Goal: Task Accomplishment & Management: Manage account settings

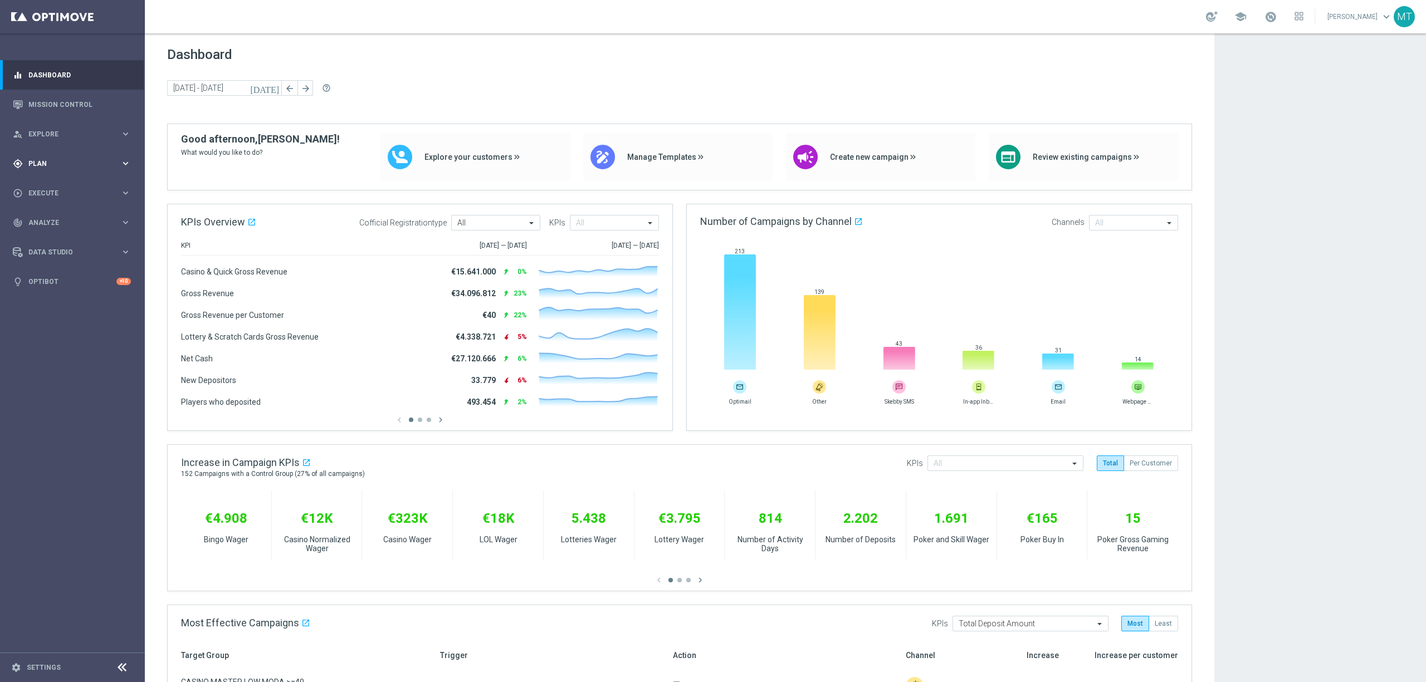
click at [42, 177] on div "gps_fixed Plan keyboard_arrow_right" at bounding box center [72, 164] width 144 height 30
click at [49, 183] on link "Target Groups" at bounding box center [72, 186] width 87 height 9
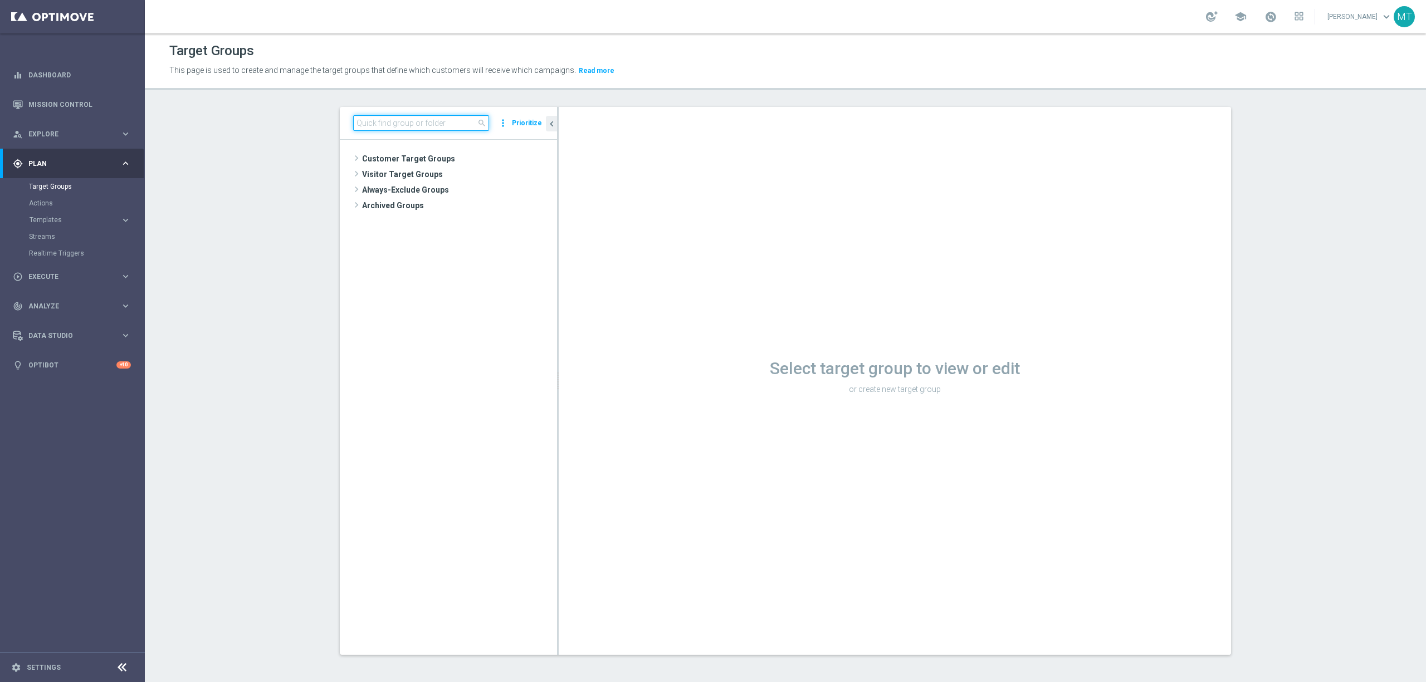
click at [370, 125] on input at bounding box center [421, 123] width 136 height 16
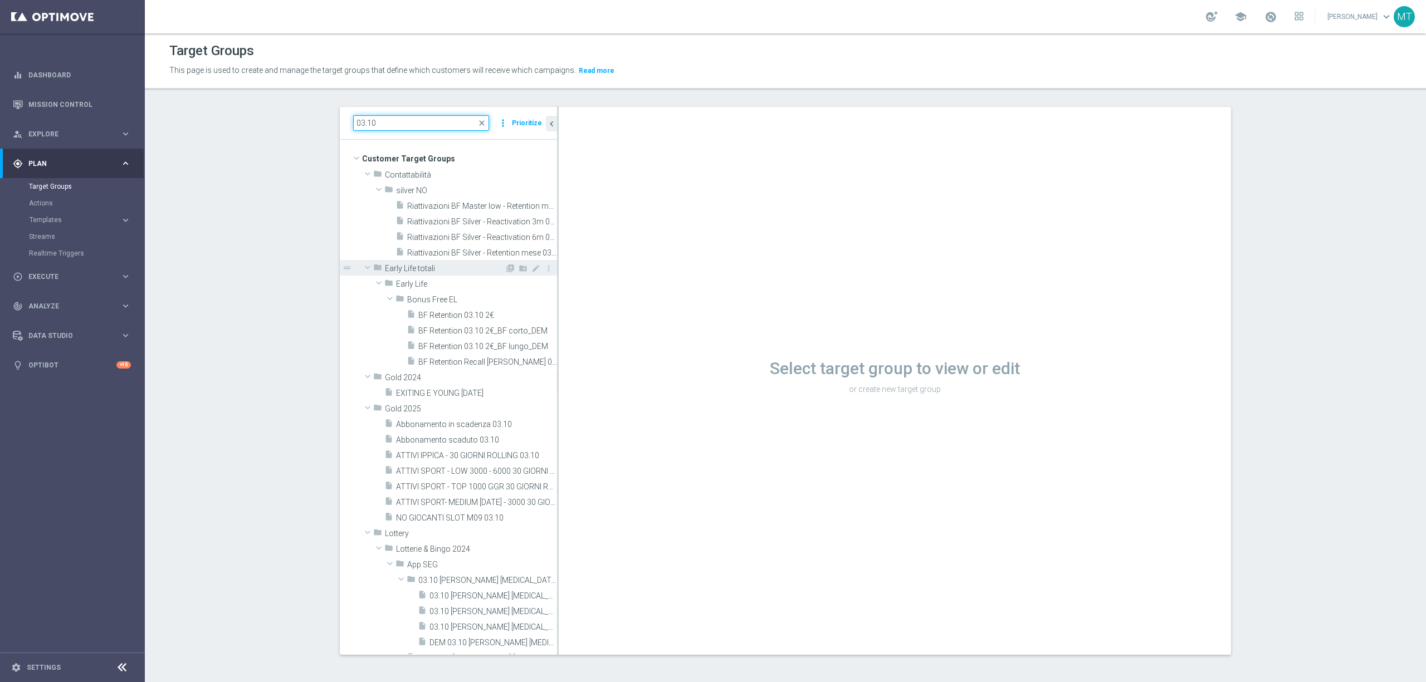
type input "03.10"
click at [389, 266] on span "Early Life totali" at bounding box center [445, 268] width 120 height 9
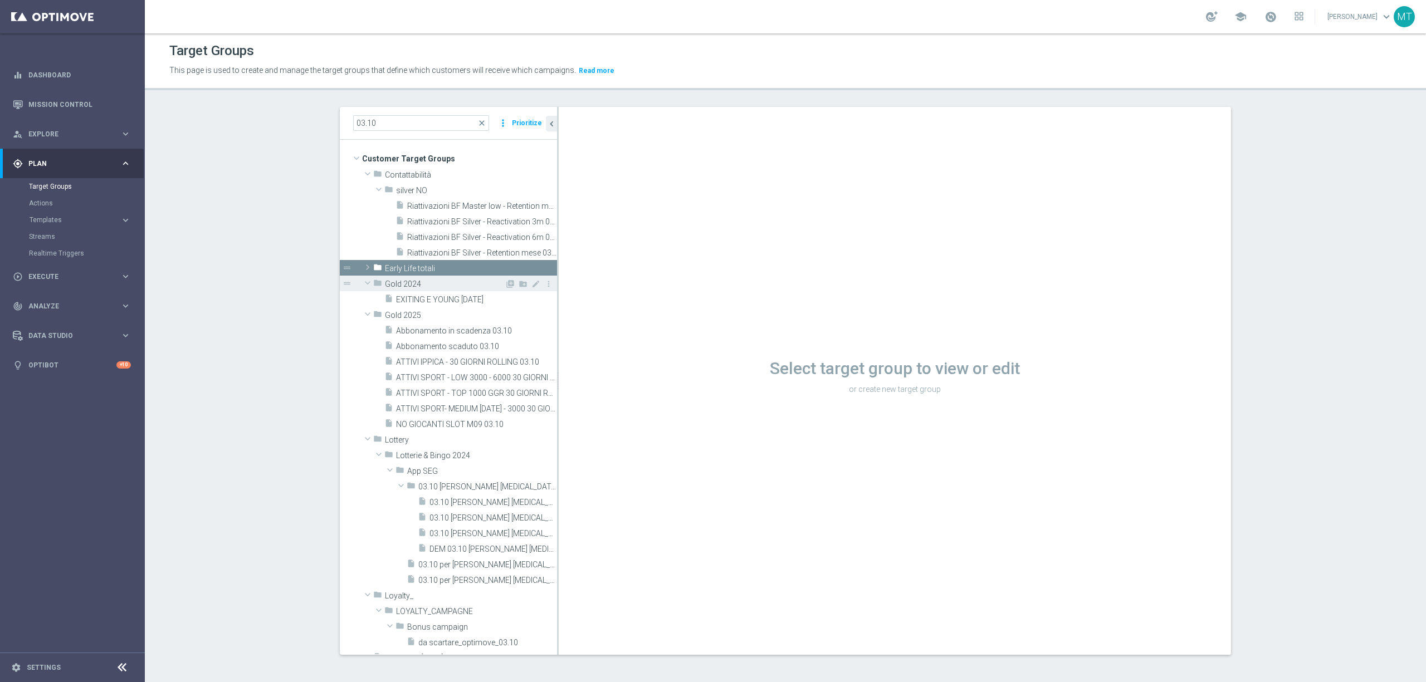
click at [386, 285] on span "Gold 2024" at bounding box center [445, 284] width 120 height 9
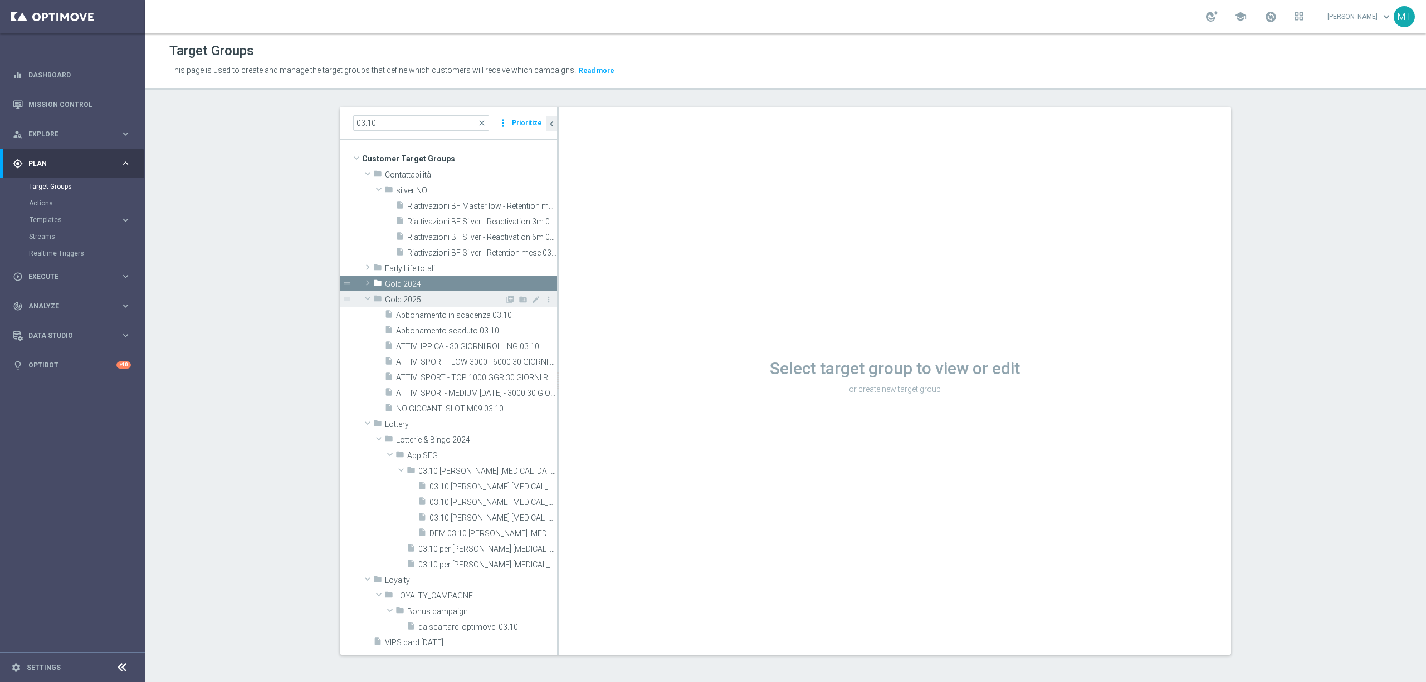
click at [386, 292] on div "folder Gold 2025" at bounding box center [438, 299] width 131 height 16
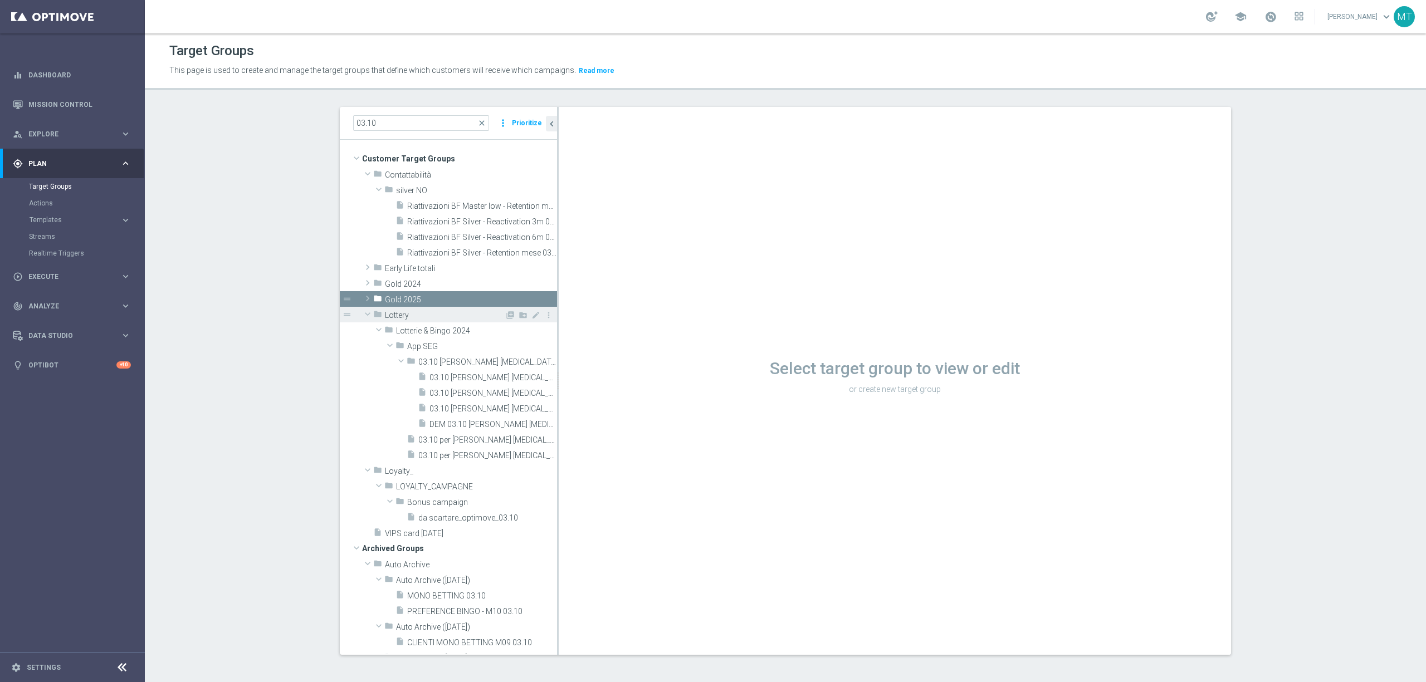
click at [389, 313] on span "Lottery" at bounding box center [445, 315] width 120 height 9
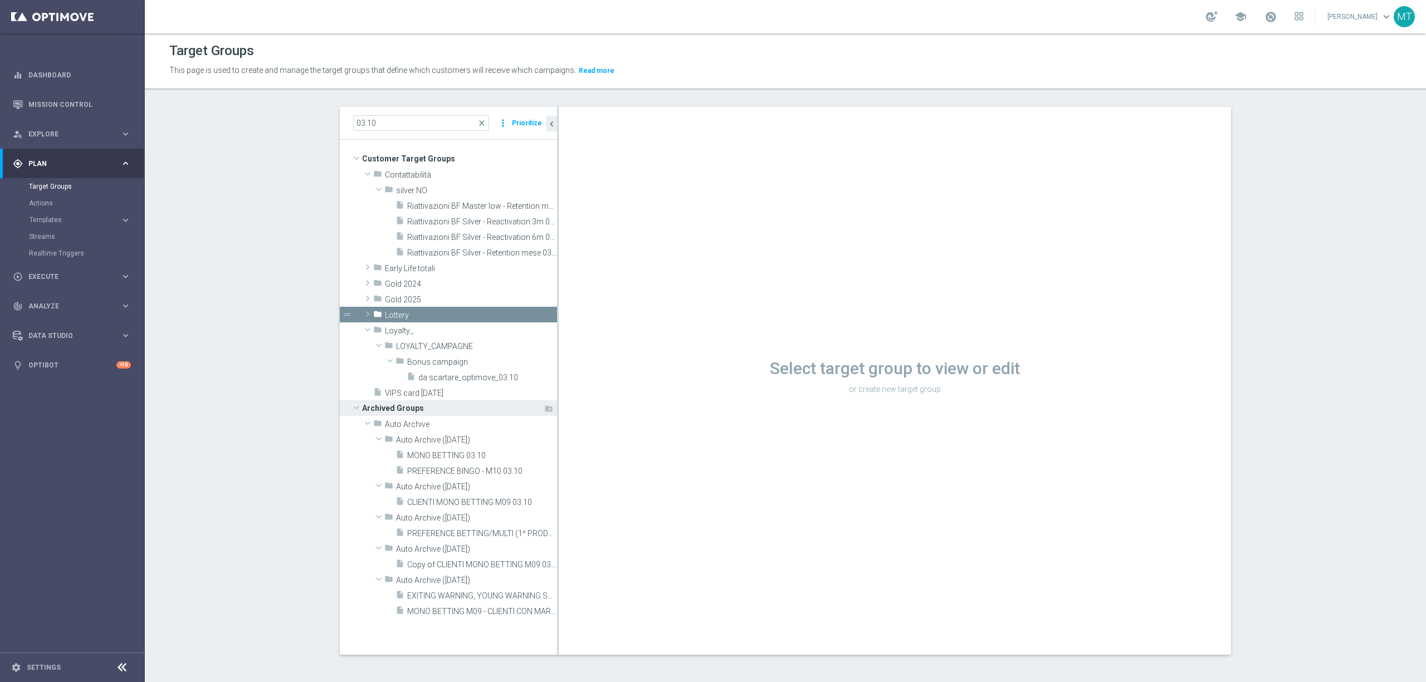
click at [396, 406] on span "Archived Groups" at bounding box center [452, 409] width 181 height 16
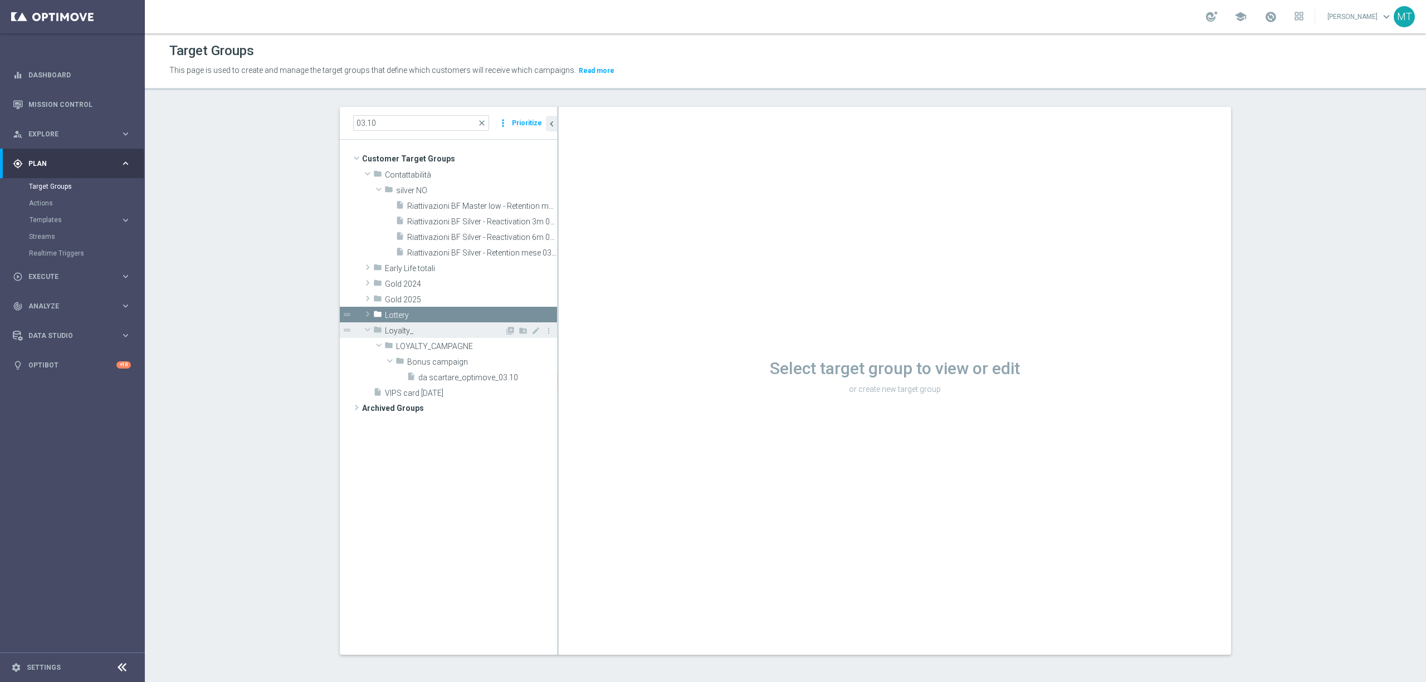
click at [395, 332] on span "Loyalty_" at bounding box center [445, 330] width 120 height 9
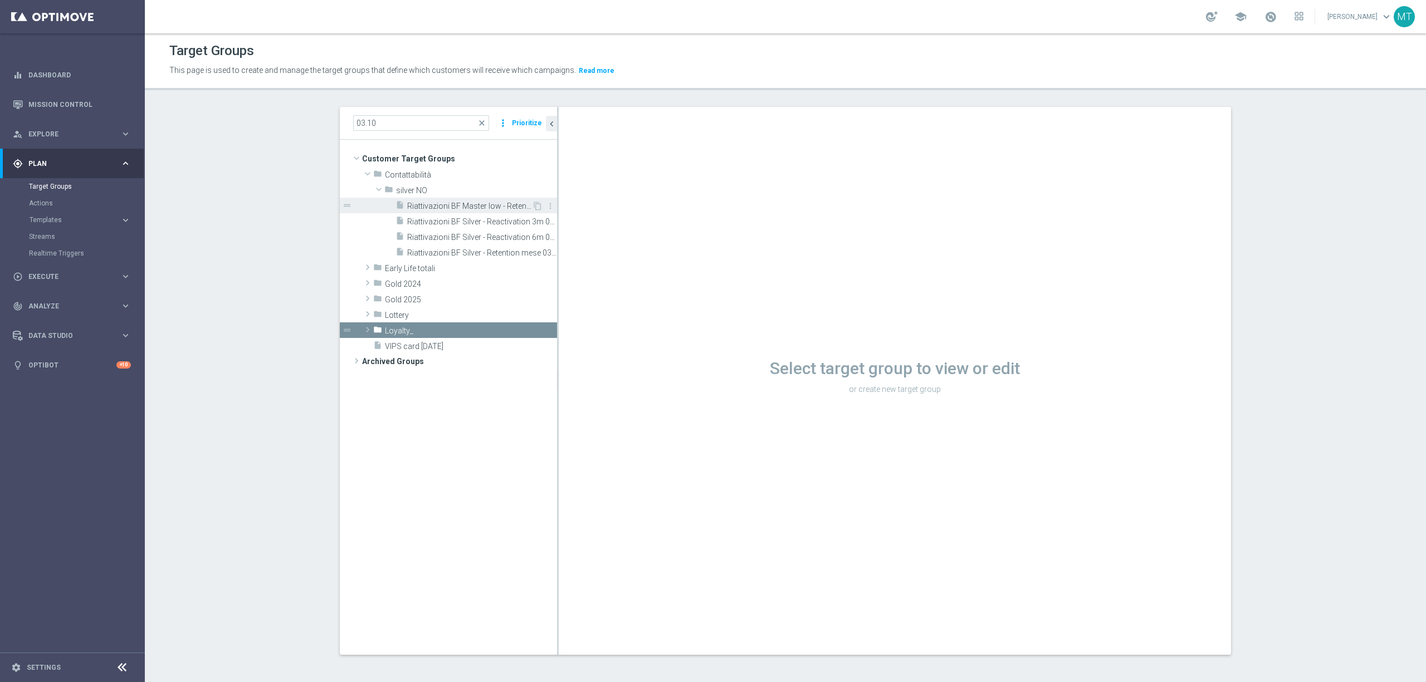
click at [478, 199] on div "insert_drive_file Riattivazioni BF Master low - Retention mese 03.10" at bounding box center [464, 206] width 136 height 16
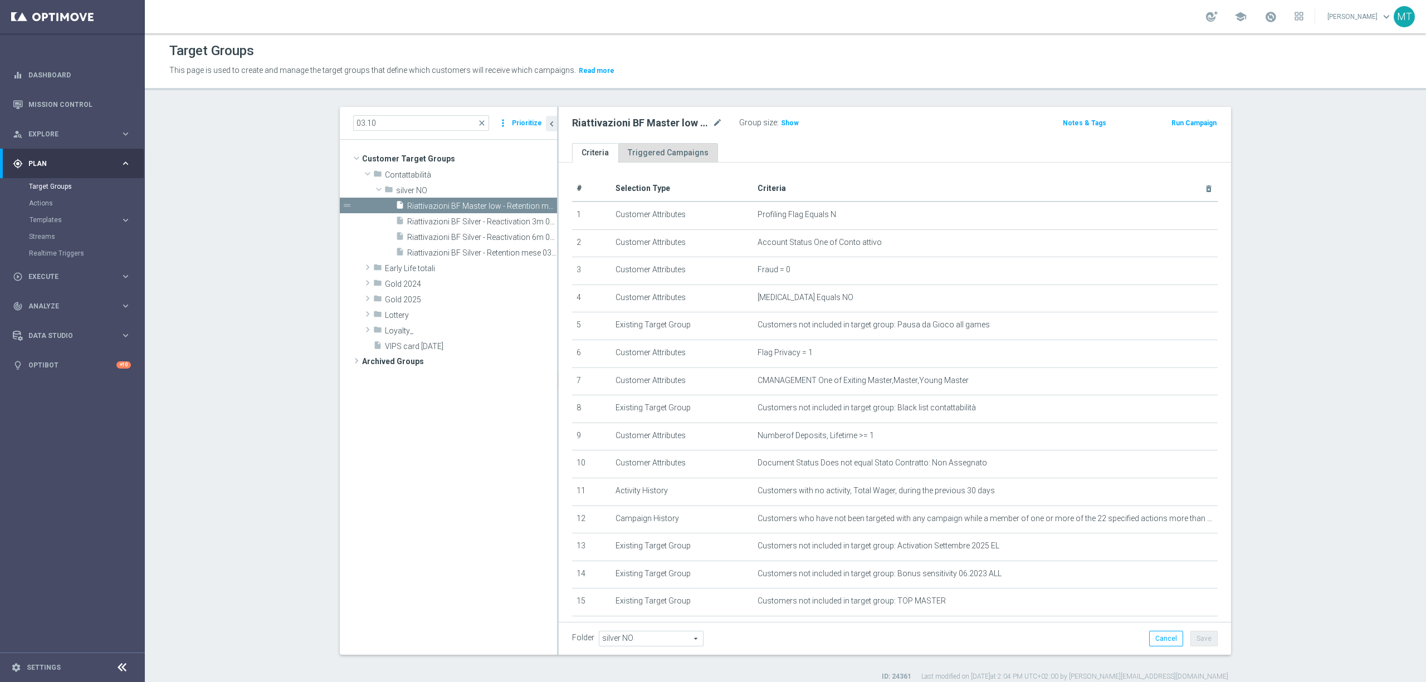
drag, startPoint x: 531, startPoint y: 204, endPoint x: 687, endPoint y: 148, distance: 166.4
click at [0, 0] on icon "content_copy" at bounding box center [0, 0] width 0 height 0
click at [713, 127] on icon "mode_edit" at bounding box center [718, 122] width 10 height 13
click at [595, 127] on input "Copy of Riattivazioni BF Master low - Retention mese 03.10" at bounding box center [647, 124] width 150 height 16
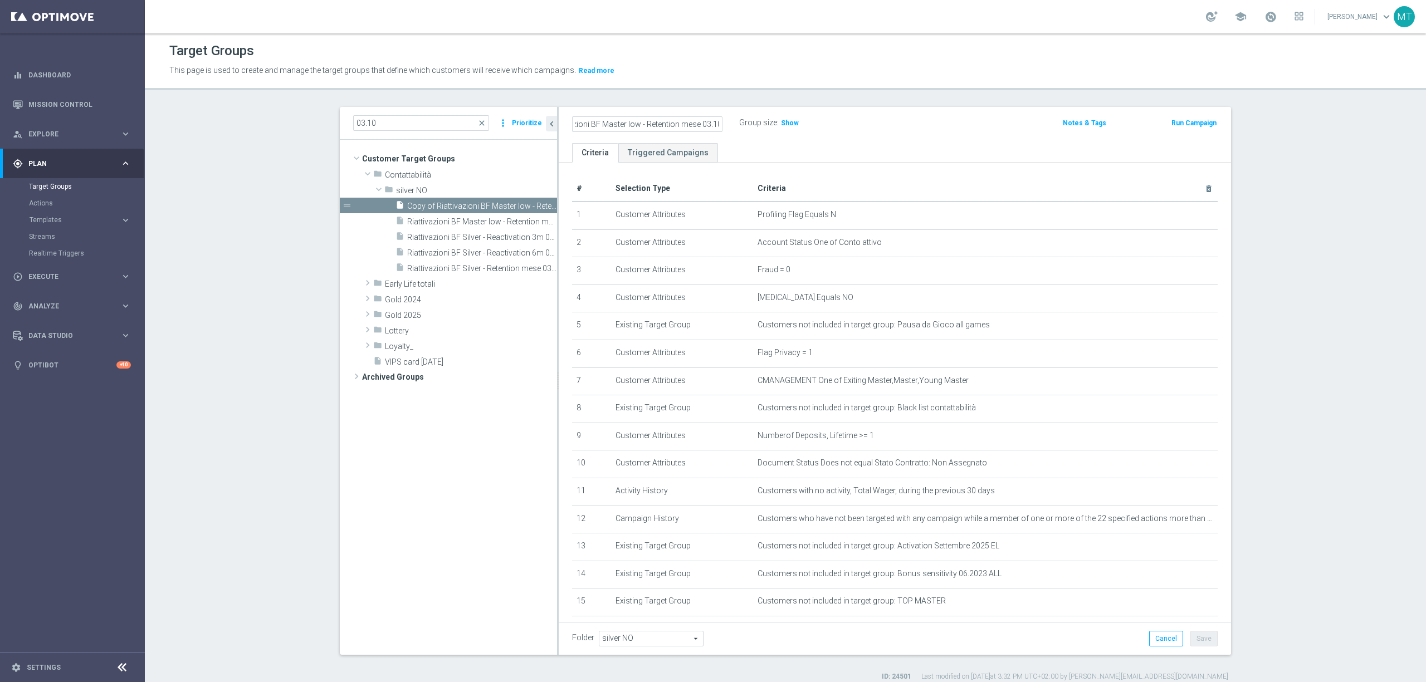
scroll to position [0, 0]
drag, startPoint x: 618, startPoint y: 125, endPoint x: 543, endPoint y: 134, distance: 75.7
click at [482, 124] on as-split "03.10 close more_vert Prioritize Customer Target Groups library_add create_new_…" at bounding box center [785, 381] width 891 height 548
click at [598, 128] on input "Copy of Riattivazioni BF Master low - Retention mese 03.10" at bounding box center [647, 124] width 150 height 16
drag, startPoint x: 601, startPoint y: 121, endPoint x: 580, endPoint y: 127, distance: 21.4
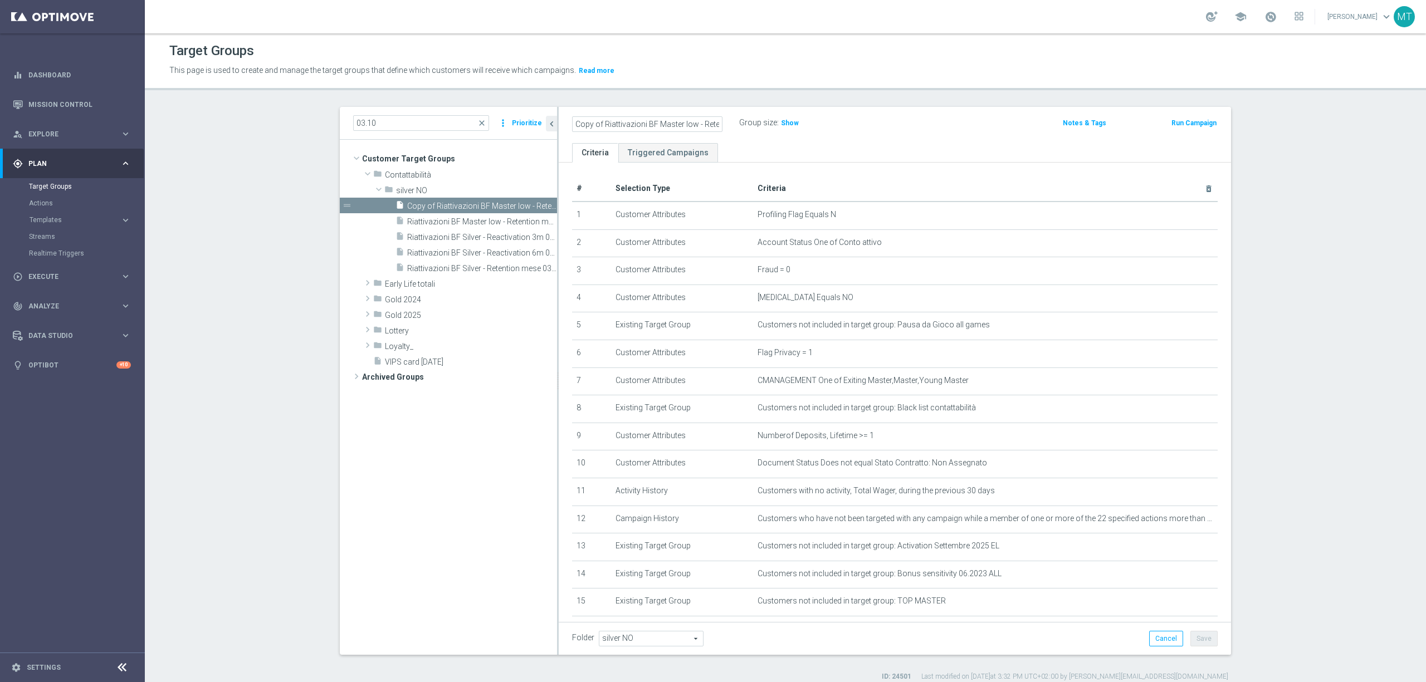
click at [580, 127] on input "Copy of Riattivazioni BF Master low - Retention mese 03.10" at bounding box center [647, 124] width 150 height 16
click at [586, 125] on input "Copy of Riattivazioni BF Master low - Retention mese 03.10" at bounding box center [647, 124] width 150 height 16
drag, startPoint x: 597, startPoint y: 121, endPoint x: 457, endPoint y: 108, distance: 141.0
click at [484, 128] on as-split "03.10 close more_vert Prioritize Customer Target Groups library_add create_new_…" at bounding box center [785, 381] width 891 height 548
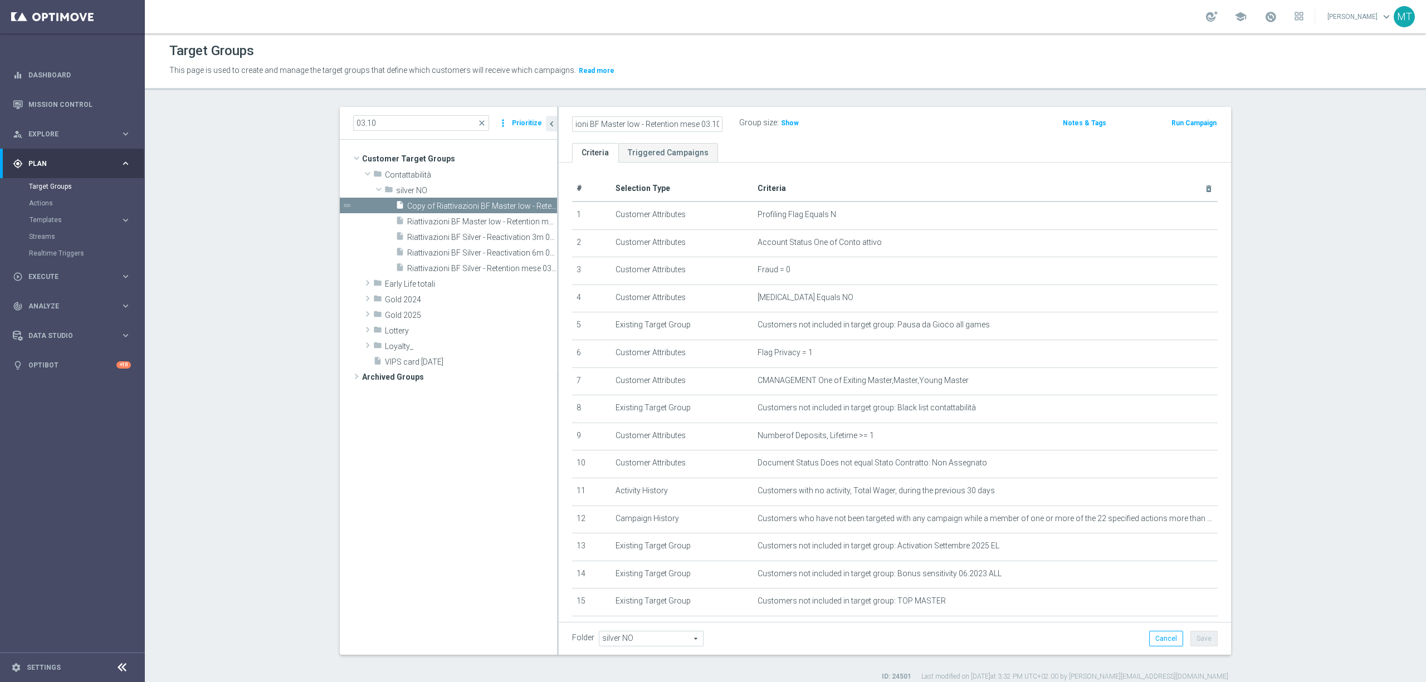
drag, startPoint x: 685, startPoint y: 119, endPoint x: 768, endPoint y: 123, distance: 83.1
click at [791, 121] on div "Riattivazioni BF Master low - Retention mese 03.10 Group size : Show" at bounding box center [785, 123] width 442 height 17
click at [700, 123] on input "Riattivazioni BF Master low - Retention mese 03.10" at bounding box center [647, 124] width 150 height 16
type input "Riattivazioni BF Master low - Retention mese 10.10"
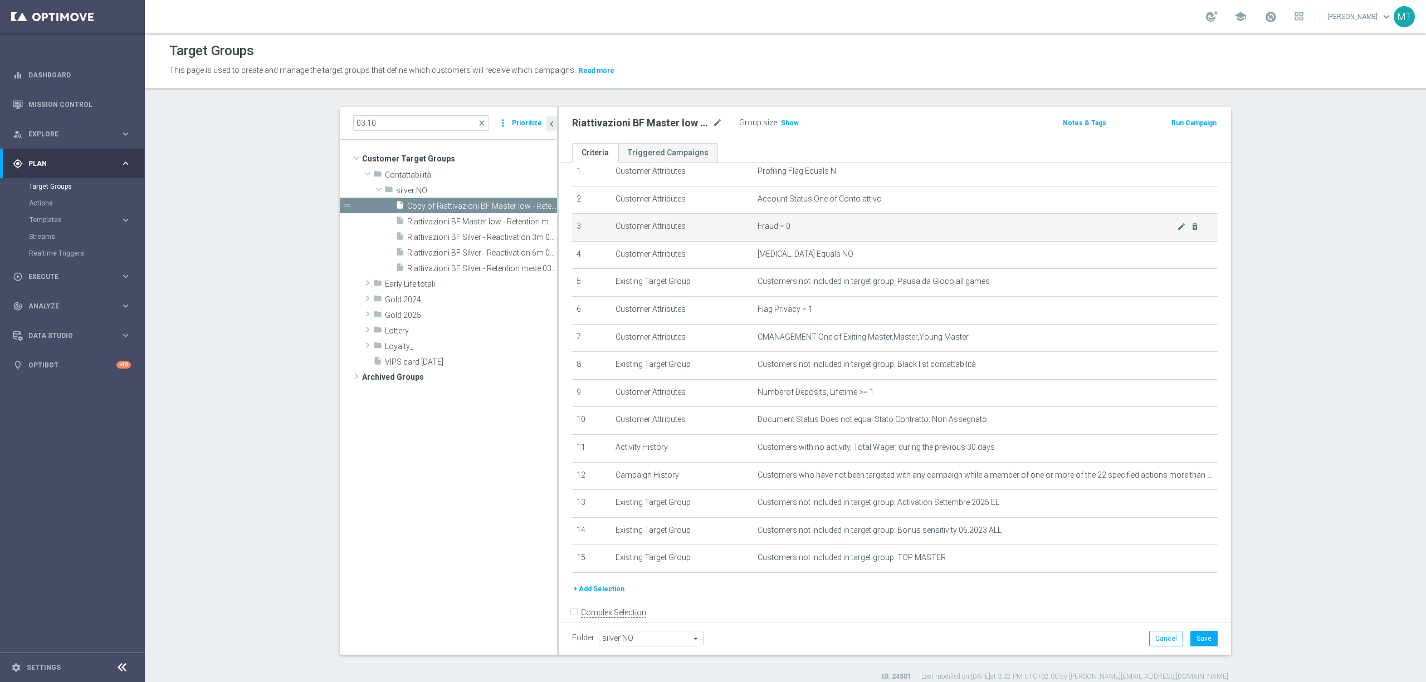
scroll to position [68, 0]
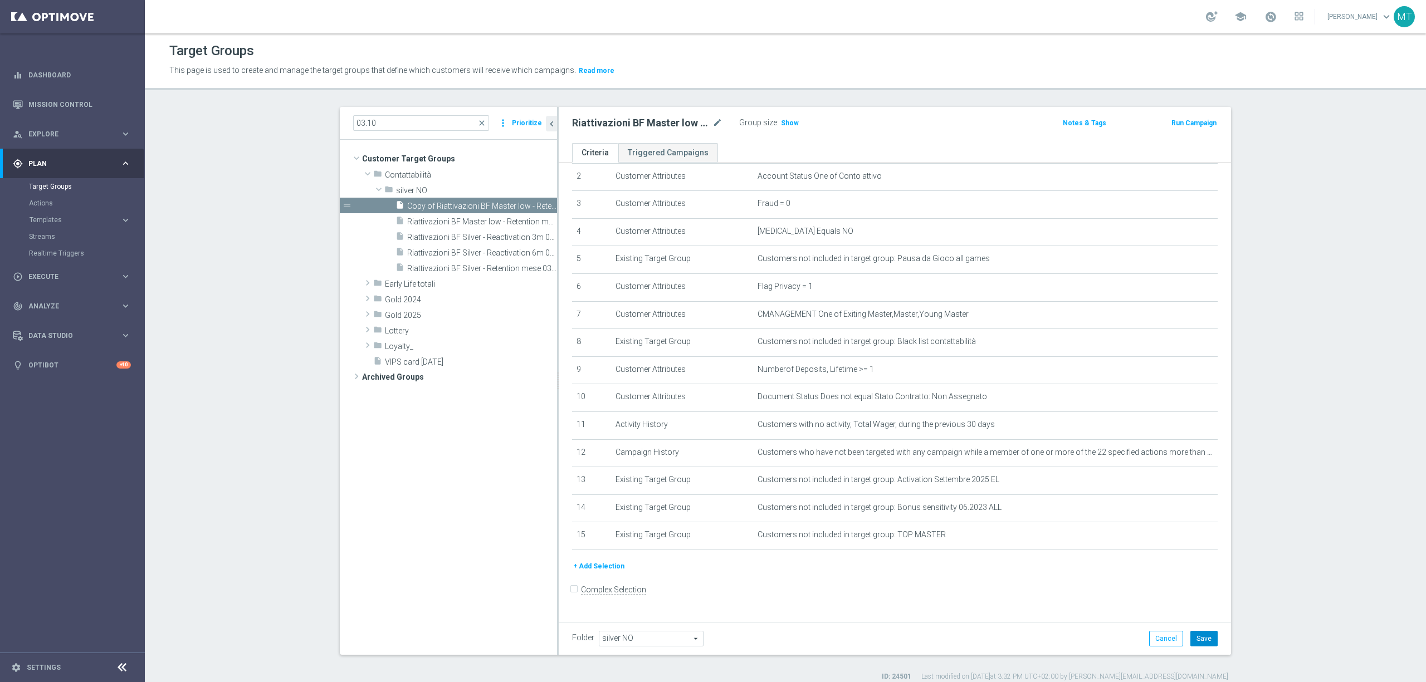
click at [1202, 637] on button "Save" at bounding box center [1204, 639] width 27 height 16
click at [792, 123] on h3 "Show" at bounding box center [790, 123] width 20 height 12
click at [680, 125] on h2 "Riattivazioni BF Master low - Retention mese 10.10" at bounding box center [641, 122] width 138 height 13
click at [680, 126] on h2 "Riattivazioni BF Master low - Retention mese 10.10" at bounding box center [641, 122] width 138 height 13
click at [682, 127] on h2 "Riattivazioni BF Master low - Retention mese 10.10" at bounding box center [641, 122] width 138 height 13
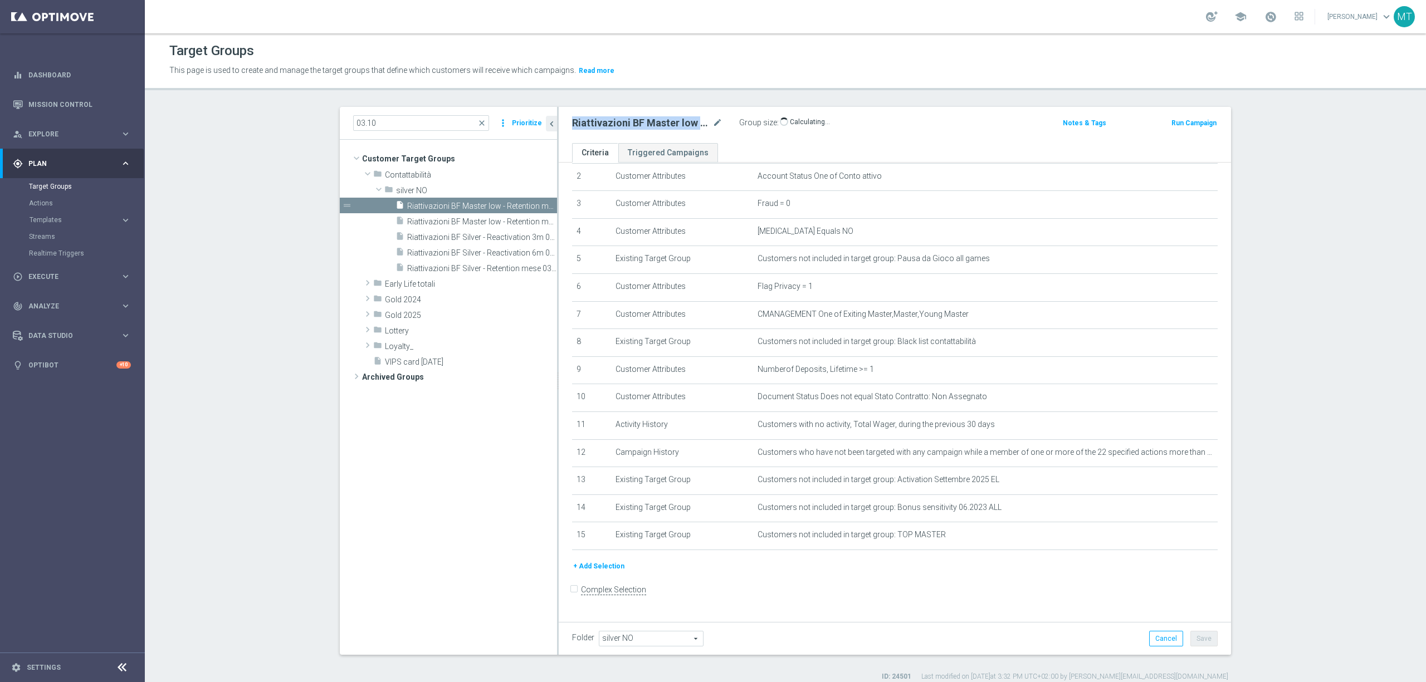
click at [682, 127] on h2 "Riattivazioni BF Master low - Retention mese 10.10" at bounding box center [641, 122] width 138 height 13
click at [674, 128] on h2 "Riattivazioni BF Master low - Retention mese 10.10" at bounding box center [641, 122] width 138 height 13
copy div "Riattivazioni BF Master low - Retention mese 10.10"
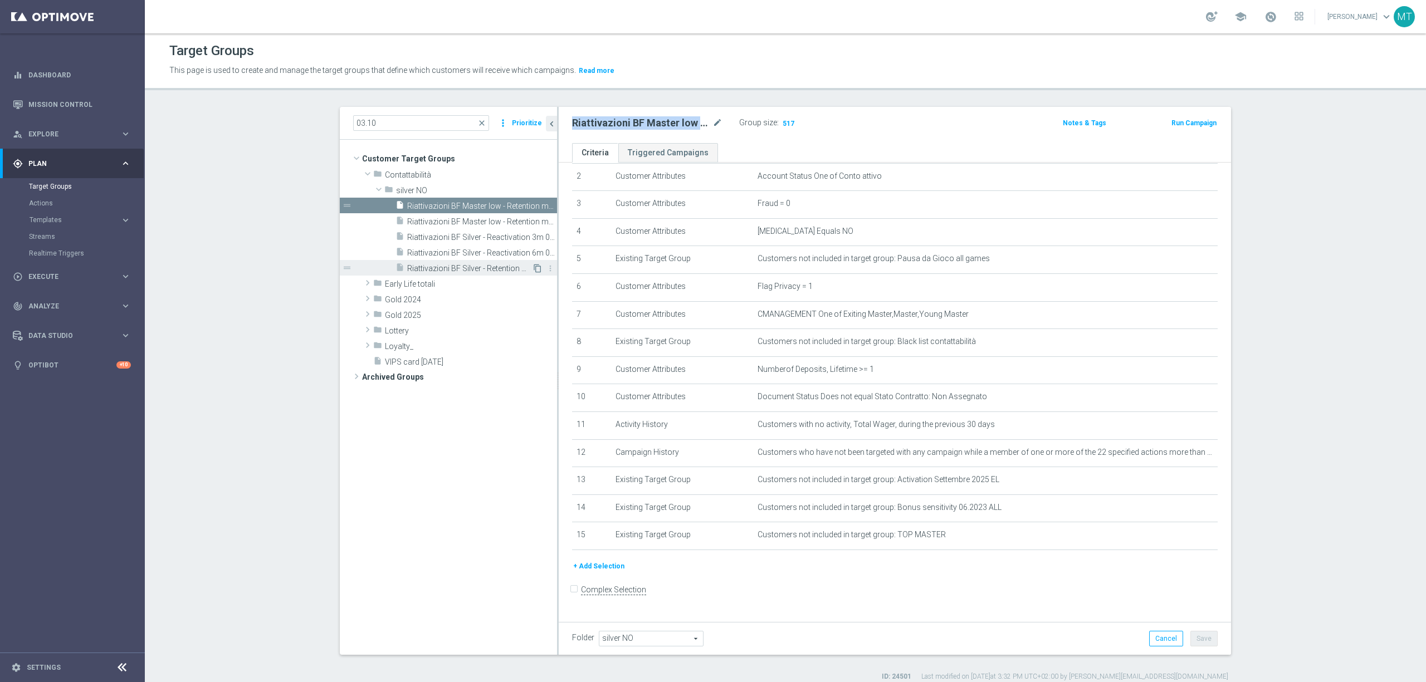
click at [533, 269] on icon "content_copy" at bounding box center [537, 268] width 9 height 9
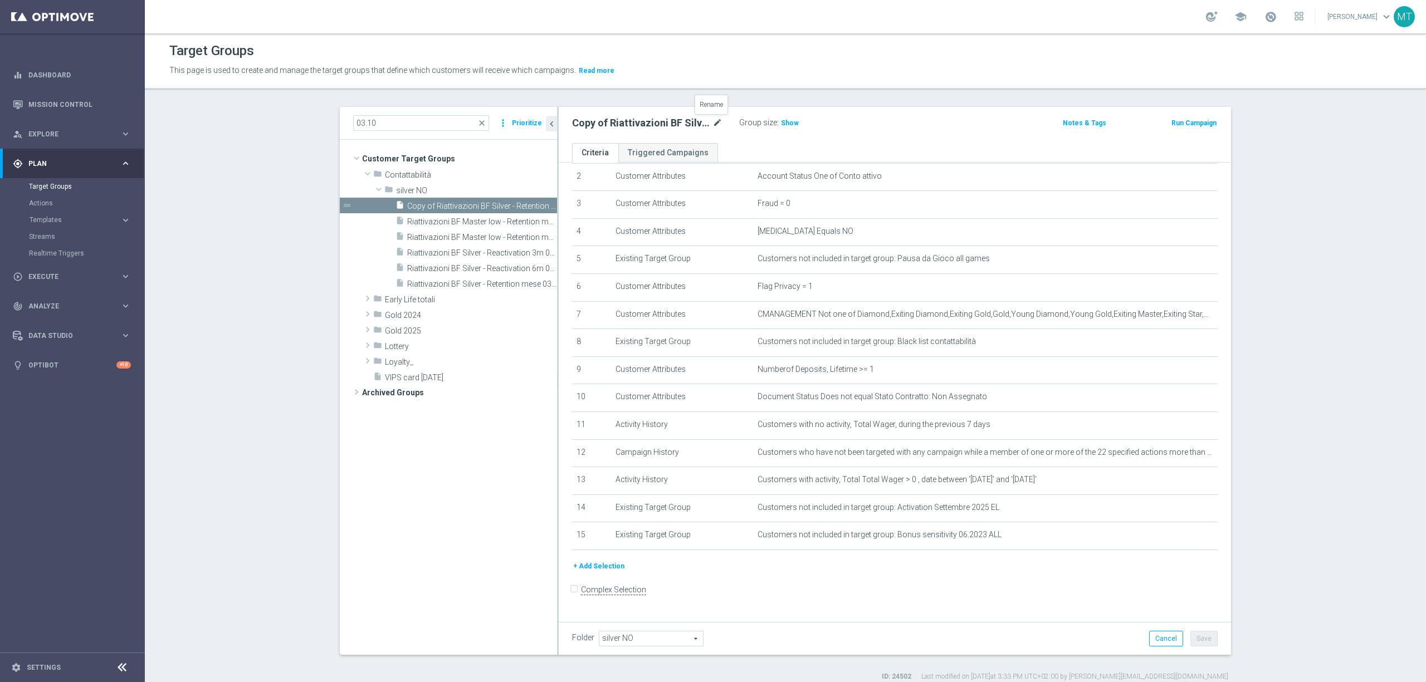
click at [713, 126] on icon "mode_edit" at bounding box center [718, 122] width 10 height 13
click at [575, 128] on input "Copy of Riattivazioni BF Silver - Retention mese 03.10" at bounding box center [647, 124] width 150 height 16
drag, startPoint x: 604, startPoint y: 119, endPoint x: 504, endPoint y: 108, distance: 100.3
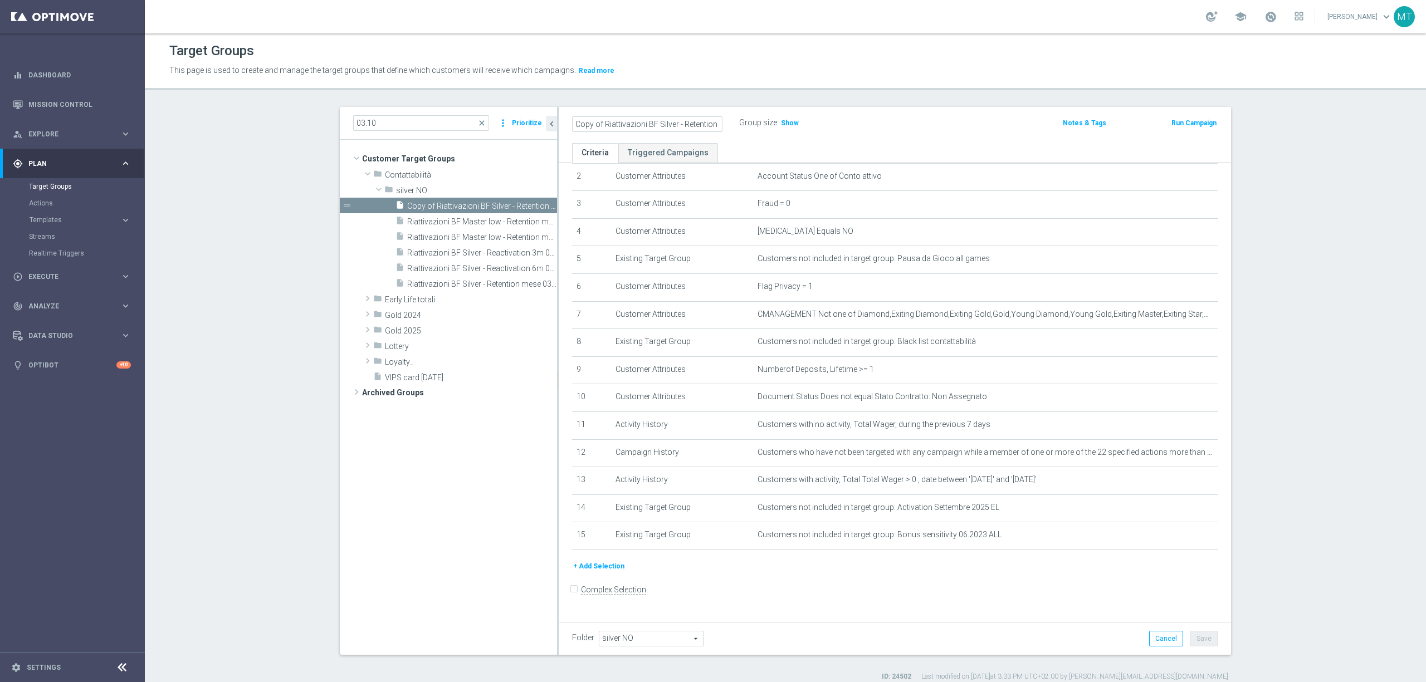
click at [504, 111] on as-split "03.10 close more_vert Prioritize Customer Target Groups library_add create_new_…" at bounding box center [785, 381] width 891 height 548
click at [592, 133] on div "Copy of Riattivazioni BF Silver - Retention mese 03.10 Group size : Show Notes …" at bounding box center [895, 125] width 672 height 36
click at [713, 128] on icon "mode_edit" at bounding box center [718, 122] width 10 height 13
click at [700, 129] on input "Copy of Riattivazioni BF Silver - Retention mese 03.10" at bounding box center [647, 124] width 150 height 16
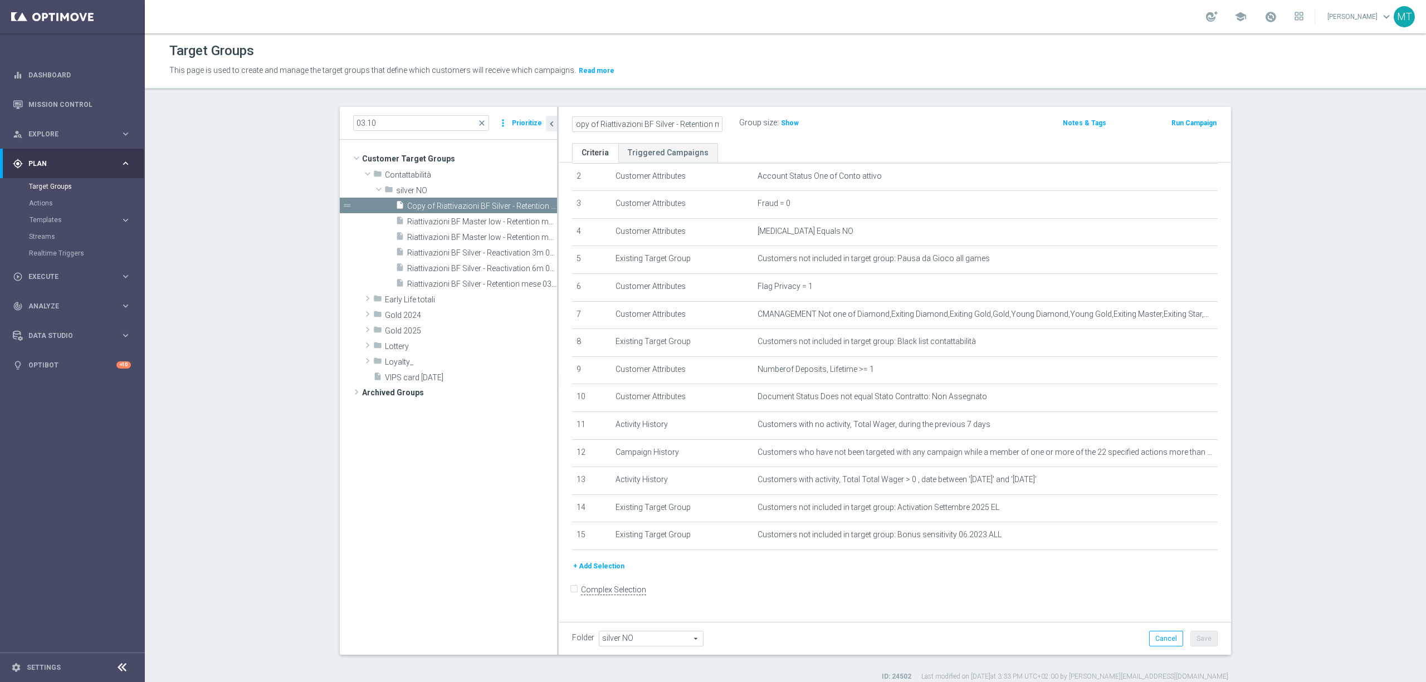
scroll to position [0, 0]
type input "Riattivazioni BF Silver - Retention mese 10.10"
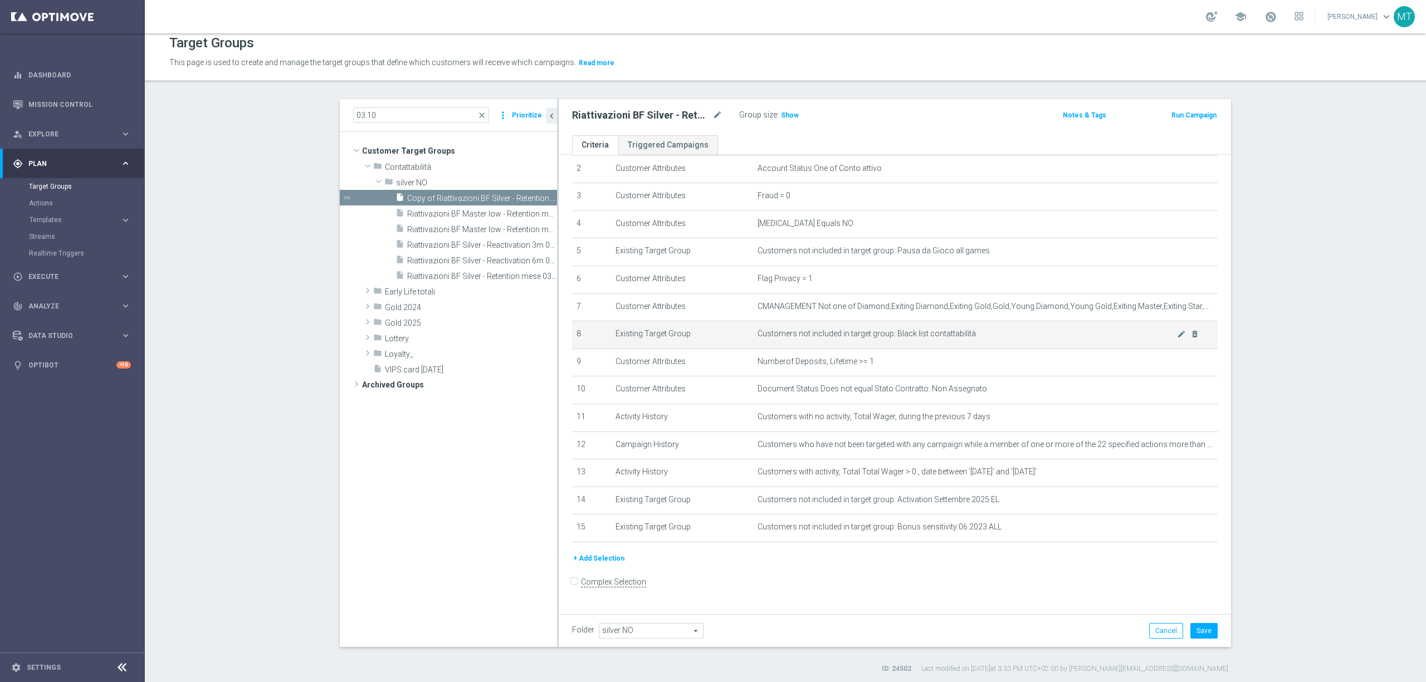
scroll to position [10, 0]
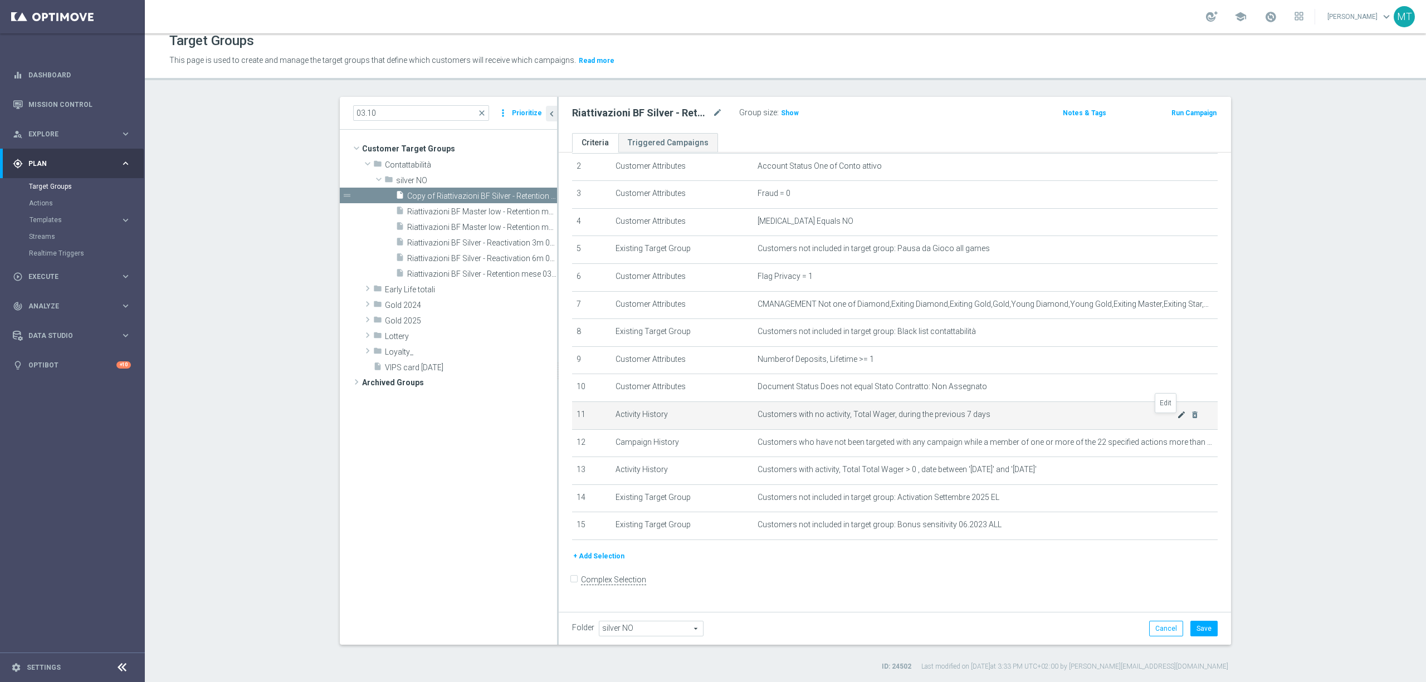
click at [1177, 419] on icon "mode_edit" at bounding box center [1181, 415] width 9 height 9
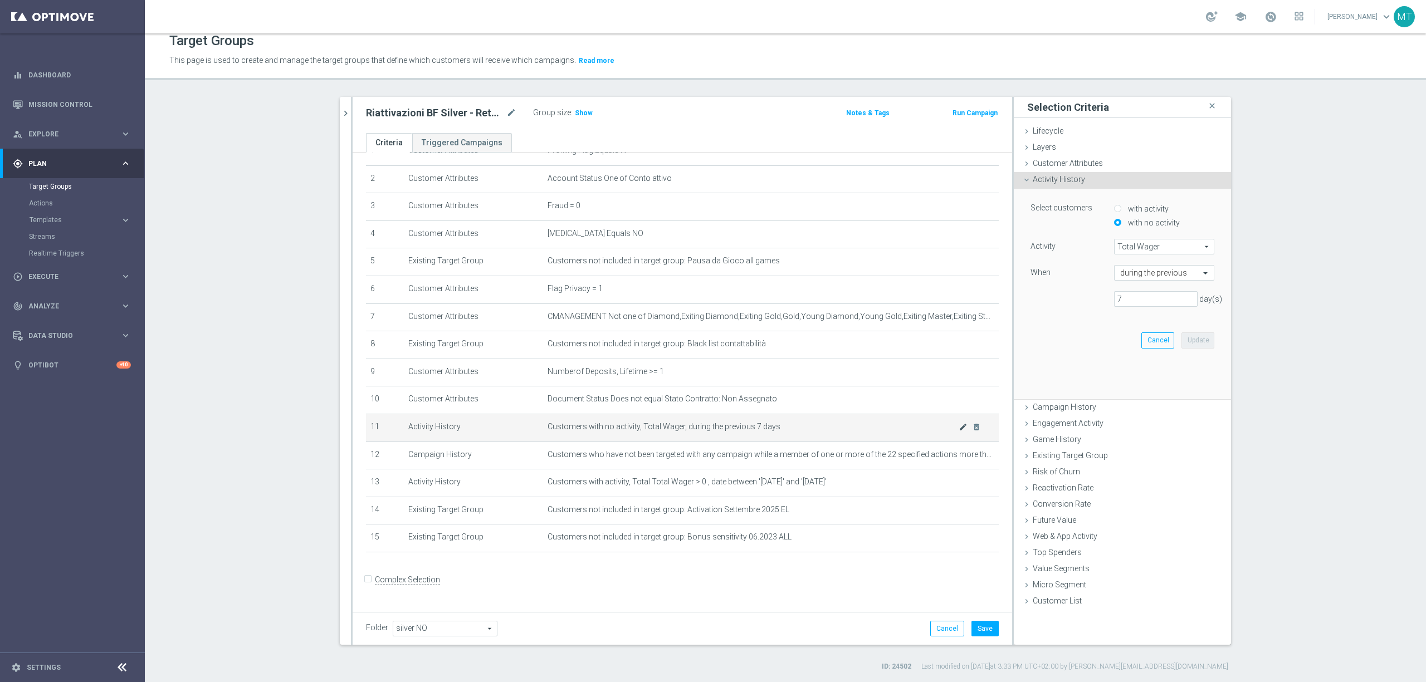
scroll to position [56, 0]
click at [1146, 283] on div "When during the previous" at bounding box center [1122, 274] width 201 height 18
click at [1150, 270] on input "text" at bounding box center [1153, 274] width 66 height 10
click at [1158, 334] on label "this month (to date)" at bounding box center [1149, 337] width 58 height 9
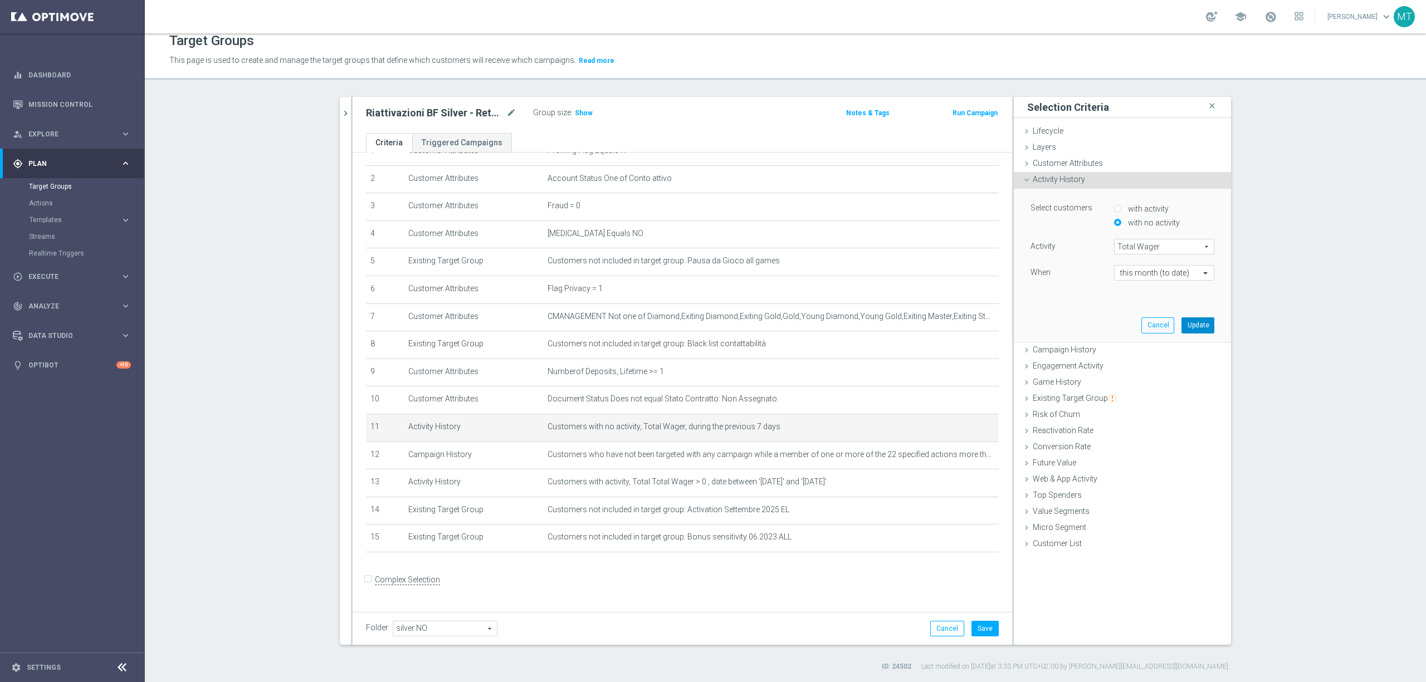
click at [1195, 329] on button "Update" at bounding box center [1198, 326] width 33 height 16
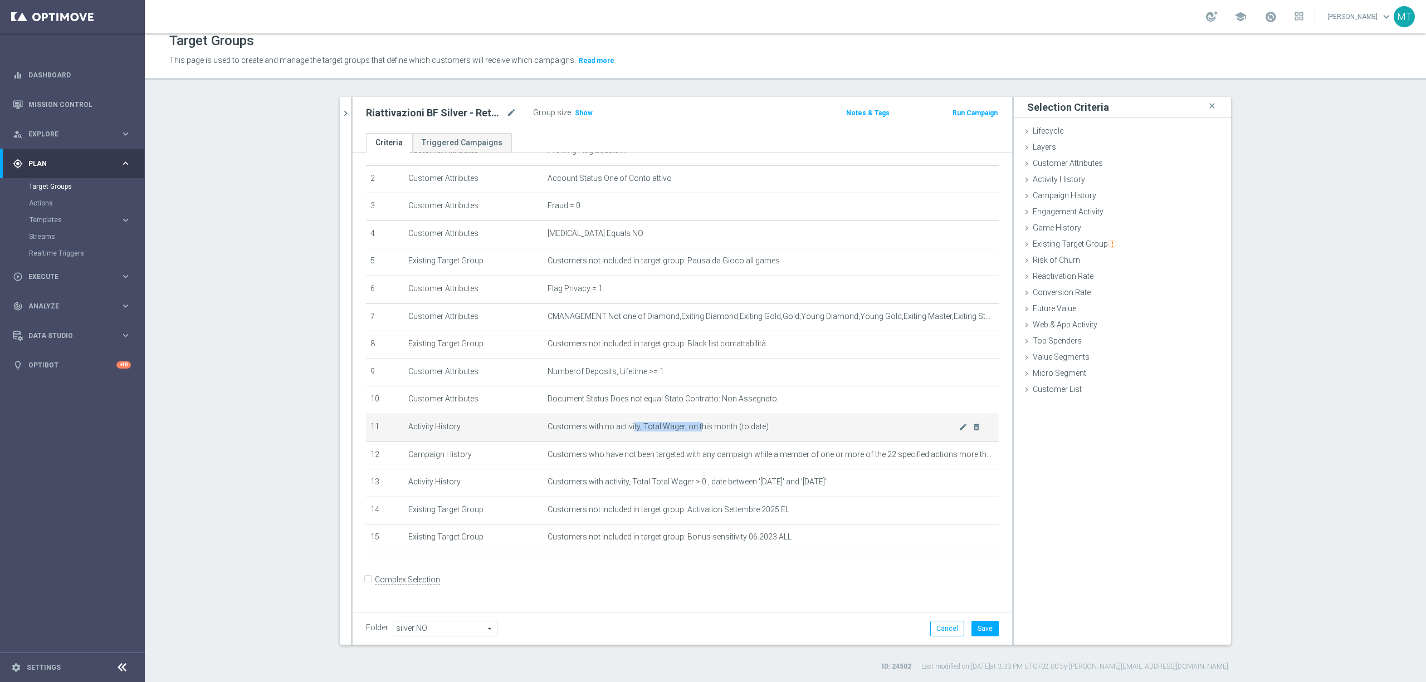
drag, startPoint x: 624, startPoint y: 428, endPoint x: 689, endPoint y: 435, distance: 64.9
click at [689, 432] on span "Customers with no activity, Total Wager, on this month (to date)" at bounding box center [753, 426] width 411 height 9
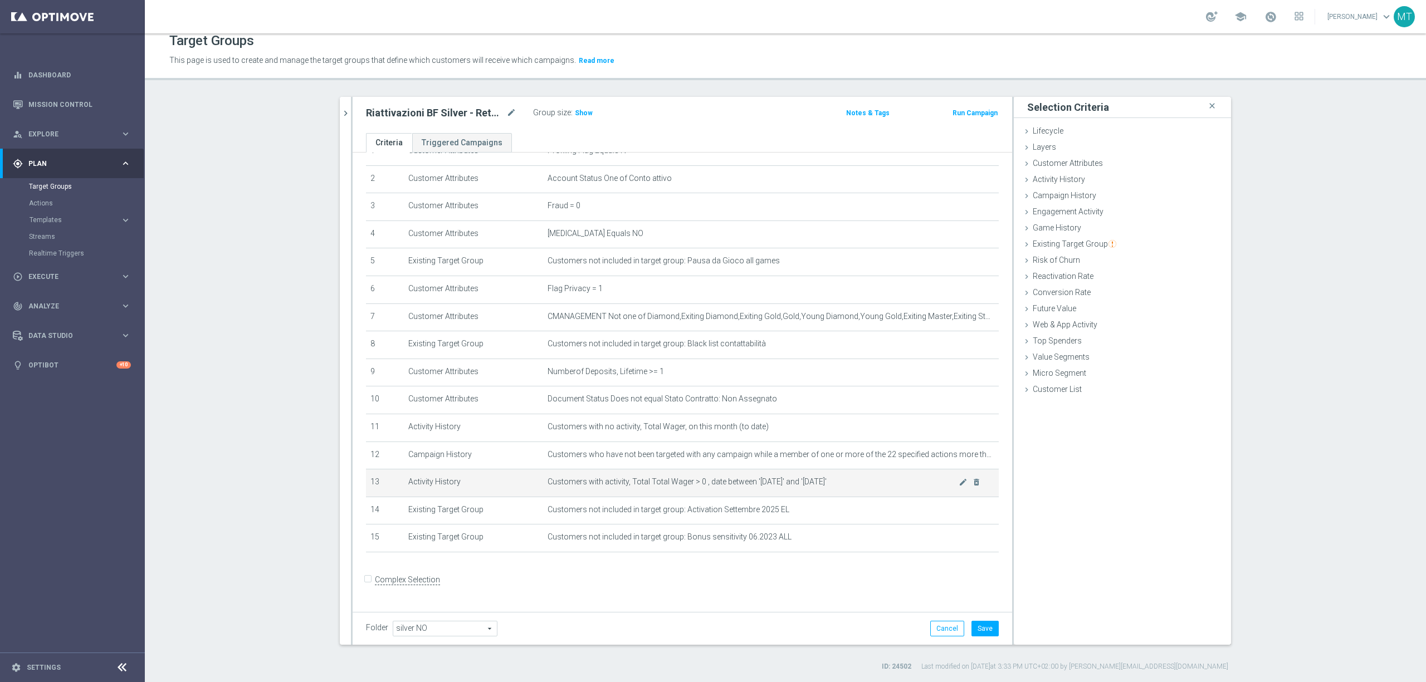
drag, startPoint x: 638, startPoint y: 482, endPoint x: 660, endPoint y: 493, distance: 24.4
click at [645, 486] on td "Customers with activity, Total Total Wager > 0 , date between '[DATE]' and '[DA…" at bounding box center [771, 484] width 456 height 28
click at [987, 626] on button "Save" at bounding box center [985, 629] width 27 height 16
click at [986, 626] on div "Cancel Save Saving..." at bounding box center [959, 629] width 80 height 16
click at [576, 110] on span "Show" at bounding box center [584, 113] width 18 height 8
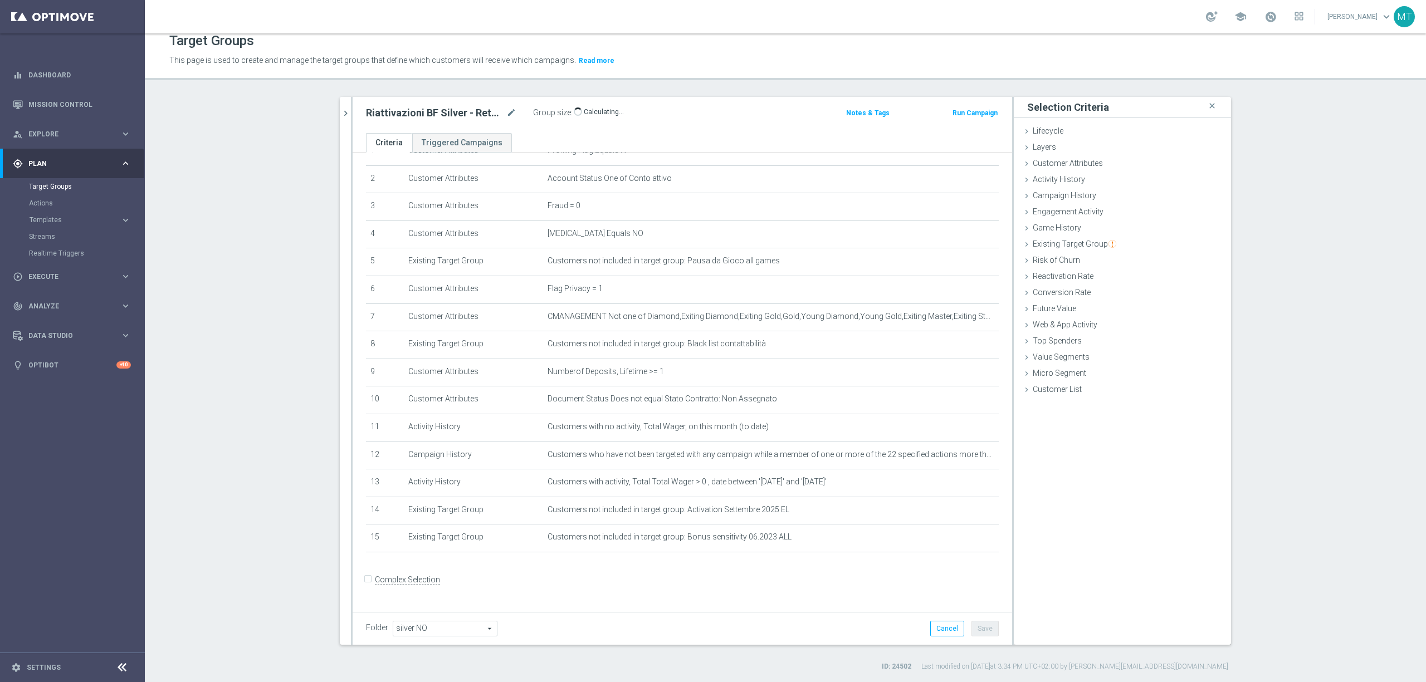
click at [457, 121] on div "Riattivazioni BF Silver - Retention mese 10.10 mode_edit Group size : Show Calc…" at bounding box center [683, 115] width 660 height 36
click at [457, 112] on h2 "Riattivazioni BF Silver - Retention mese 10.10" at bounding box center [435, 112] width 138 height 13
copy div "Riattivazioni BF Silver - Retention mese 10.10"
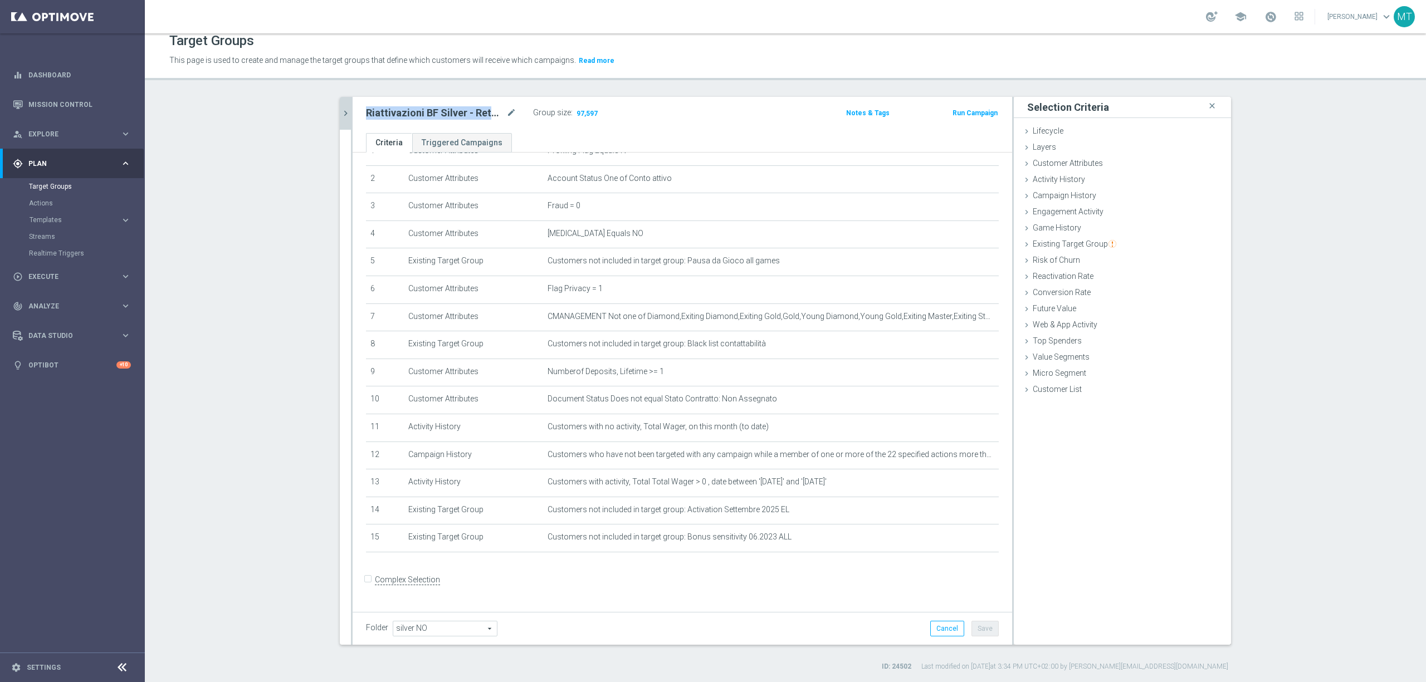
click at [344, 115] on icon "chevron_right" at bounding box center [345, 113] width 11 height 11
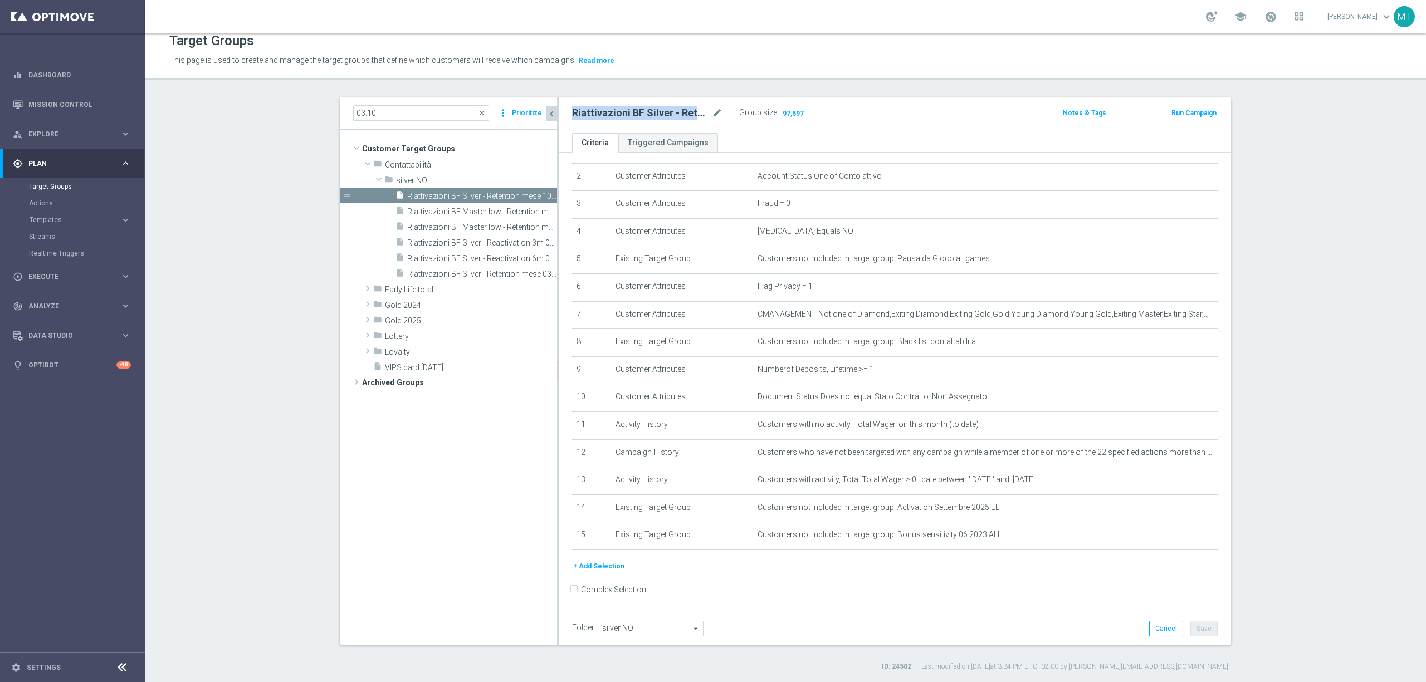
scroll to position [68, 0]
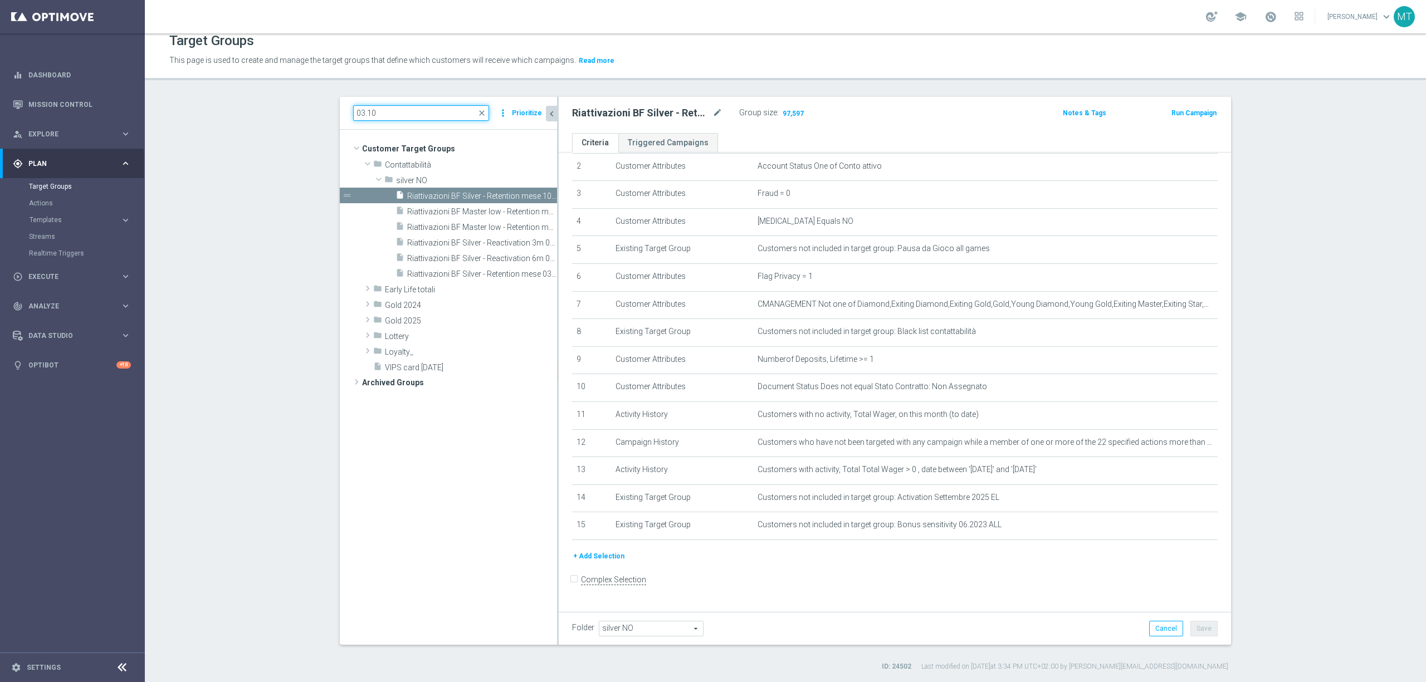
click at [357, 113] on input "03.10" at bounding box center [421, 113] width 136 height 16
drag, startPoint x: 391, startPoint y: 114, endPoint x: 255, endPoint y: 110, distance: 136.0
click at [255, 110] on section "03.10 close more_vert Prioritize Customer Target Groups library_add create_new_…" at bounding box center [785, 384] width 1281 height 575
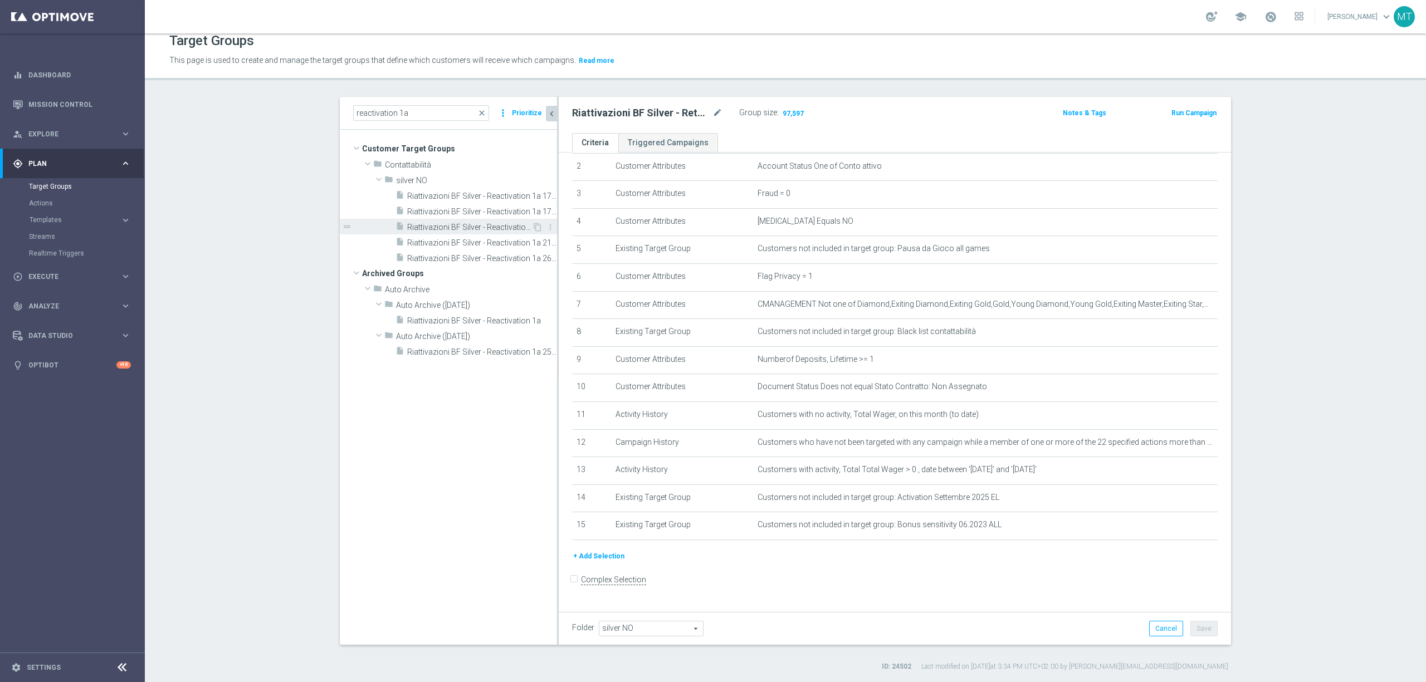
click at [497, 230] on span "Riattivazioni BF Silver - Reactivation 1a 20.08" at bounding box center [469, 227] width 125 height 9
drag, startPoint x: 406, startPoint y: 110, endPoint x: 270, endPoint y: 92, distance: 137.1
click at [277, 105] on section "reactivation 1a close more_vert Prioritize Customer Target Groups library_add c…" at bounding box center [785, 384] width 1281 height 575
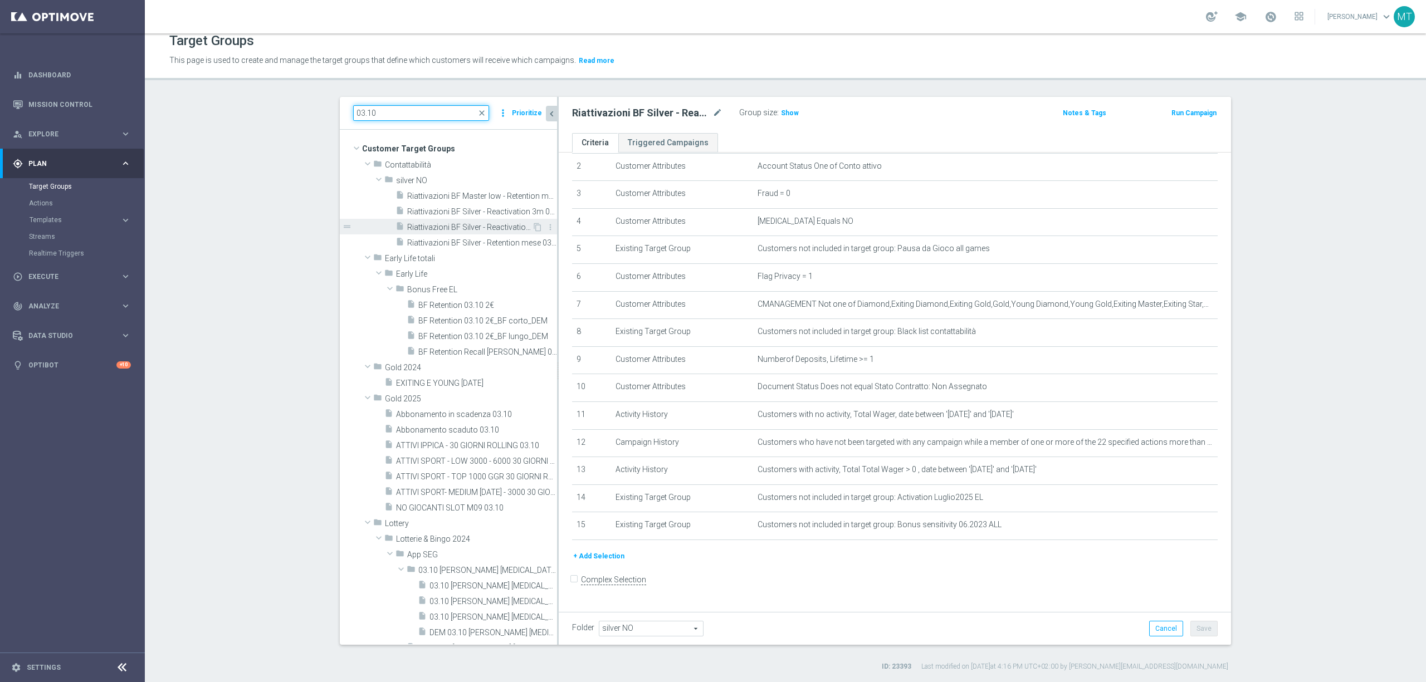
type input "03.10"
click at [491, 227] on span "Riattivazioni BF Silver - Reactivation 6m 03.10" at bounding box center [469, 227] width 125 height 9
click at [533, 226] on icon "content_copy" at bounding box center [537, 227] width 9 height 9
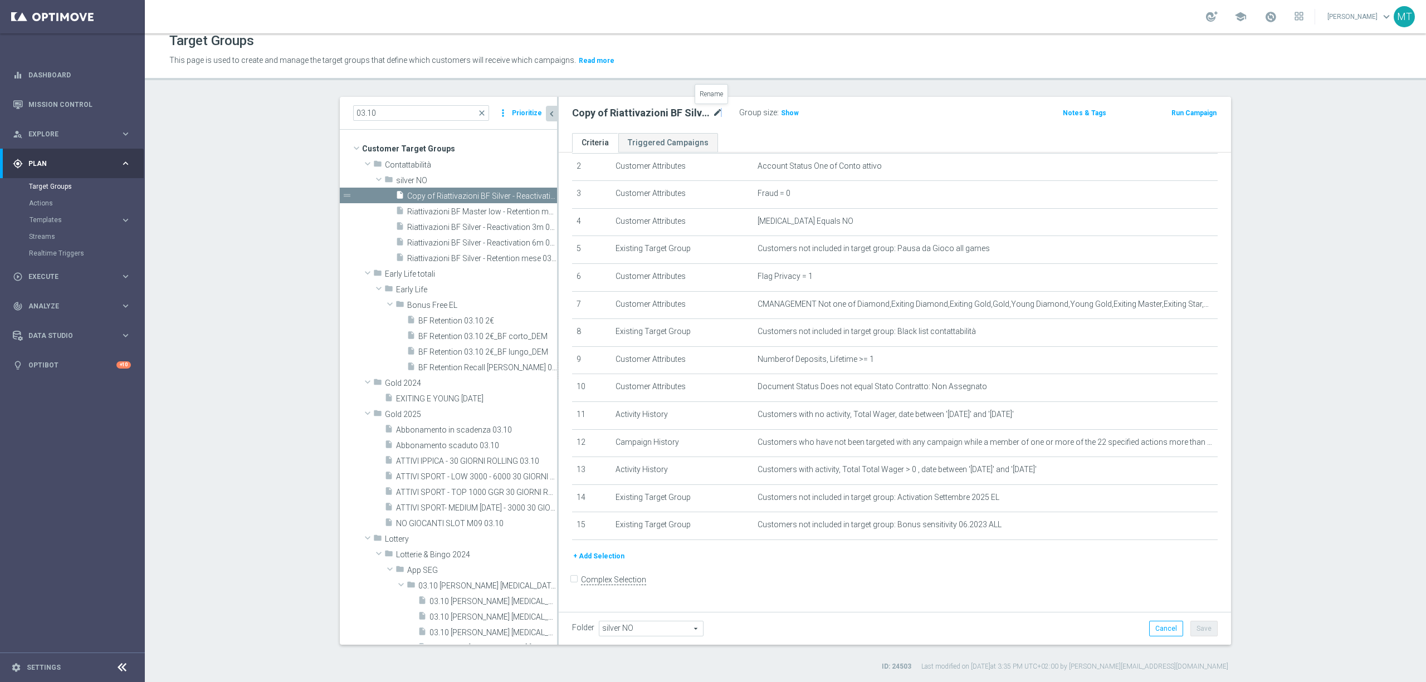
click at [716, 116] on icon "mode_edit" at bounding box center [718, 112] width 10 height 13
click at [606, 119] on input "Copy of Riattivazioni BF Silver - Reactivation 6m 03.10" at bounding box center [647, 114] width 150 height 16
drag, startPoint x: 619, startPoint y: 116, endPoint x: 513, endPoint y: 106, distance: 106.9
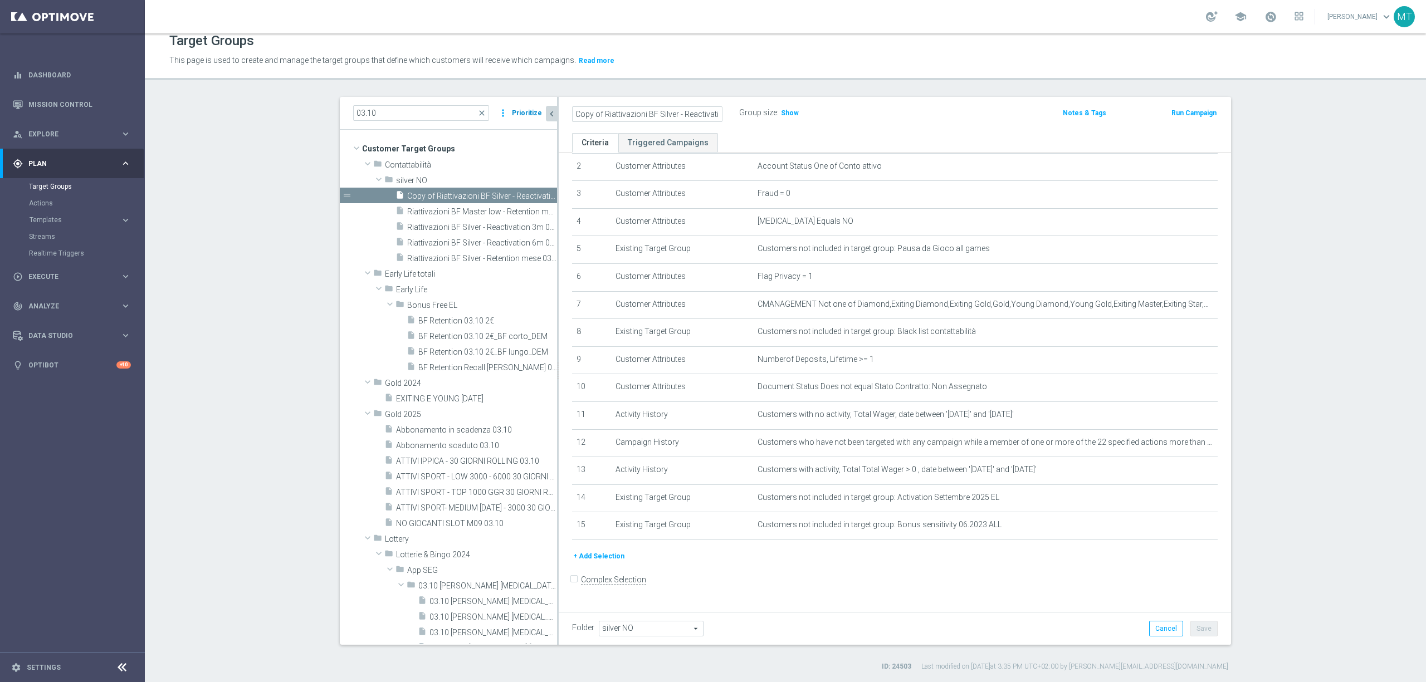
click at [515, 108] on as-split "03.10 close more_vert Prioritize Customer Target Groups library_add create_new_…" at bounding box center [785, 371] width 891 height 548
click at [596, 107] on input "Copy of Riattivazioni BF Silver - Reactivation 6m 03.10" at bounding box center [647, 114] width 150 height 16
click at [598, 115] on input "Copy of Riattivazioni BF Silver - Reactivation 6m 03.10" at bounding box center [647, 114] width 150 height 16
click at [690, 110] on input "Riattivazioni BF Silver - Reactivation 6m 03.10" at bounding box center [647, 114] width 150 height 16
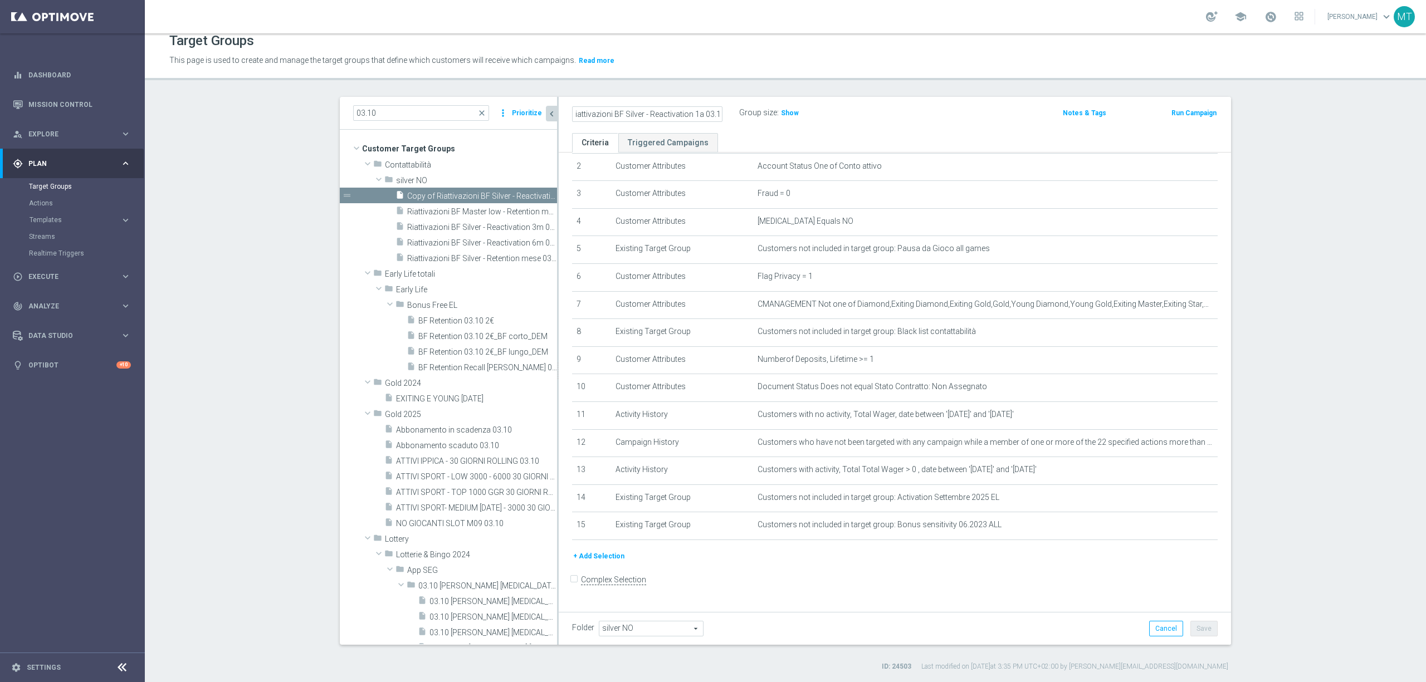
scroll to position [0, 9]
drag, startPoint x: 700, startPoint y: 110, endPoint x: 749, endPoint y: 114, distance: 49.8
click at [749, 114] on div "Riattivazioni BF Silver - Reactivation 1a 03.10 Group size : Show" at bounding box center [785, 113] width 442 height 17
type input "Riattivazioni BF Silver - Reactivation 1a 10.10"
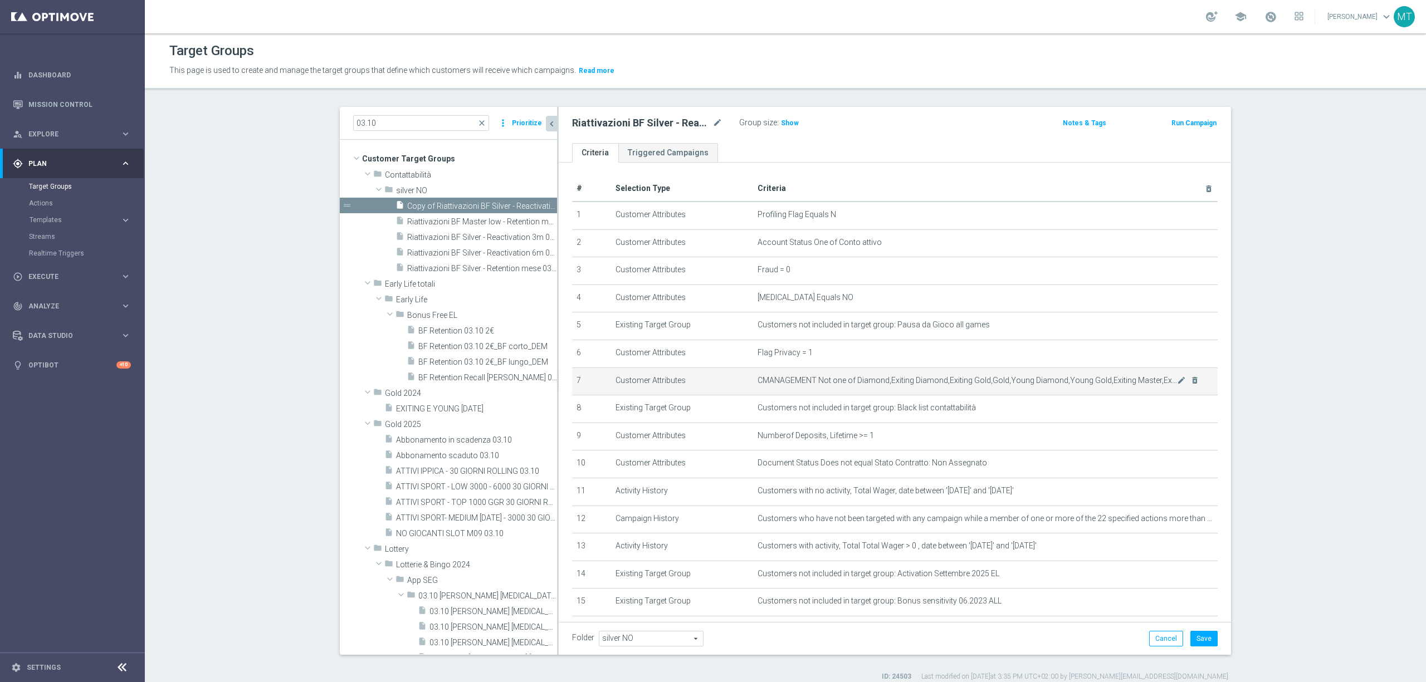
scroll to position [68, 0]
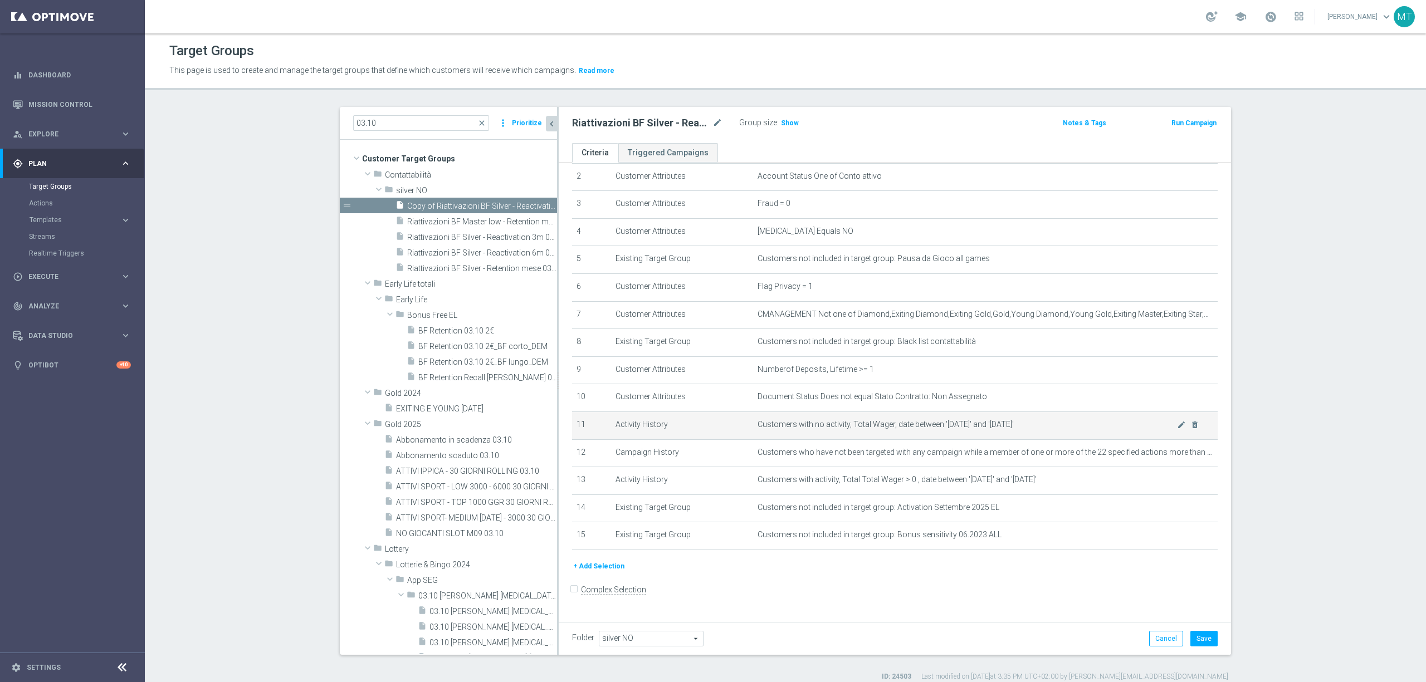
drag, startPoint x: 954, startPoint y: 428, endPoint x: 1048, endPoint y: 428, distance: 94.1
click at [1048, 428] on span "Customers with no activity, Total Wager, date between '[DATE]' and '[DATE]'" at bounding box center [967, 424] width 419 height 9
drag, startPoint x: 908, startPoint y: 428, endPoint x: 979, endPoint y: 428, distance: 71.3
click at [979, 428] on span "Customers with no activity, Total Wager, date between '[DATE]' and '[DATE]'" at bounding box center [967, 424] width 419 height 9
click at [1177, 430] on icon "mode_edit" at bounding box center [1181, 425] width 9 height 9
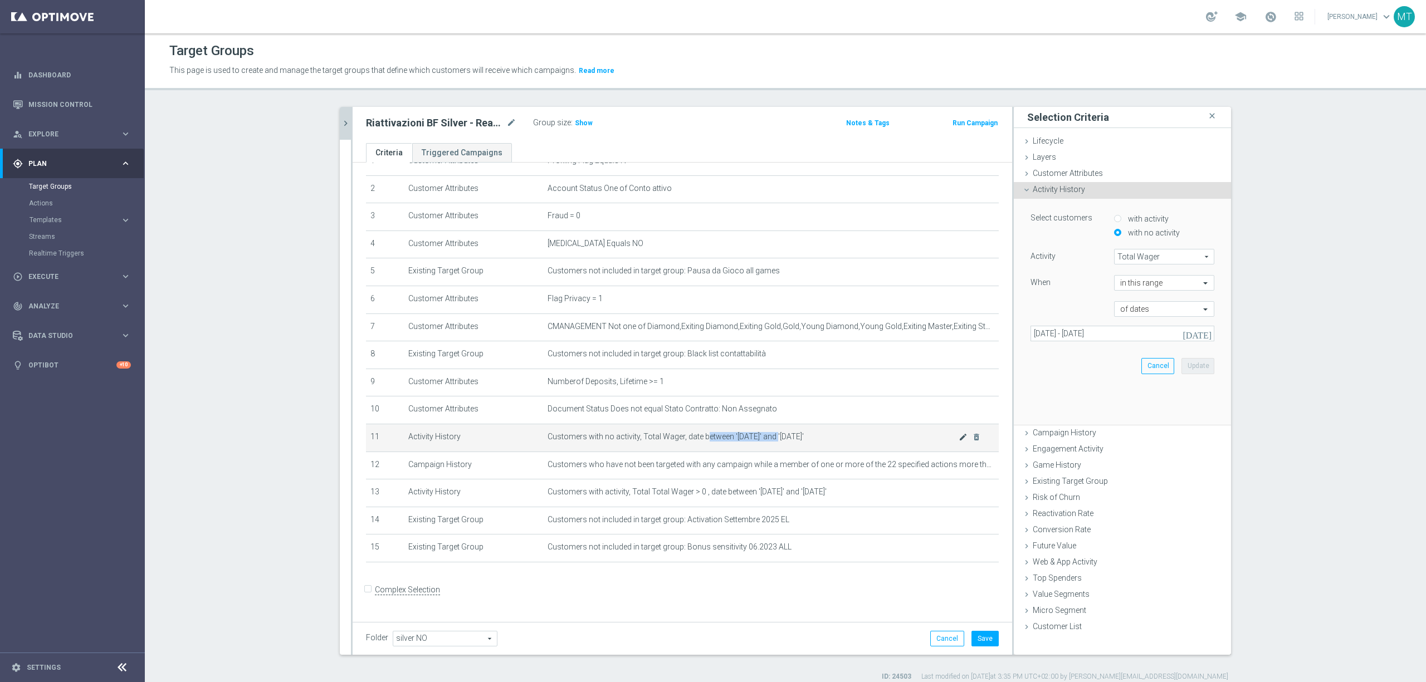
scroll to position [56, 0]
click at [1093, 333] on input "[DATE] - [DATE]" at bounding box center [1123, 334] width 184 height 16
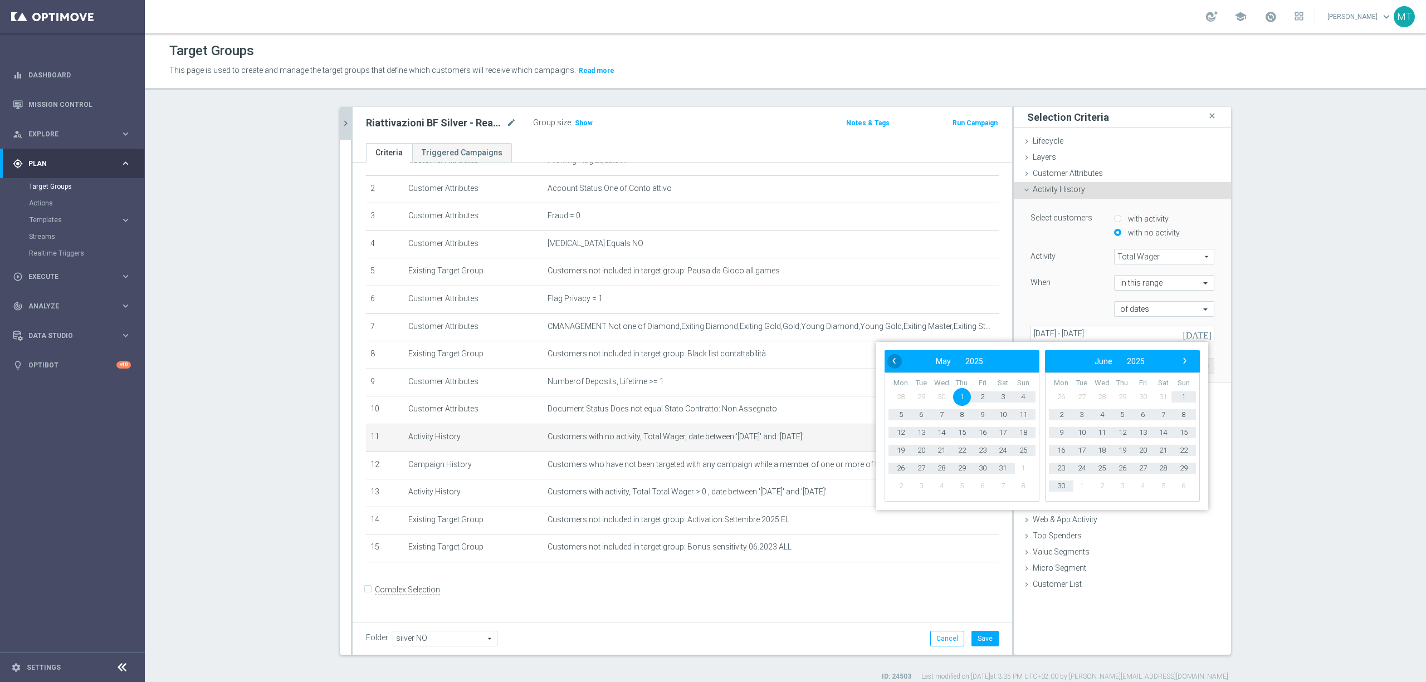
click at [894, 363] on span "‹" at bounding box center [894, 361] width 14 height 14
click at [894, 362] on span "‹" at bounding box center [894, 361] width 14 height 14
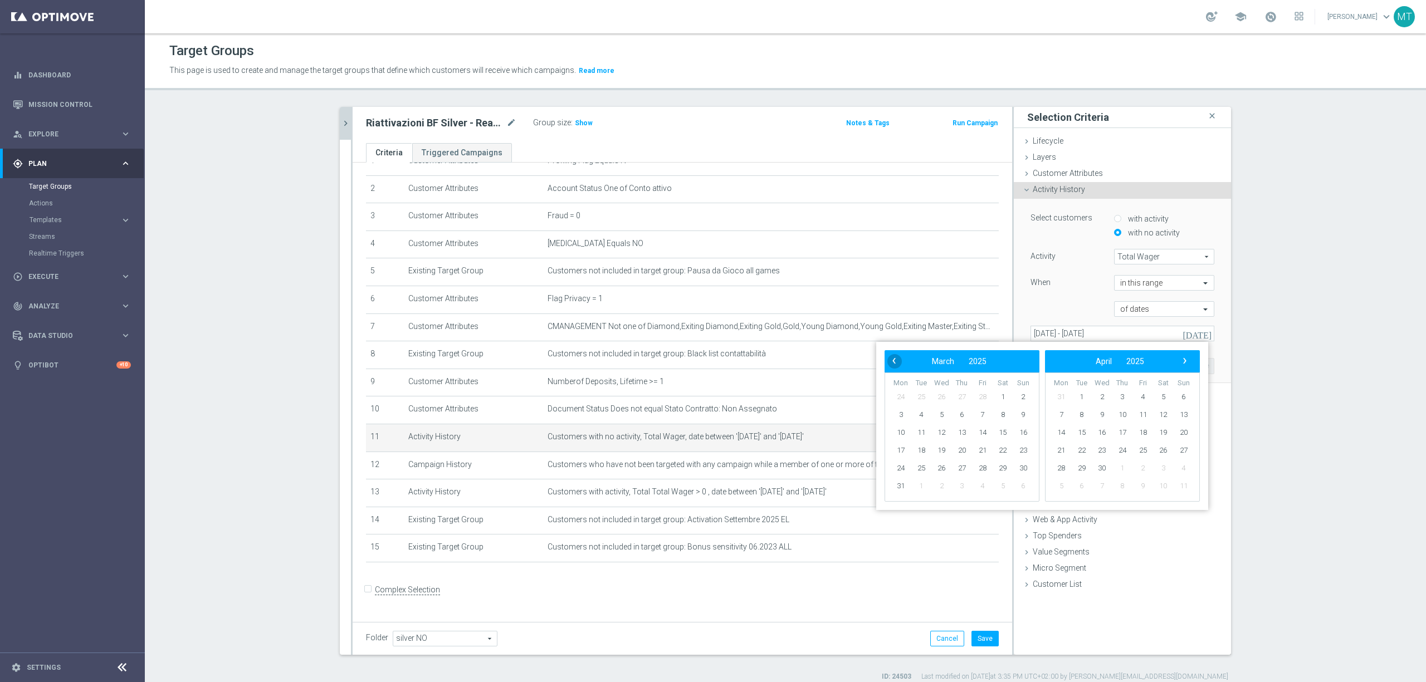
click at [894, 362] on span "‹" at bounding box center [894, 361] width 14 height 14
click at [897, 363] on span "‹" at bounding box center [894, 361] width 14 height 14
click at [980, 390] on span "1" at bounding box center [983, 397] width 18 height 18
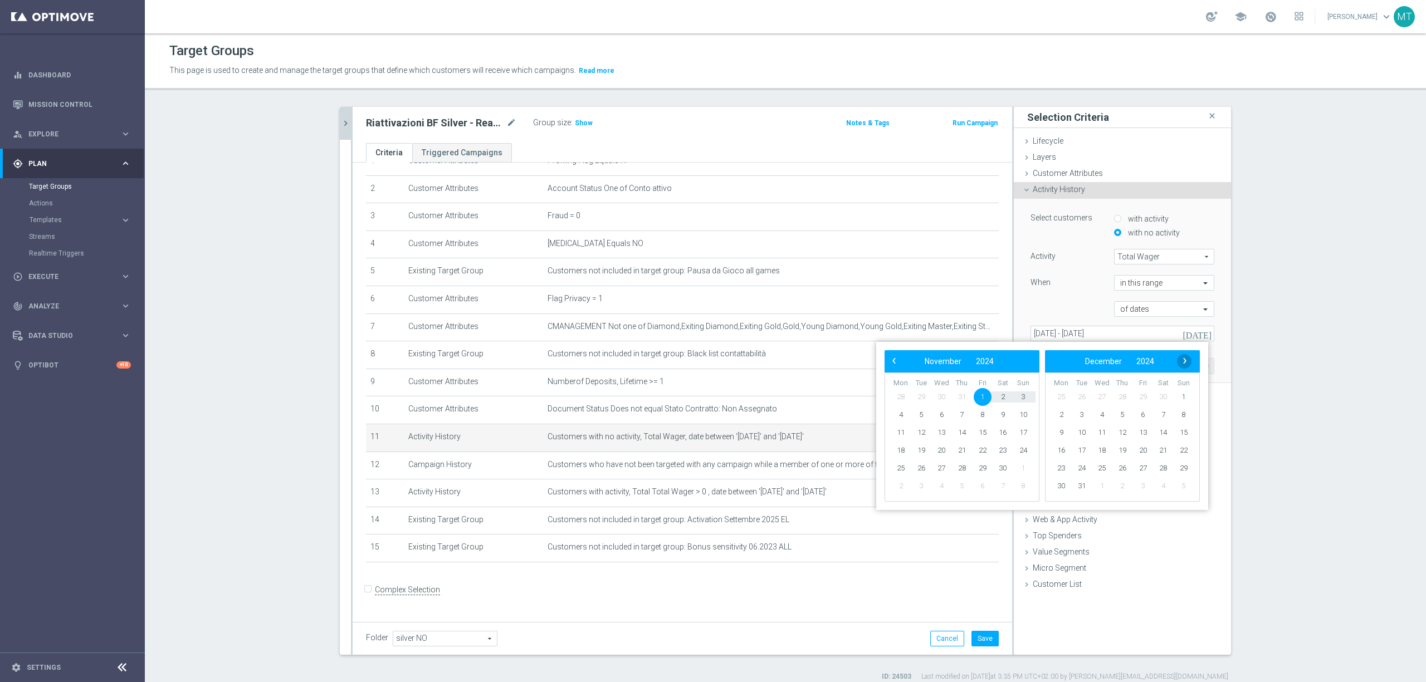
click at [1182, 361] on span "›" at bounding box center [1185, 361] width 14 height 14
click at [1182, 362] on span "›" at bounding box center [1185, 361] width 14 height 14
click at [1184, 363] on span "›" at bounding box center [1185, 361] width 14 height 14
click at [1184, 364] on span "›" at bounding box center [1185, 361] width 14 height 14
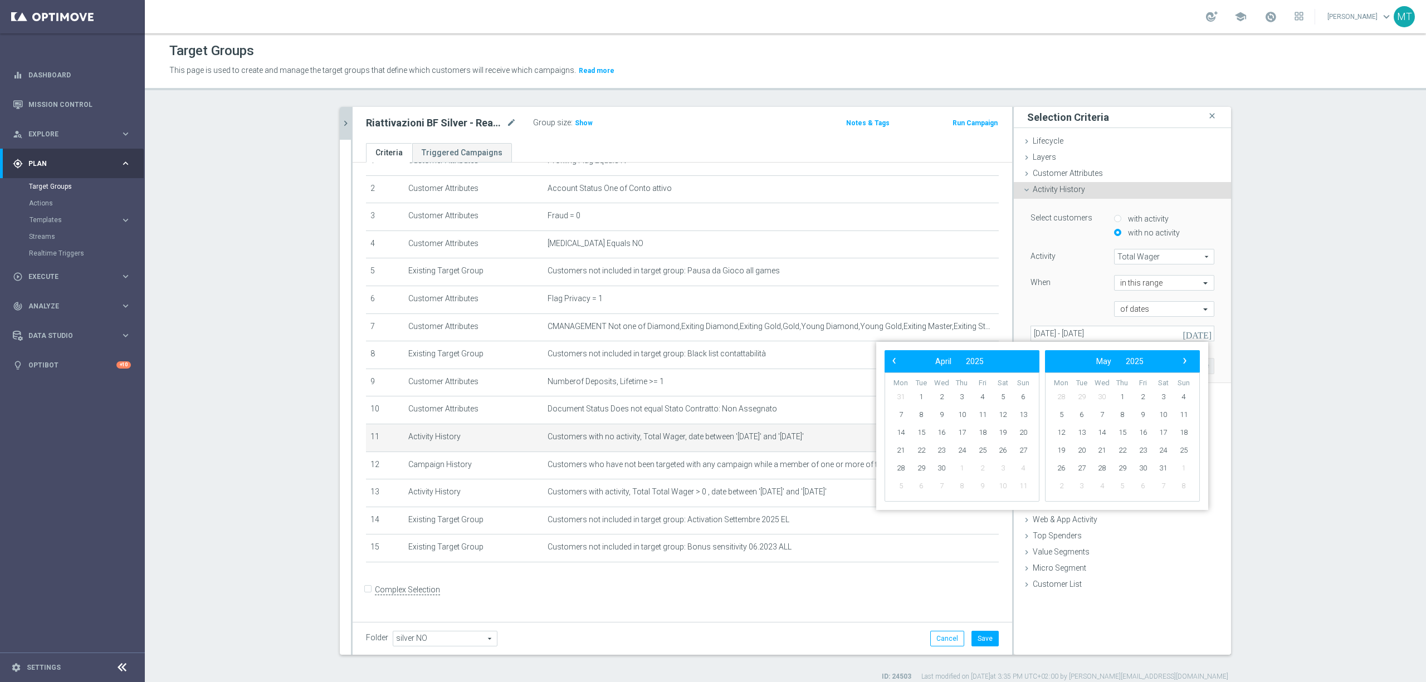
click at [1184, 364] on span "›" at bounding box center [1185, 361] width 14 height 14
click at [1184, 365] on span "›" at bounding box center [1185, 361] width 14 height 14
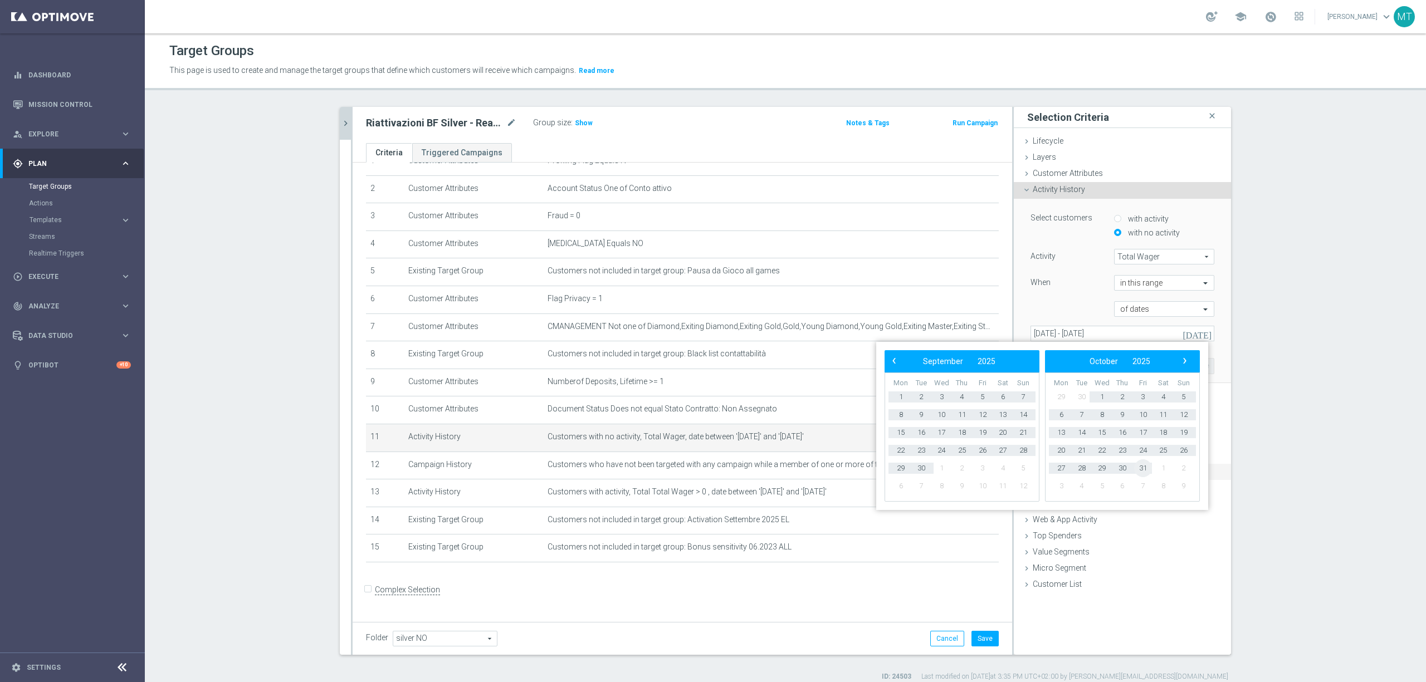
click at [1144, 469] on span "31" at bounding box center [1143, 469] width 18 height 18
type input "[DATE] - [DATE]"
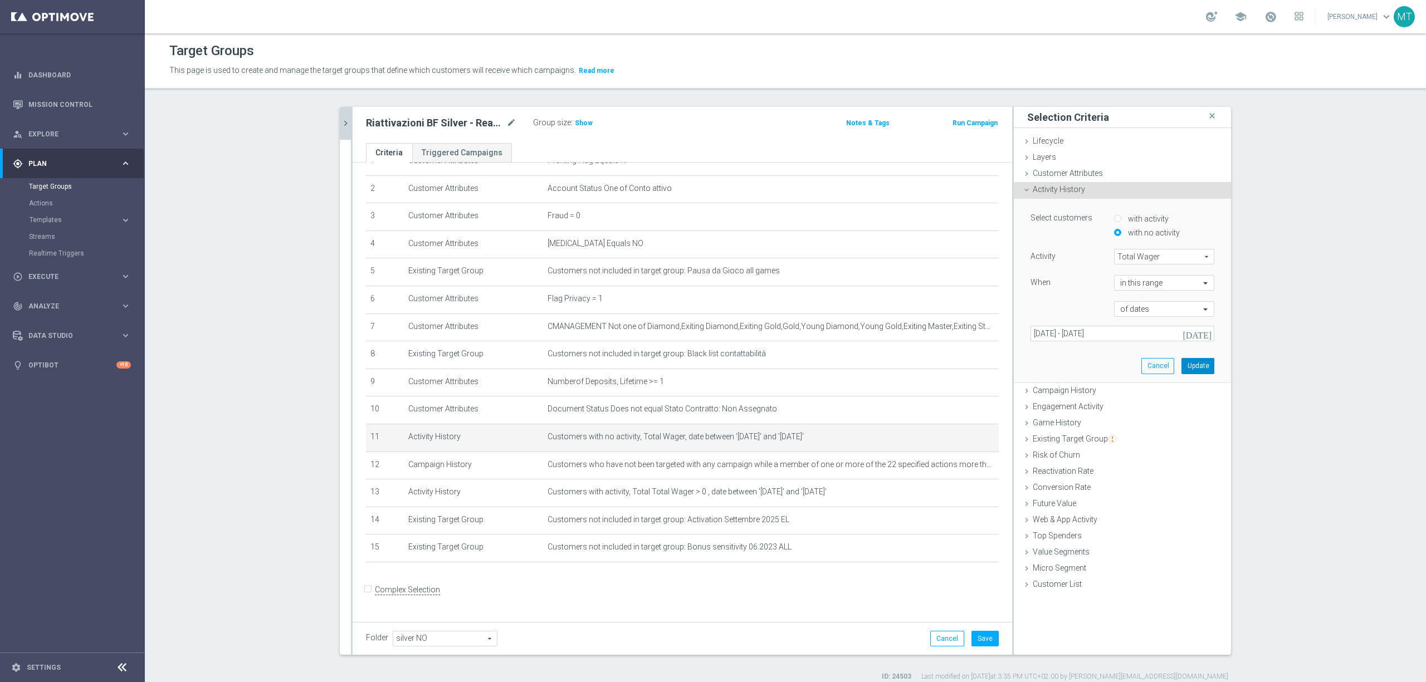
click at [1192, 367] on button "Update" at bounding box center [1198, 366] width 33 height 16
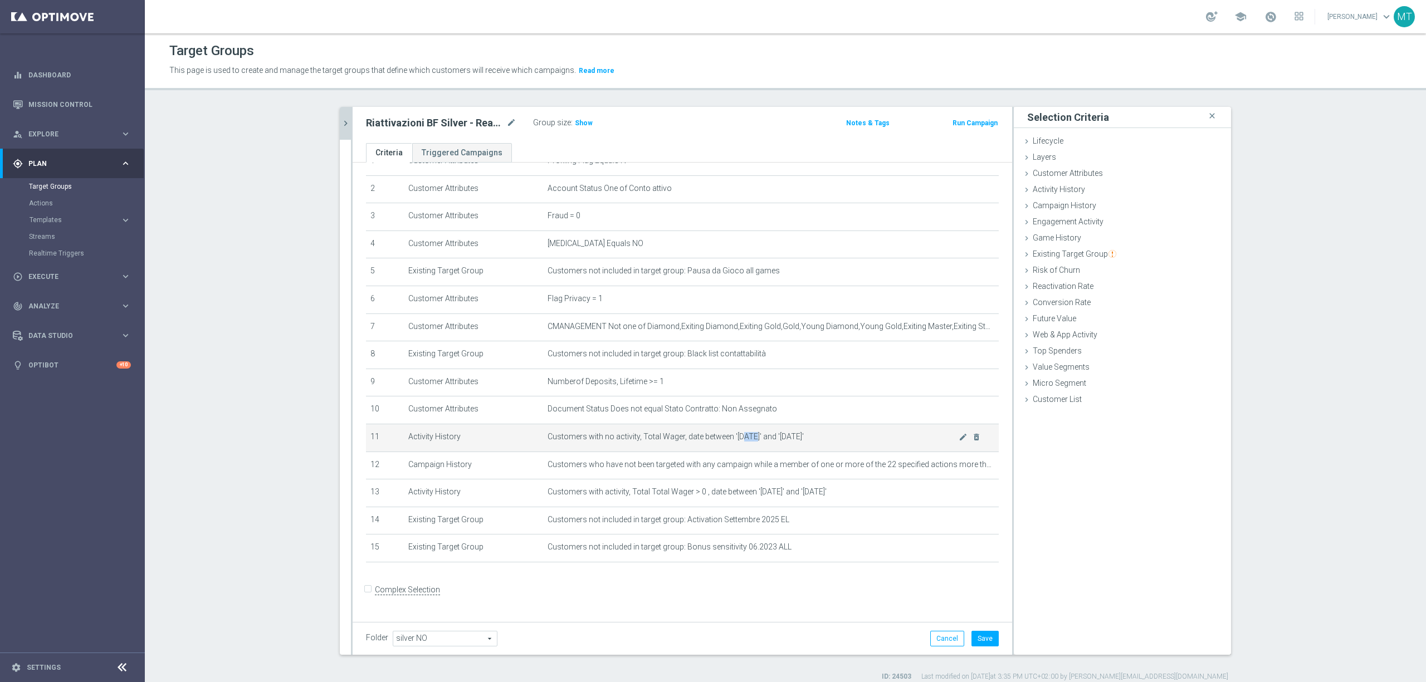
drag, startPoint x: 733, startPoint y: 438, endPoint x: 745, endPoint y: 443, distance: 13.0
click at [747, 442] on span "Customers with no activity, Total Wager, date between '[DATE]' and '[DATE]'" at bounding box center [753, 436] width 411 height 9
click at [753, 442] on span "Customers with no activity, Total Wager, date between '[DATE]' and '[DATE]'" at bounding box center [753, 436] width 411 height 9
drag, startPoint x: 802, startPoint y: 440, endPoint x: 751, endPoint y: 445, distance: 51.4
click at [751, 442] on span "Customers with no activity, Total Wager, date between '[DATE]' and '[DATE]'" at bounding box center [753, 436] width 411 height 9
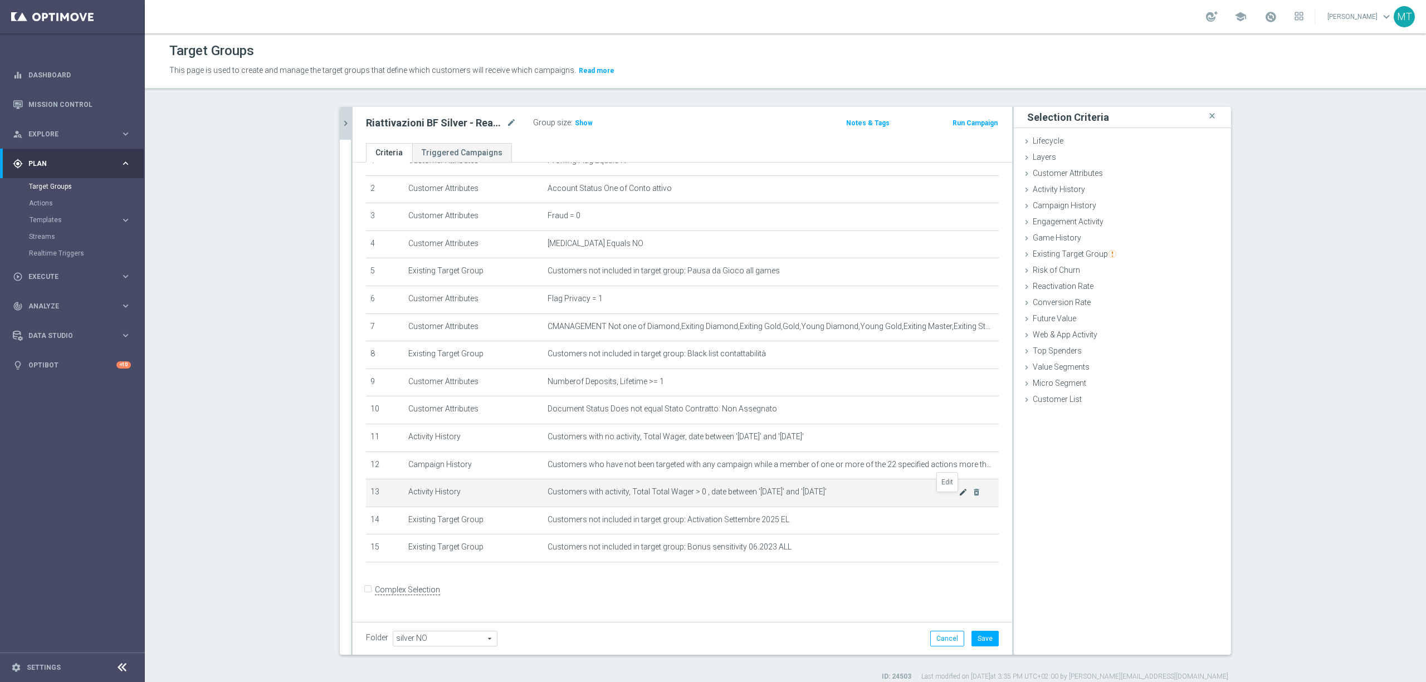
click at [959, 497] on icon "mode_edit" at bounding box center [963, 492] width 9 height 9
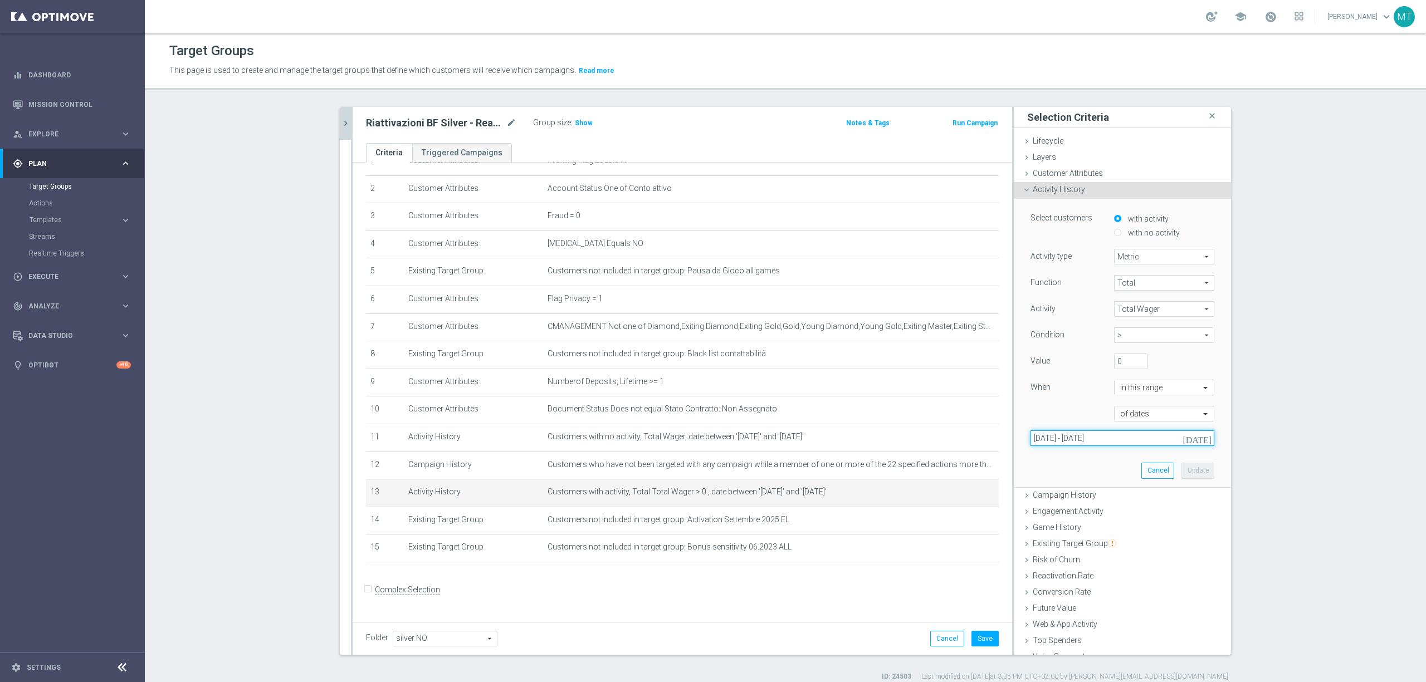
click at [1106, 435] on input "[DATE] - [DATE]" at bounding box center [1123, 439] width 184 height 16
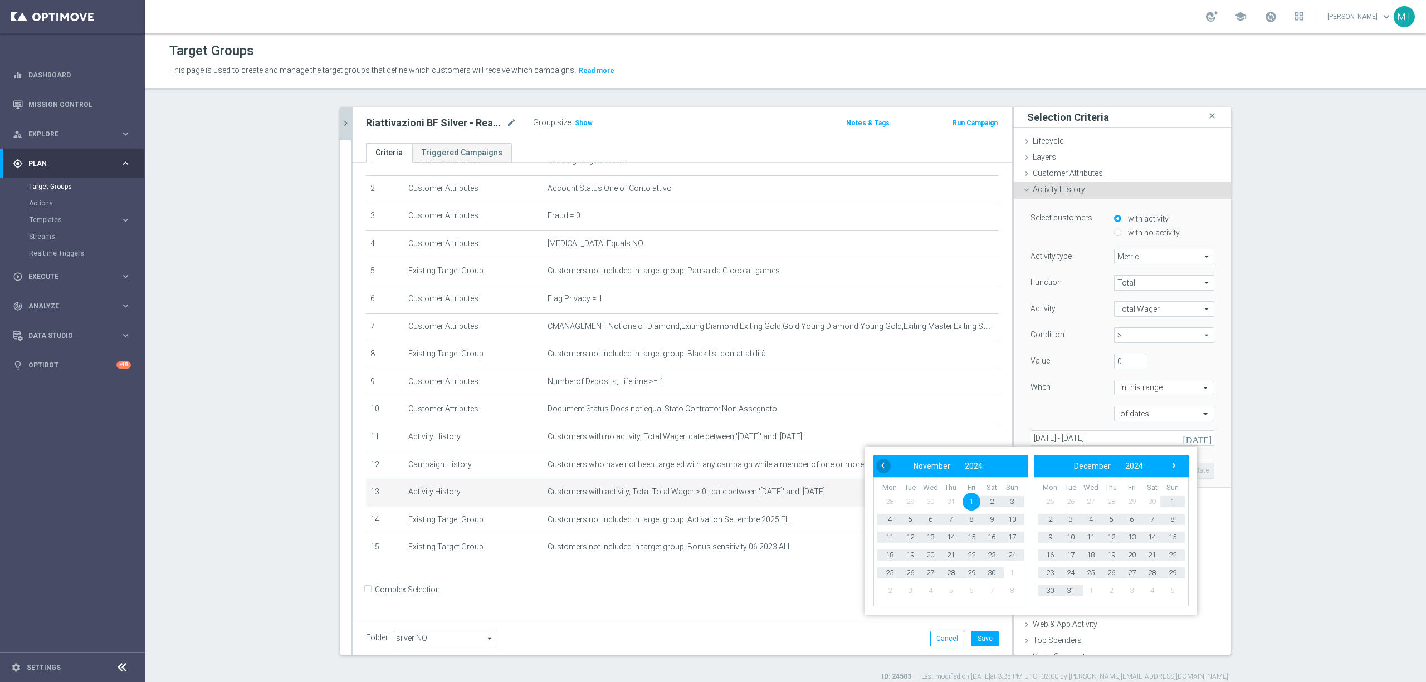
click at [887, 466] on span "‹" at bounding box center [883, 465] width 14 height 14
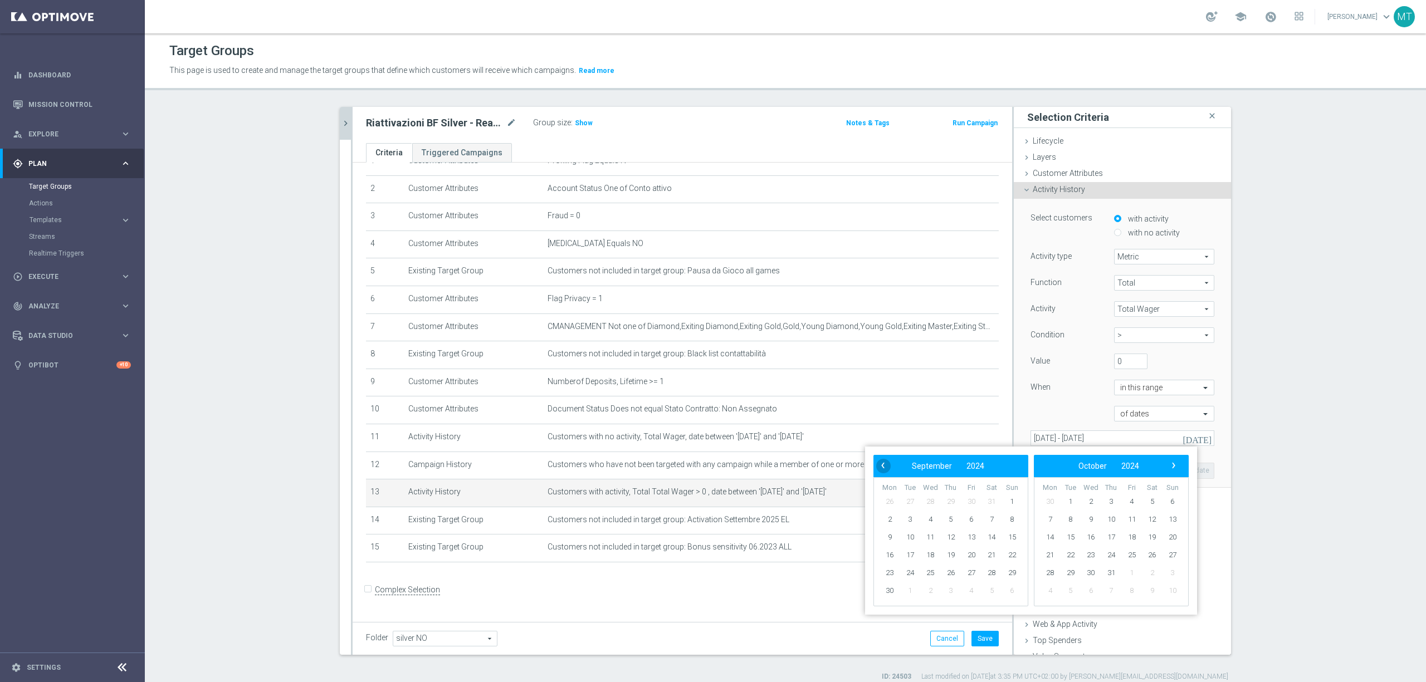
click at [889, 466] on span "‹" at bounding box center [883, 465] width 14 height 14
click at [890, 466] on button "‹" at bounding box center [883, 466] width 14 height 14
click at [891, 467] on bs-datepicker-navigation-view "‹ ​ May ​ 2024 ​ ›" at bounding box center [948, 466] width 144 height 14
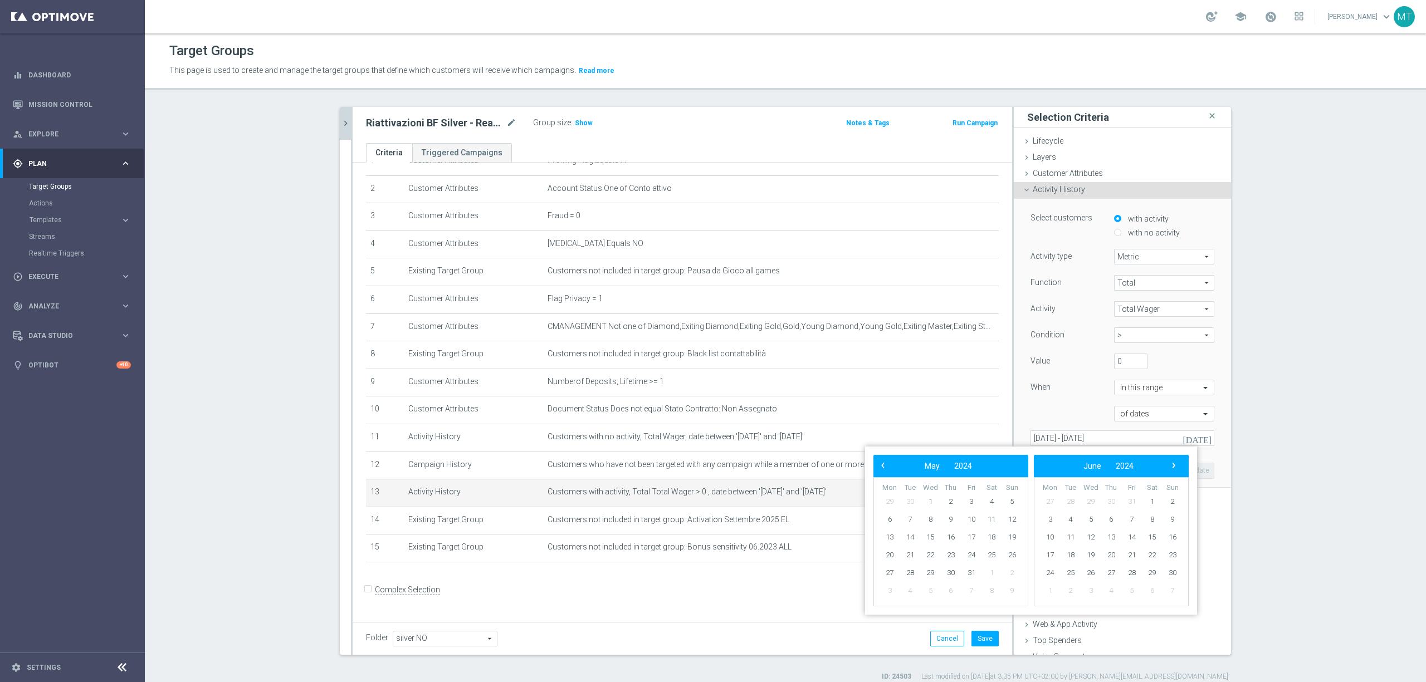
click at [892, 467] on bs-datepicker-navigation-view "‹ ​ May ​ 2024 ​ ›" at bounding box center [948, 466] width 144 height 14
click at [885, 471] on span "‹" at bounding box center [883, 465] width 14 height 14
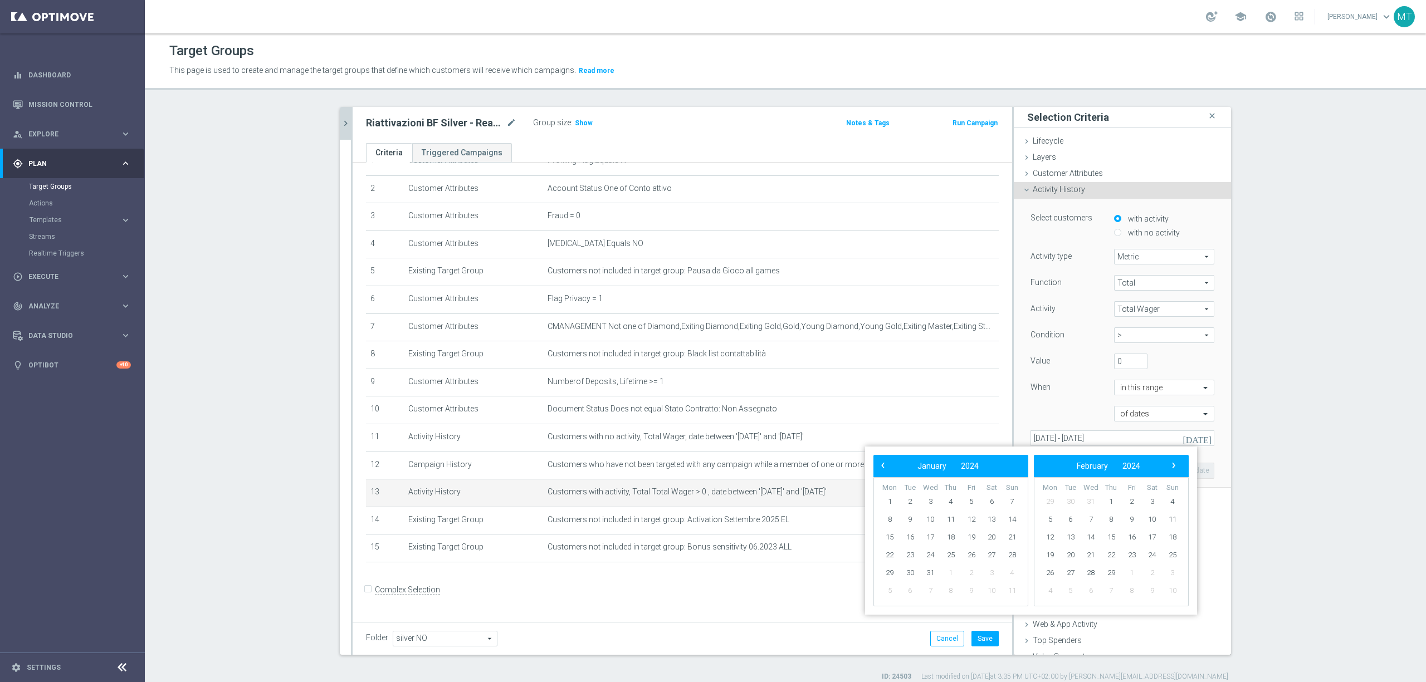
click at [885, 471] on span "‹" at bounding box center [883, 465] width 14 height 14
click at [934, 497] on span "1" at bounding box center [930, 502] width 18 height 18
click at [1173, 469] on span "›" at bounding box center [1174, 465] width 14 height 14
click at [1172, 468] on span "›" at bounding box center [1174, 465] width 14 height 14
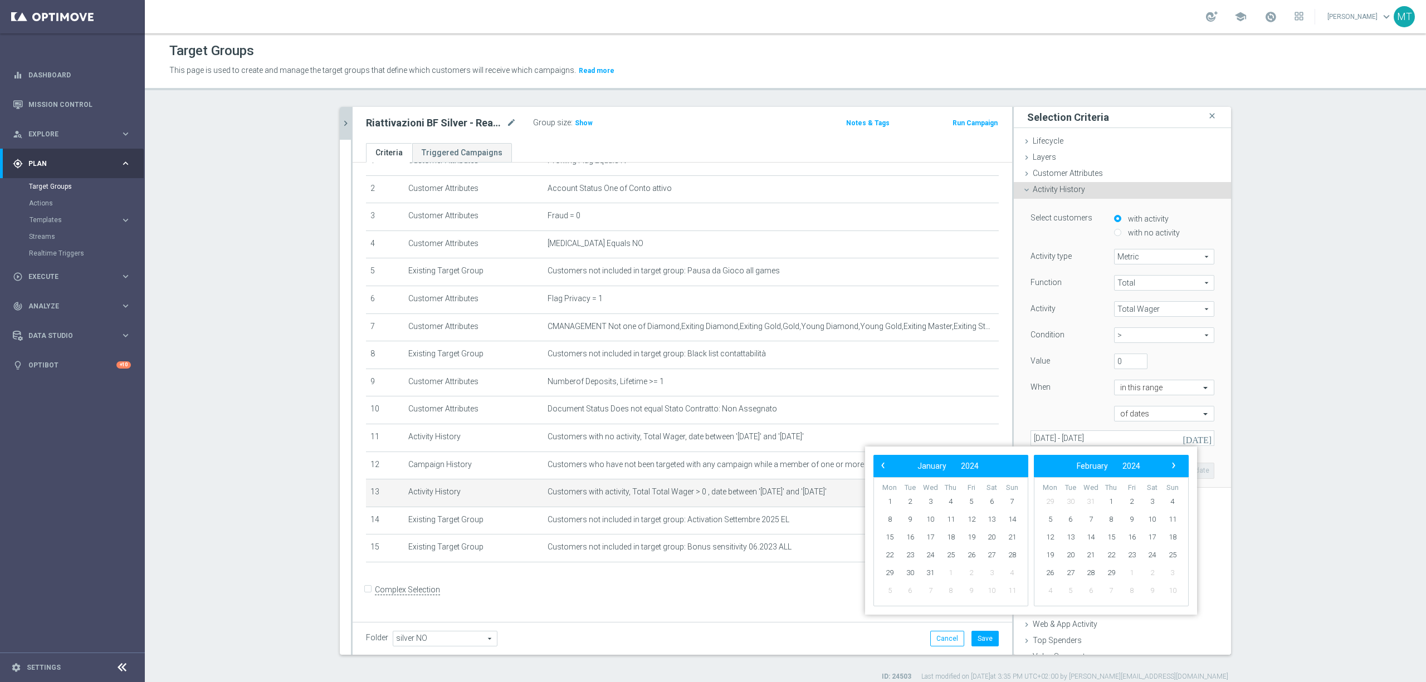
click at [1170, 467] on span "›" at bounding box center [1174, 465] width 14 height 14
drag, startPoint x: 1173, startPoint y: 469, endPoint x: 1167, endPoint y: 468, distance: 6.7
click at [1167, 468] on span "›" at bounding box center [1174, 465] width 14 height 14
click at [1168, 468] on span "›" at bounding box center [1174, 465] width 14 height 14
click at [1173, 469] on span "›" at bounding box center [1174, 465] width 14 height 14
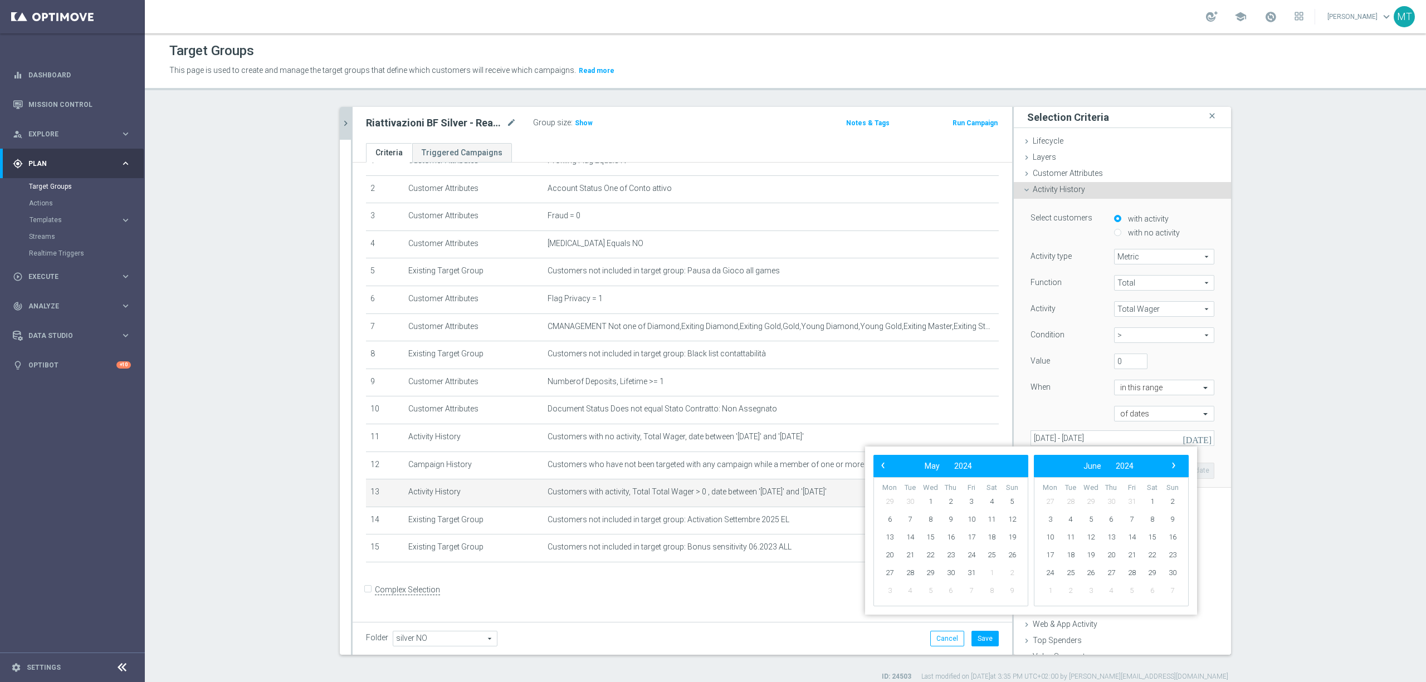
click at [1173, 469] on span "›" at bounding box center [1174, 465] width 14 height 14
click at [1173, 471] on span "›" at bounding box center [1174, 465] width 14 height 14
click at [1173, 474] on div "‹ ​ August ​ 2024 ​ ›" at bounding box center [1111, 466] width 155 height 22
click at [1173, 475] on div "‹ ​ August ​ 2024 ​ ›" at bounding box center [1111, 466] width 155 height 22
click at [1174, 470] on span "›" at bounding box center [1174, 465] width 14 height 14
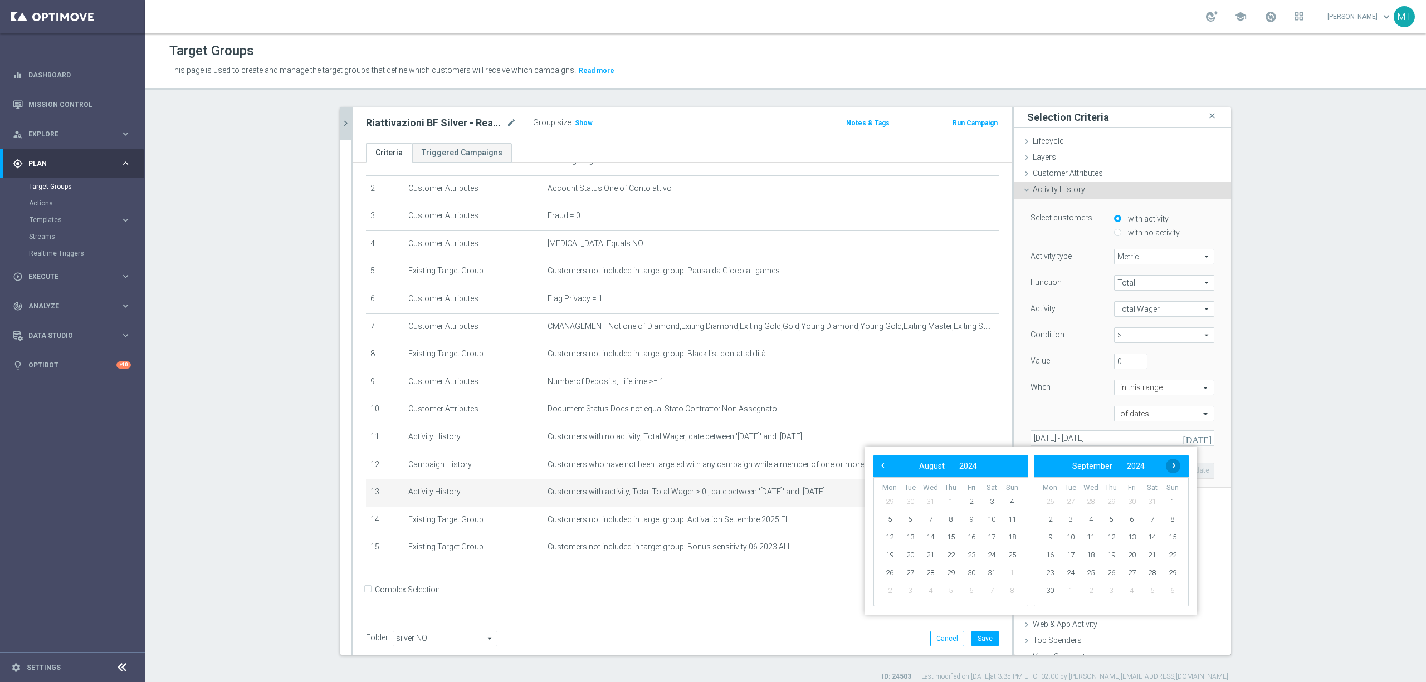
click at [1174, 469] on span "›" at bounding box center [1174, 465] width 14 height 14
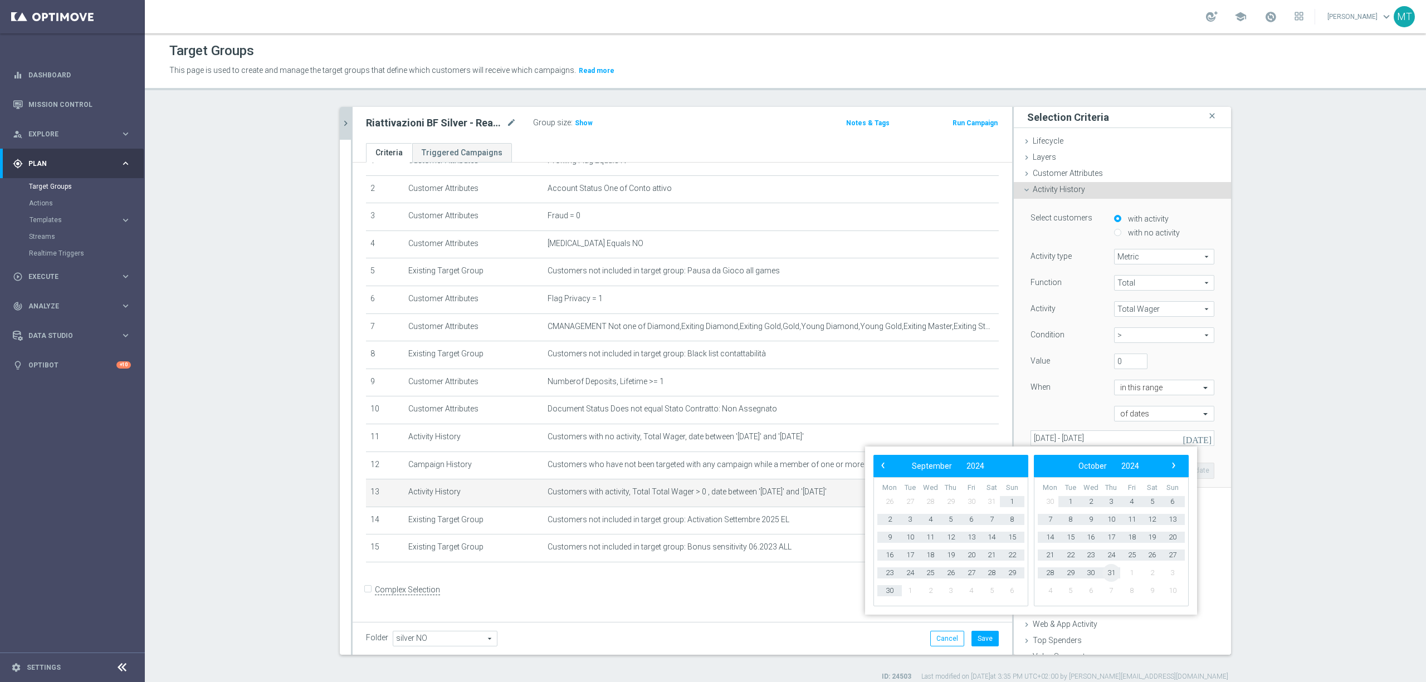
click at [1112, 576] on span "31" at bounding box center [1112, 573] width 18 height 18
type input "[DATE] - [DATE]"
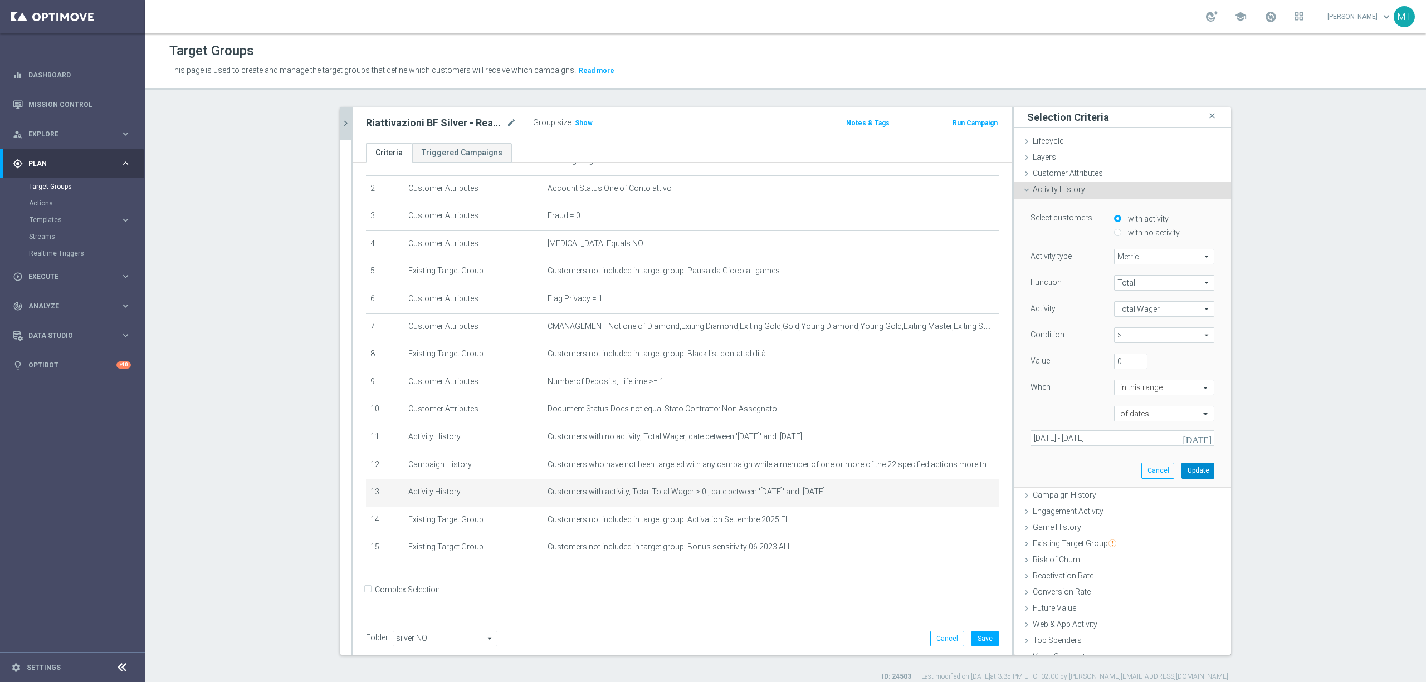
click at [1182, 478] on button "Update" at bounding box center [1198, 471] width 33 height 16
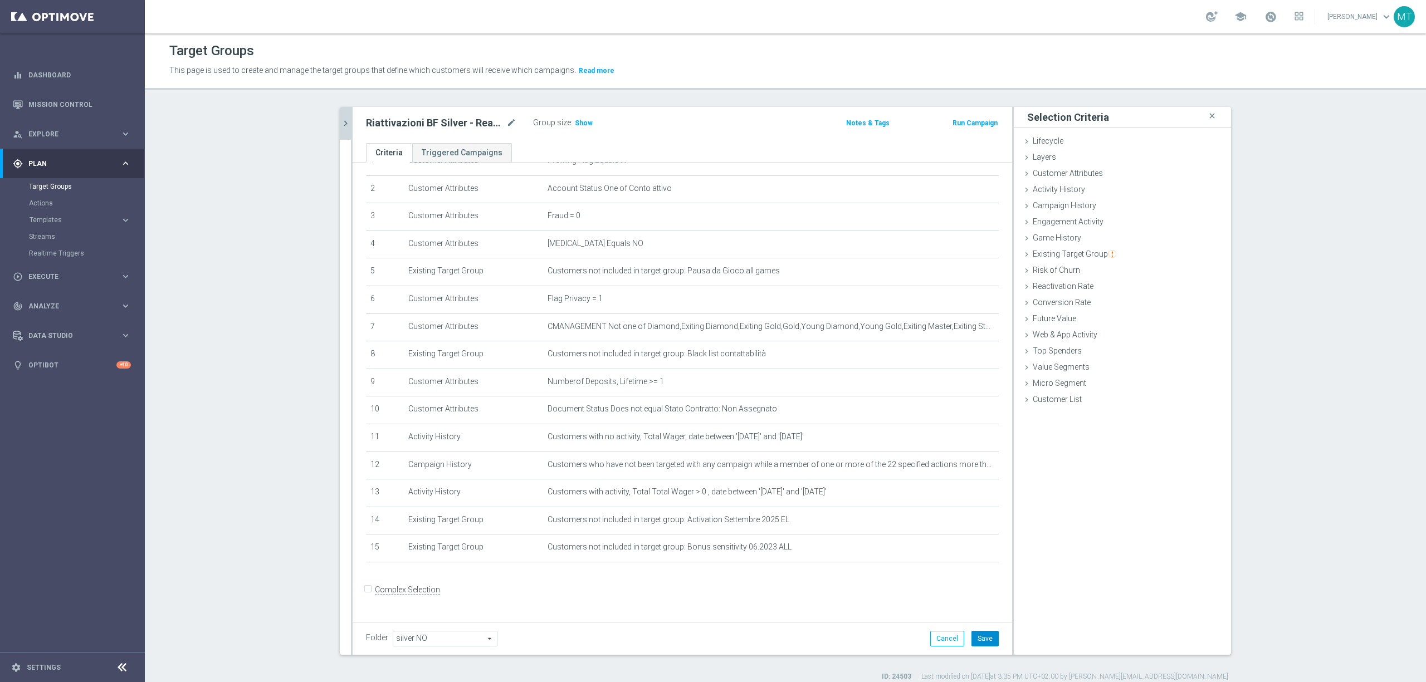
click at [985, 636] on button "Save" at bounding box center [985, 639] width 27 height 16
click at [462, 128] on h2 "Riattivazioni BF Silver - Reactivation 1a 10.10" at bounding box center [435, 122] width 138 height 13
copy div "Riattivazioni BF Silver - Reactivation 1a 10.10"
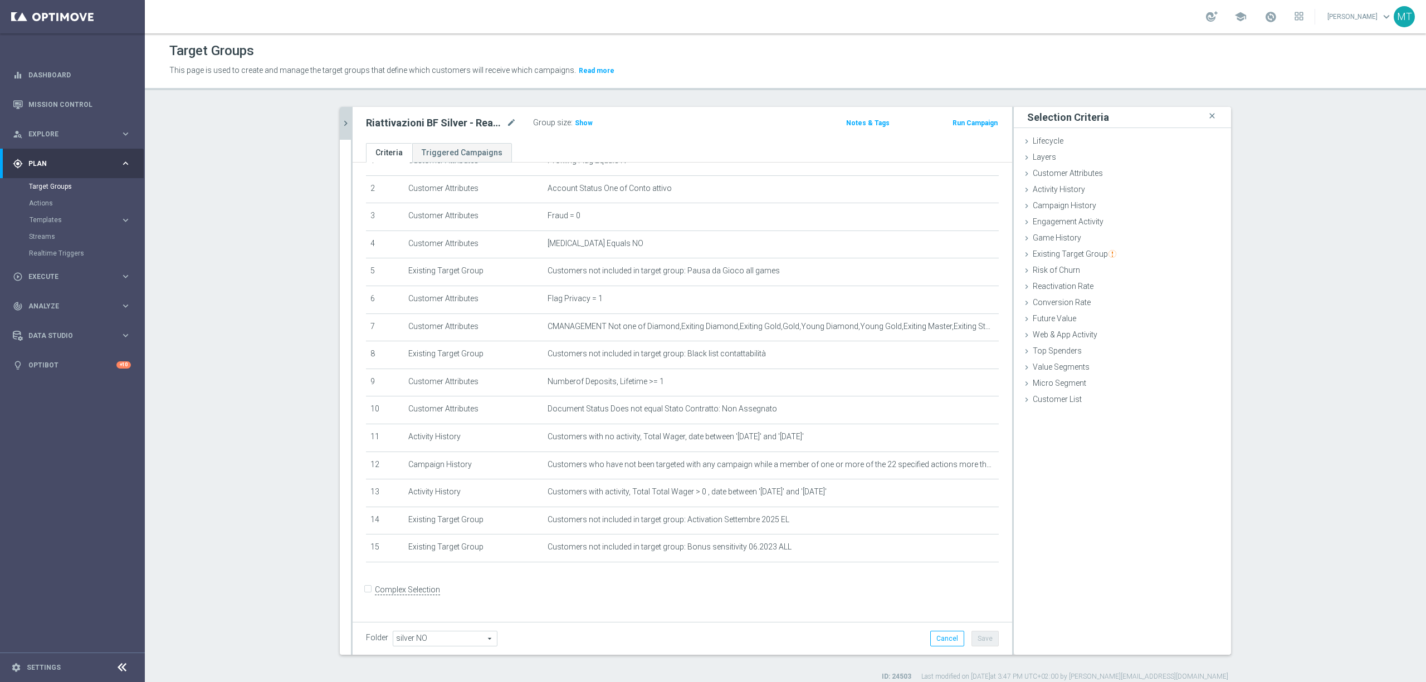
click at [571, 125] on label ":" at bounding box center [572, 122] width 2 height 9
click at [575, 125] on span "Show" at bounding box center [584, 123] width 18 height 8
click at [340, 121] on icon "chevron_right" at bounding box center [345, 123] width 11 height 11
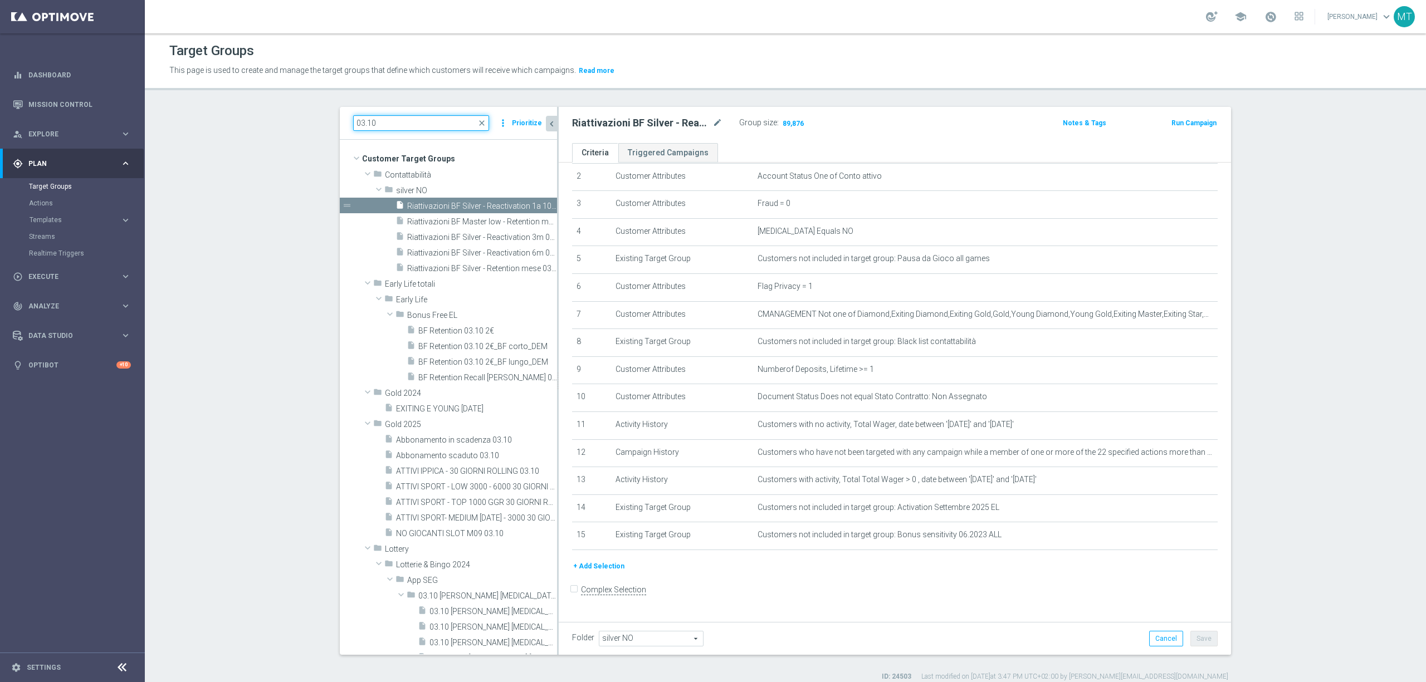
drag, startPoint x: 392, startPoint y: 123, endPoint x: 281, endPoint y: 118, distance: 111.5
click at [273, 126] on section "03.10 close more_vert Prioritize Customer Target Groups library_add create_new_…" at bounding box center [785, 394] width 1281 height 575
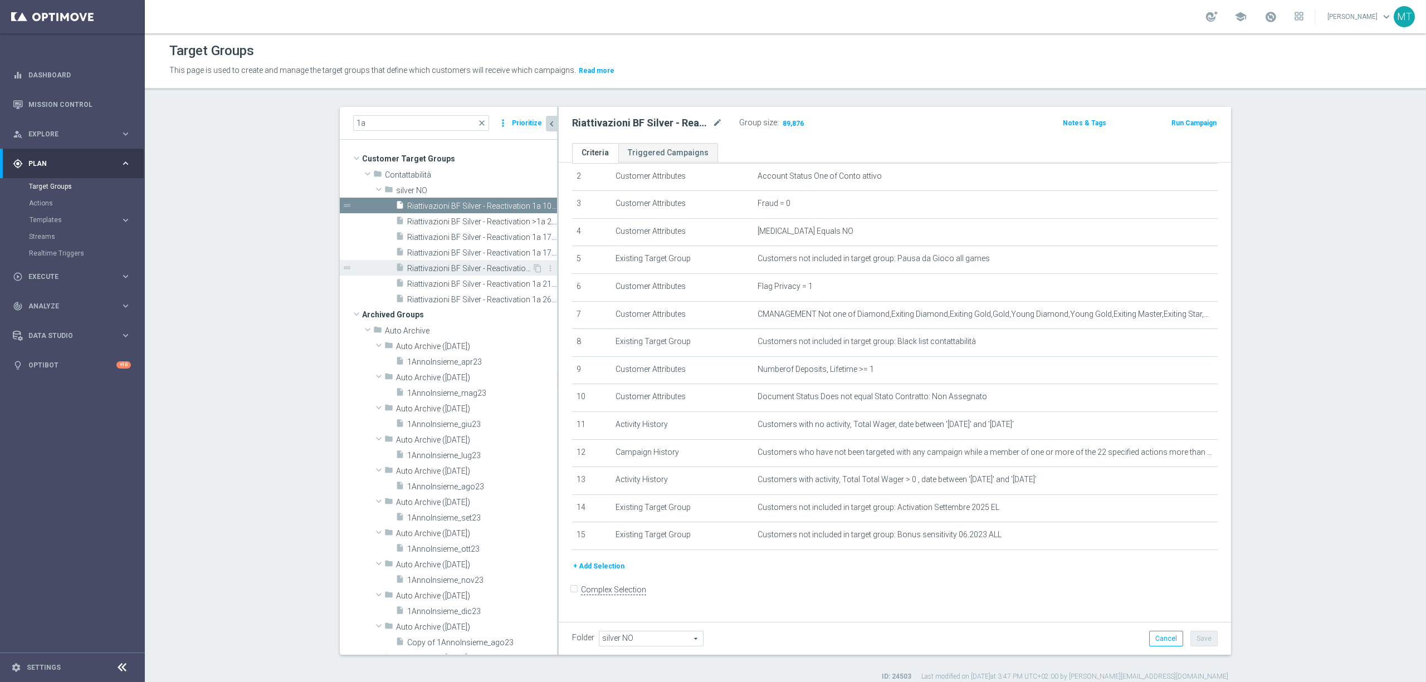
click at [491, 271] on span "Riattivazioni BF Silver - Reactivation 1a 20.08" at bounding box center [469, 268] width 125 height 9
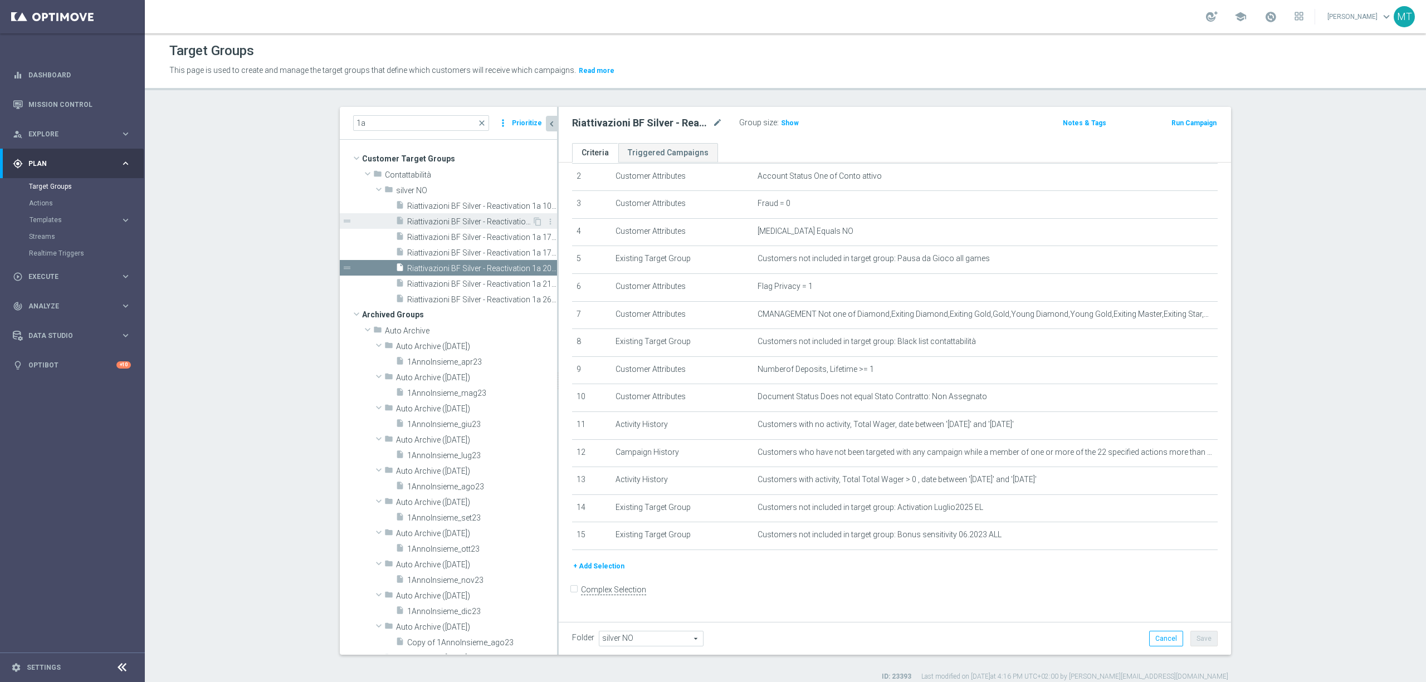
click at [478, 217] on span "Riattivazioni BF Silver - Reactivation >1a 20.08" at bounding box center [469, 221] width 125 height 9
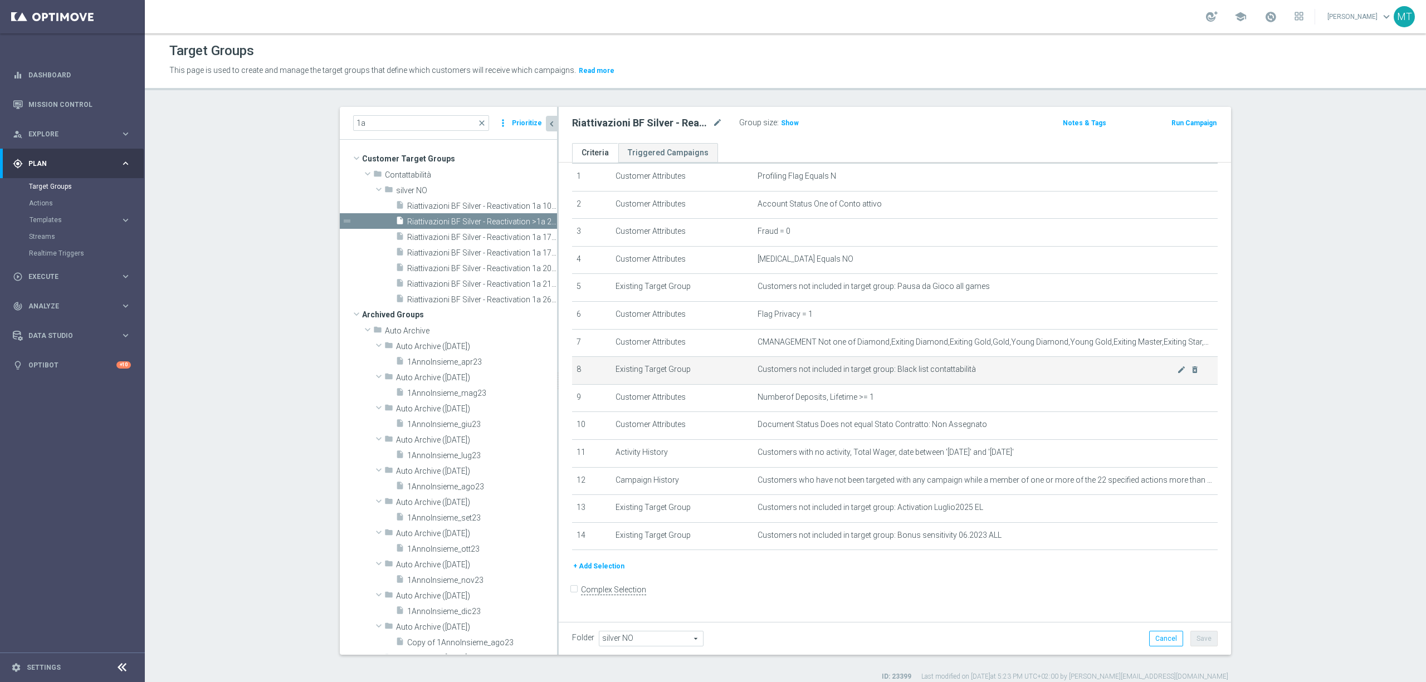
scroll to position [40, 0]
click at [408, 133] on div "1a close more_vert Prioritize" at bounding box center [448, 123] width 217 height 33
drag, startPoint x: 406, startPoint y: 128, endPoint x: 179, endPoint y: 148, distance: 227.7
click at [179, 148] on section "1a close more_vert Prioritize Customer Target Groups library_add create_new_fol…" at bounding box center [785, 394] width 1281 height 575
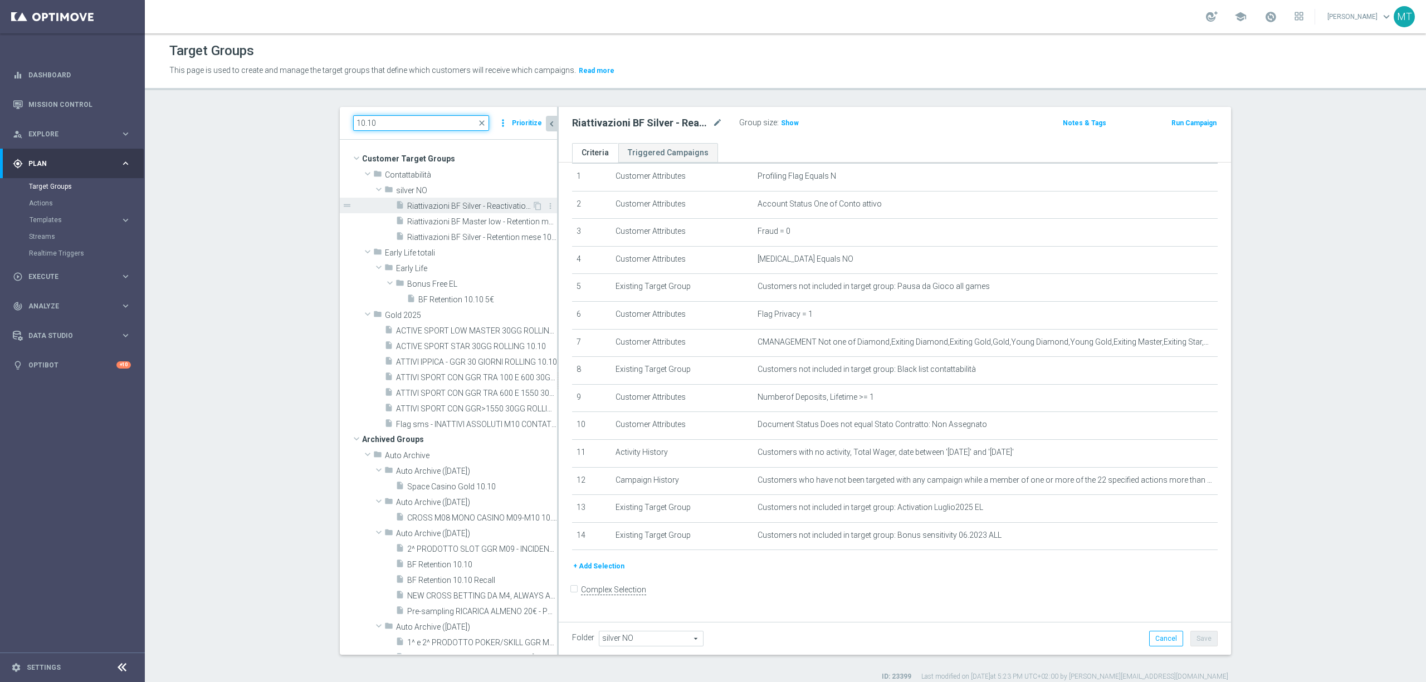
type input "10.10"
click at [486, 208] on span "Riattivazioni BF Silver - Reactivation 1a 10.10" at bounding box center [469, 206] width 125 height 9
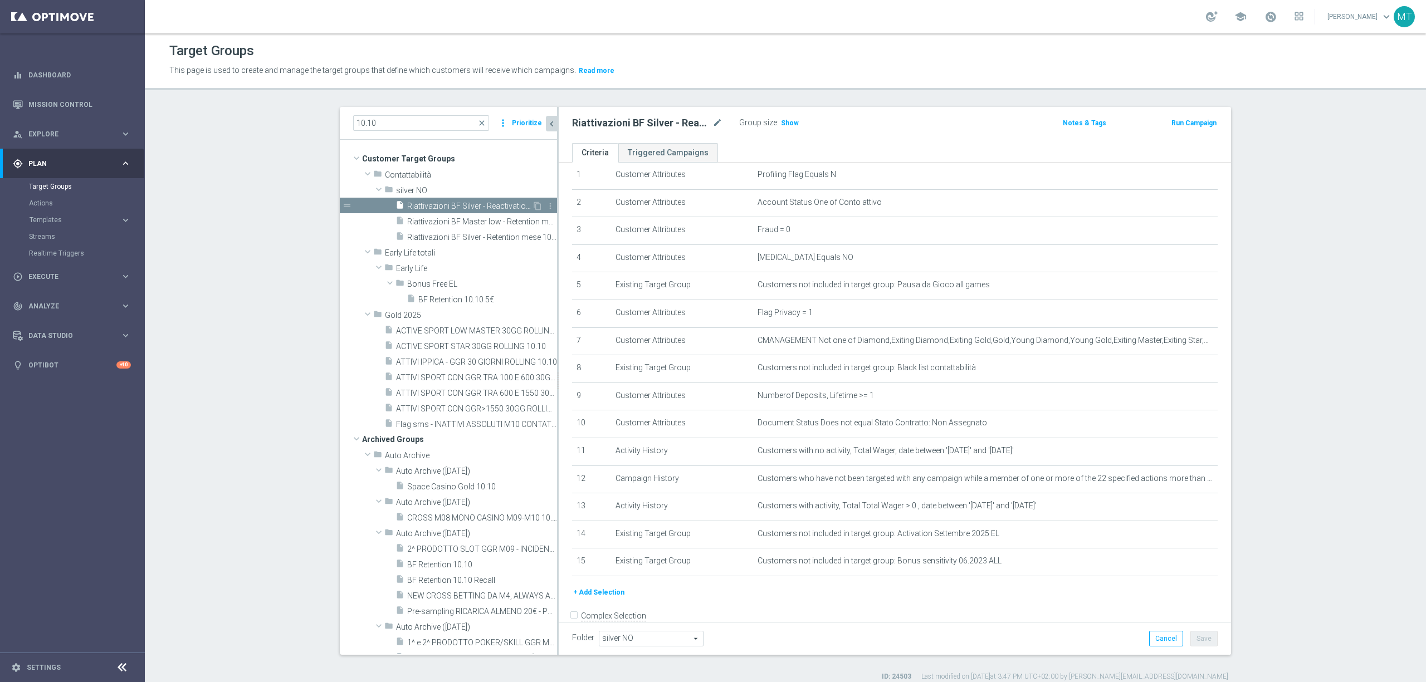
scroll to position [68, 0]
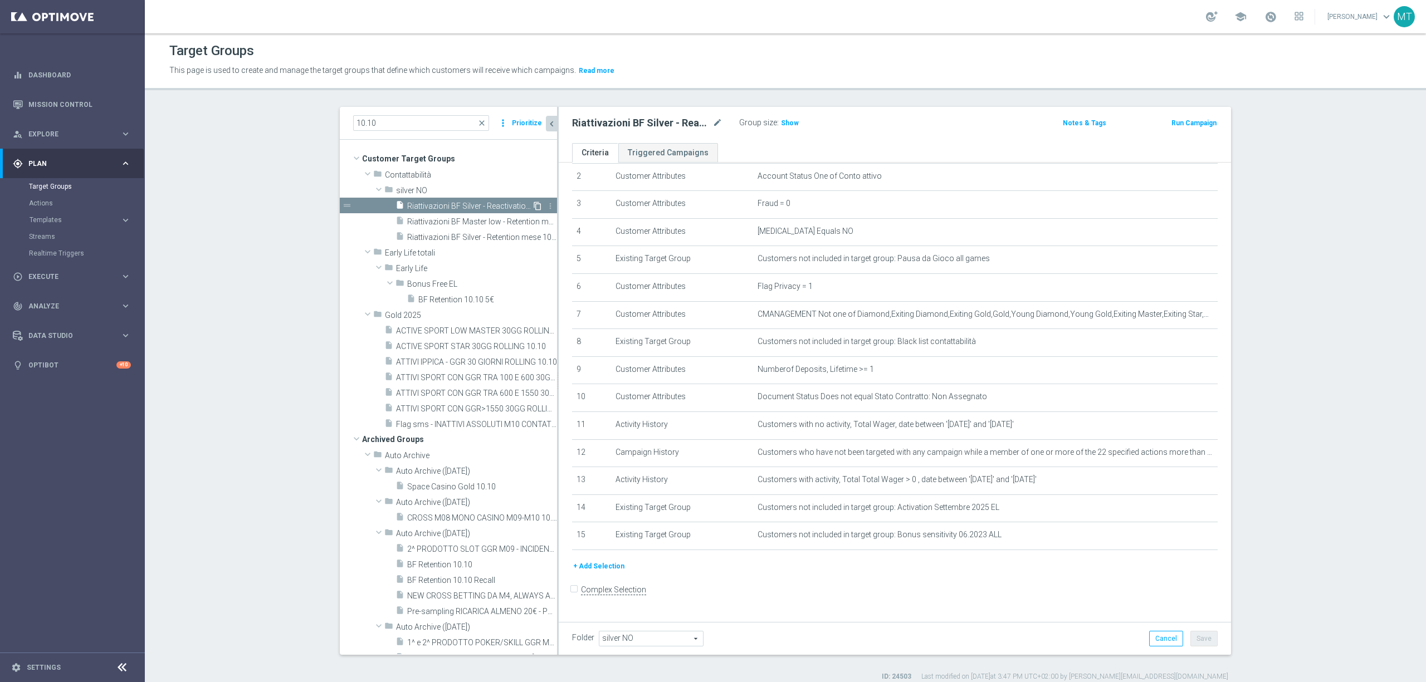
click at [533, 204] on icon "content_copy" at bounding box center [537, 206] width 9 height 9
click at [714, 126] on icon "mode_edit" at bounding box center [718, 122] width 10 height 13
click at [625, 134] on div "Copy of Riattivazioni BF Silver - Reactivation 1a 10.10 Group size : Show Notes…" at bounding box center [895, 125] width 672 height 36
click at [723, 127] on div "Copy of Riattivazioni BF Silver - Reactivation 1a 10.10 mode_edit" at bounding box center [655, 123] width 167 height 16
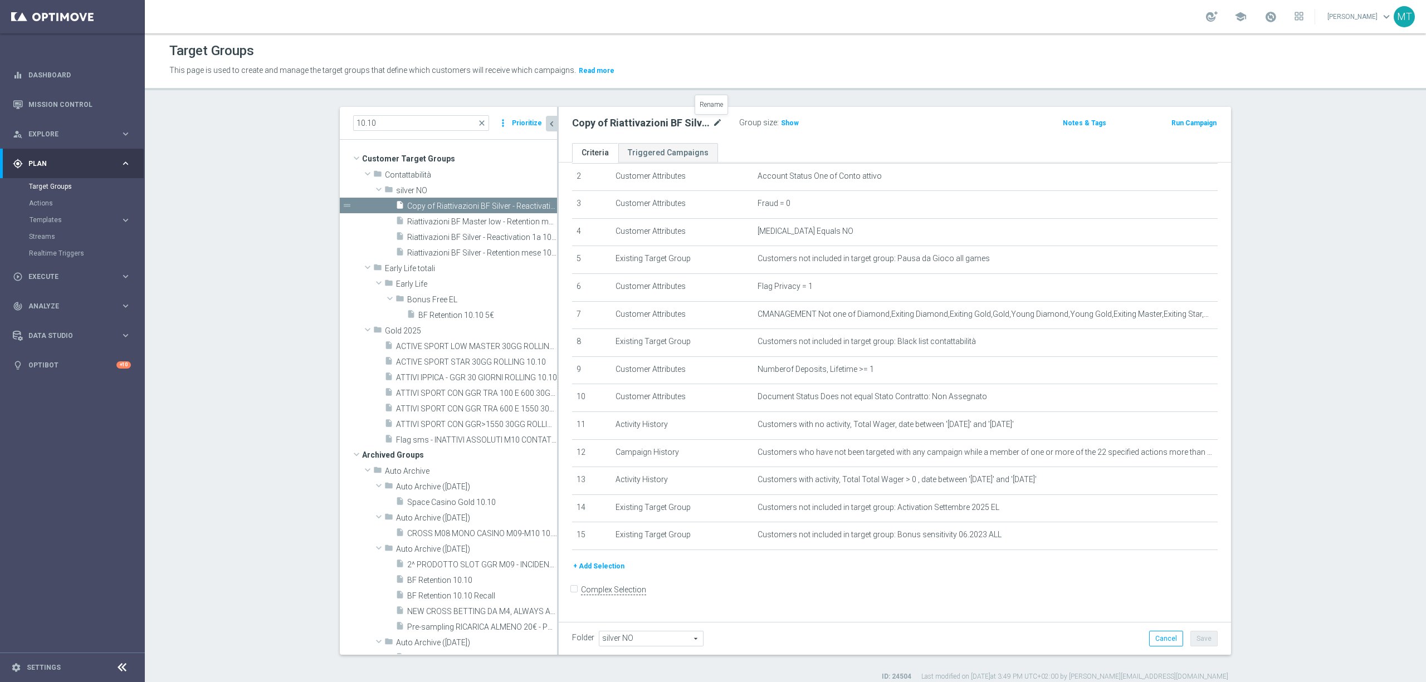
click at [713, 125] on icon "mode_edit" at bounding box center [718, 122] width 10 height 13
click at [652, 124] on input "Copy of Riattivazioni BF Silver - Reactivation 1a 10.10" at bounding box center [647, 124] width 150 height 16
click at [685, 123] on input "Copy of Riattivazioni BF Silver - Reactivation 1a 10.10" at bounding box center [647, 124] width 150 height 16
type input "Riattivazioni BF Silver - Reactivation >1a 10.10"
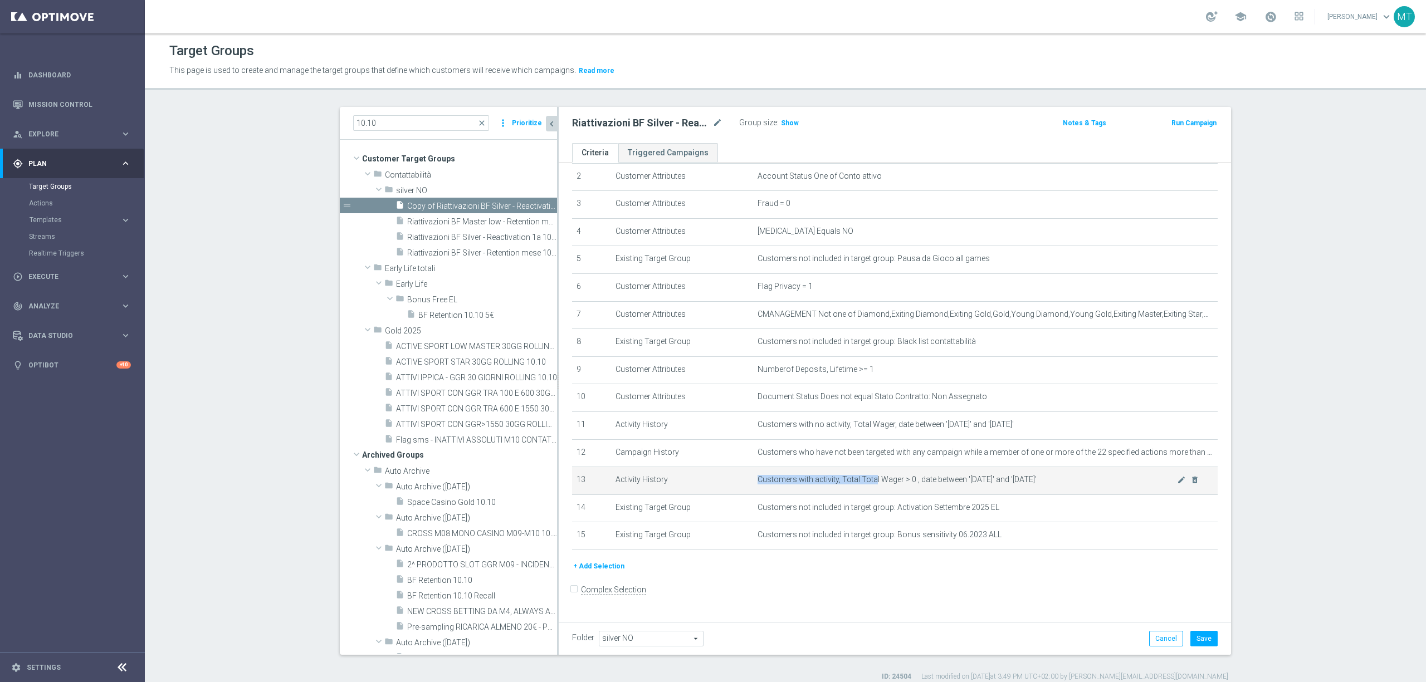
drag, startPoint x: 865, startPoint y: 484, endPoint x: 890, endPoint y: 481, distance: 25.2
click at [890, 481] on td "Customers with activity, Total Total Wager > 0 , date between '[DATE]' and '[DA…" at bounding box center [985, 481] width 465 height 28
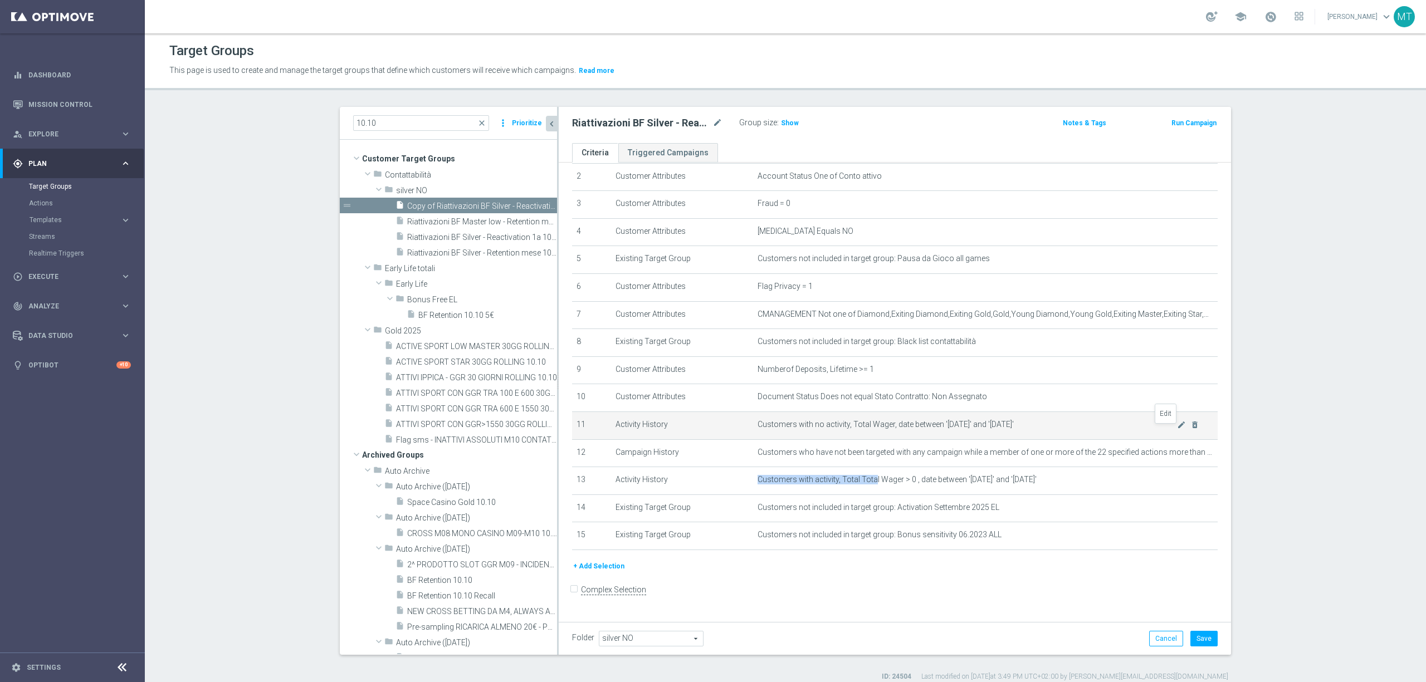
click at [1177, 430] on icon "mode_edit" at bounding box center [1181, 425] width 9 height 9
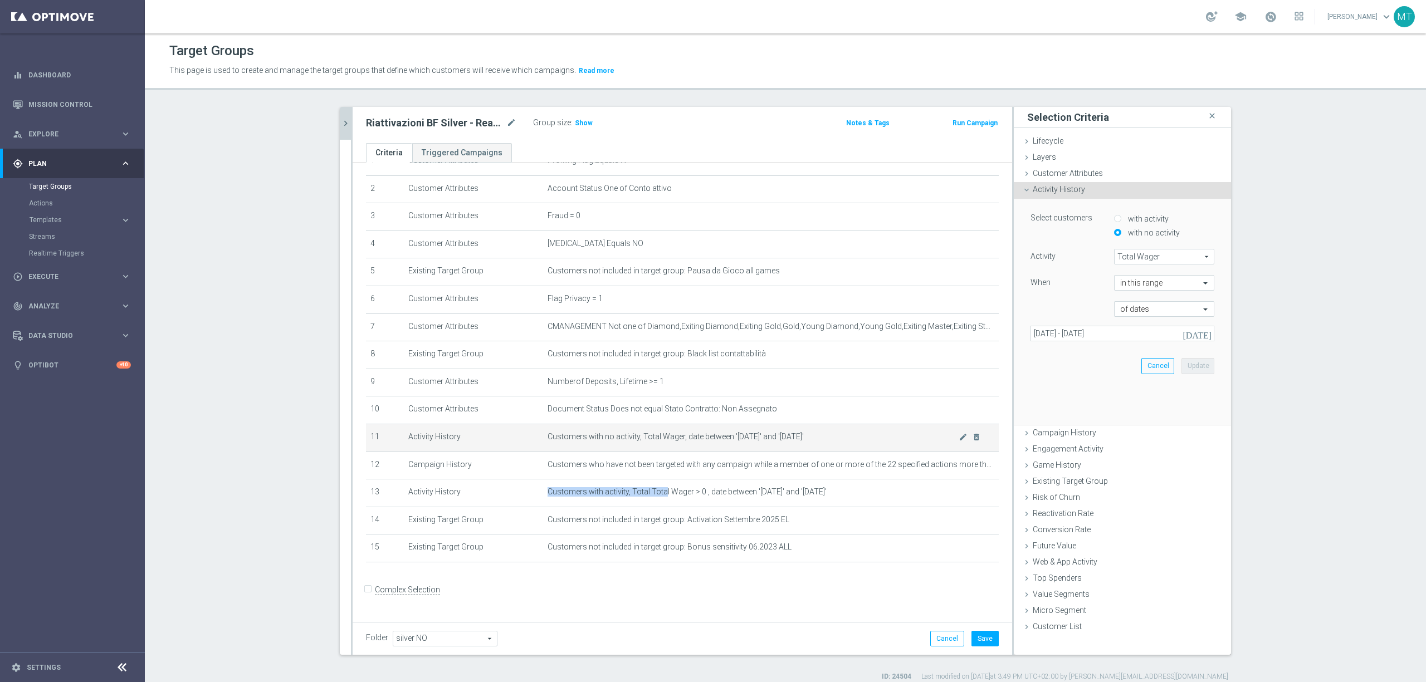
scroll to position [56, 0]
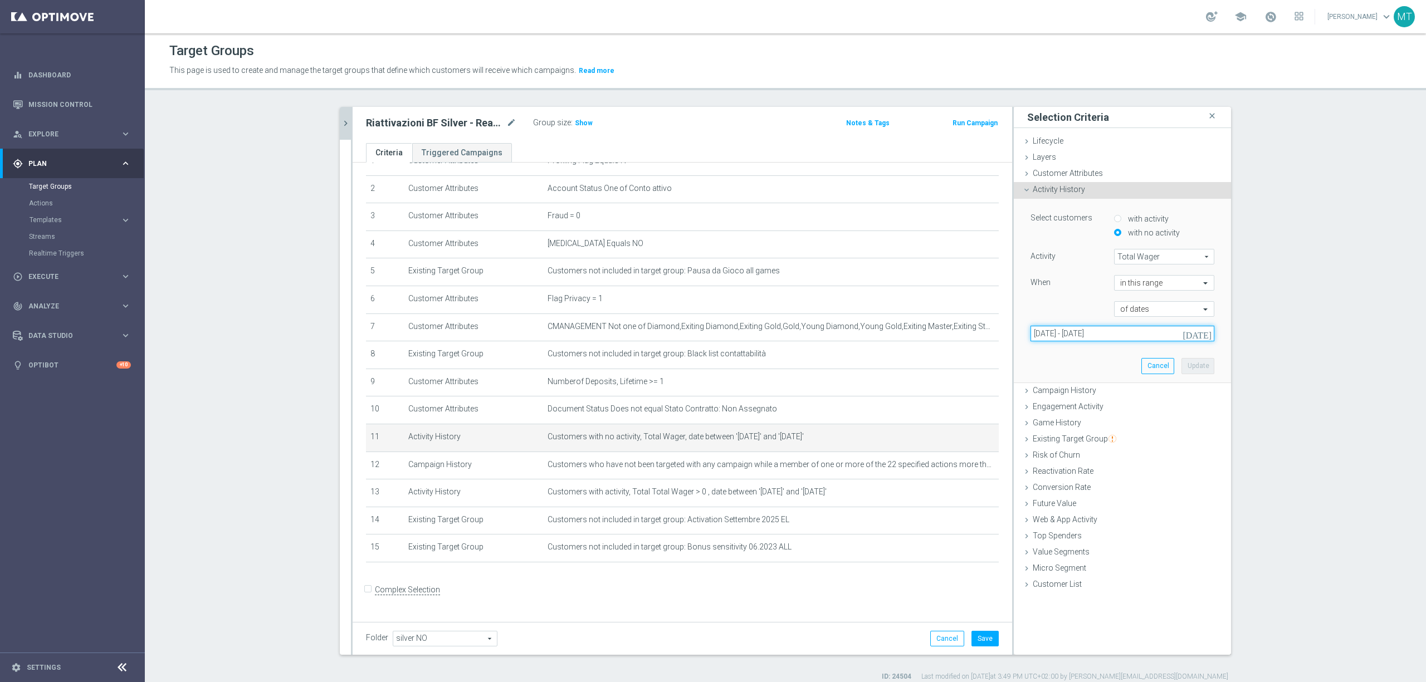
click at [1099, 331] on input "[DATE] - [DATE]" at bounding box center [1123, 334] width 184 height 16
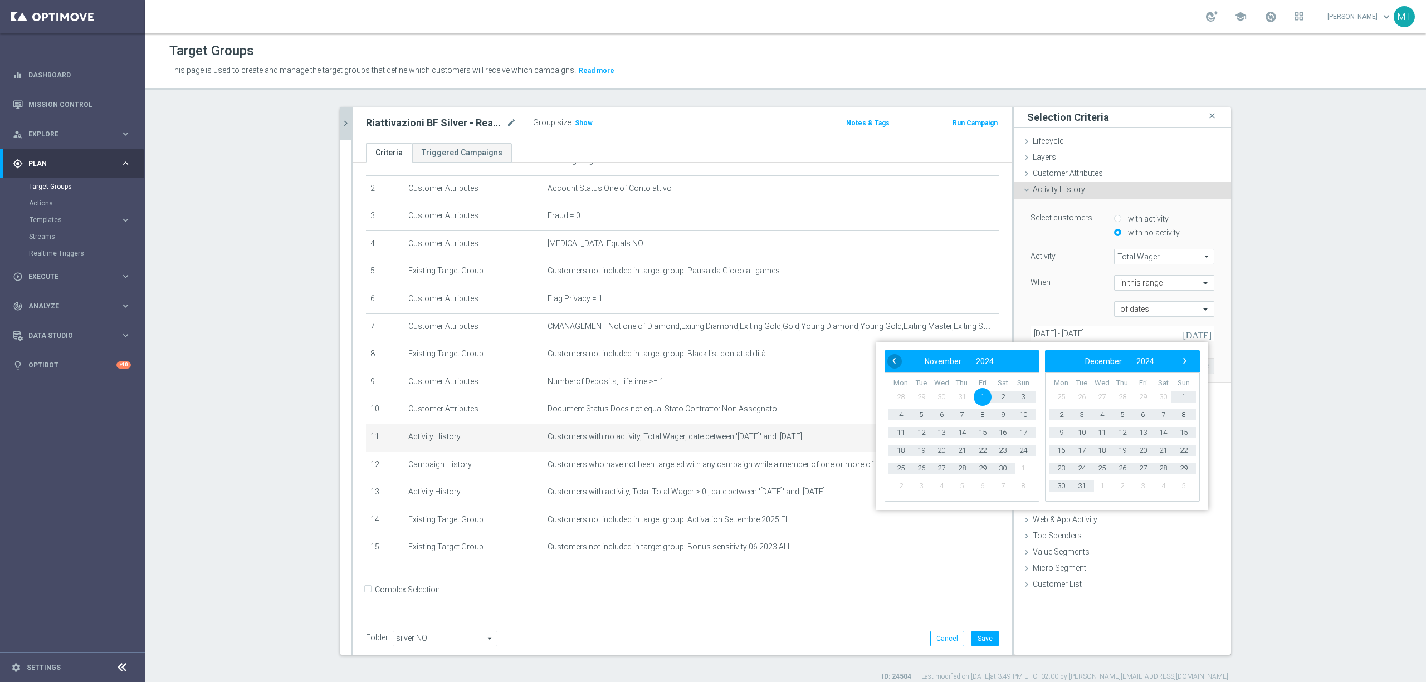
click at [891, 359] on span "‹" at bounding box center [894, 361] width 14 height 14
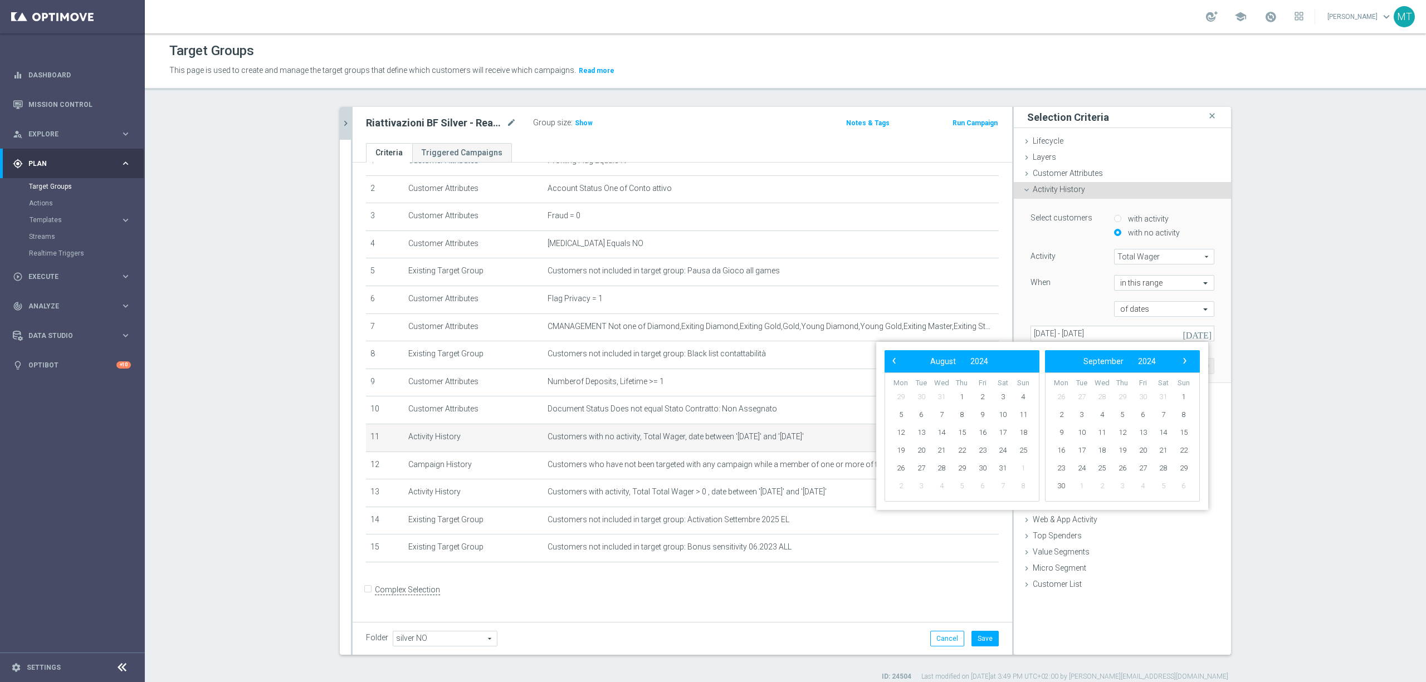
click at [891, 359] on span "‹" at bounding box center [894, 361] width 14 height 14
click at [892, 359] on span "‹" at bounding box center [894, 361] width 14 height 14
click at [896, 359] on span "‹" at bounding box center [894, 361] width 14 height 14
click at [896, 361] on span "‹" at bounding box center [894, 361] width 14 height 14
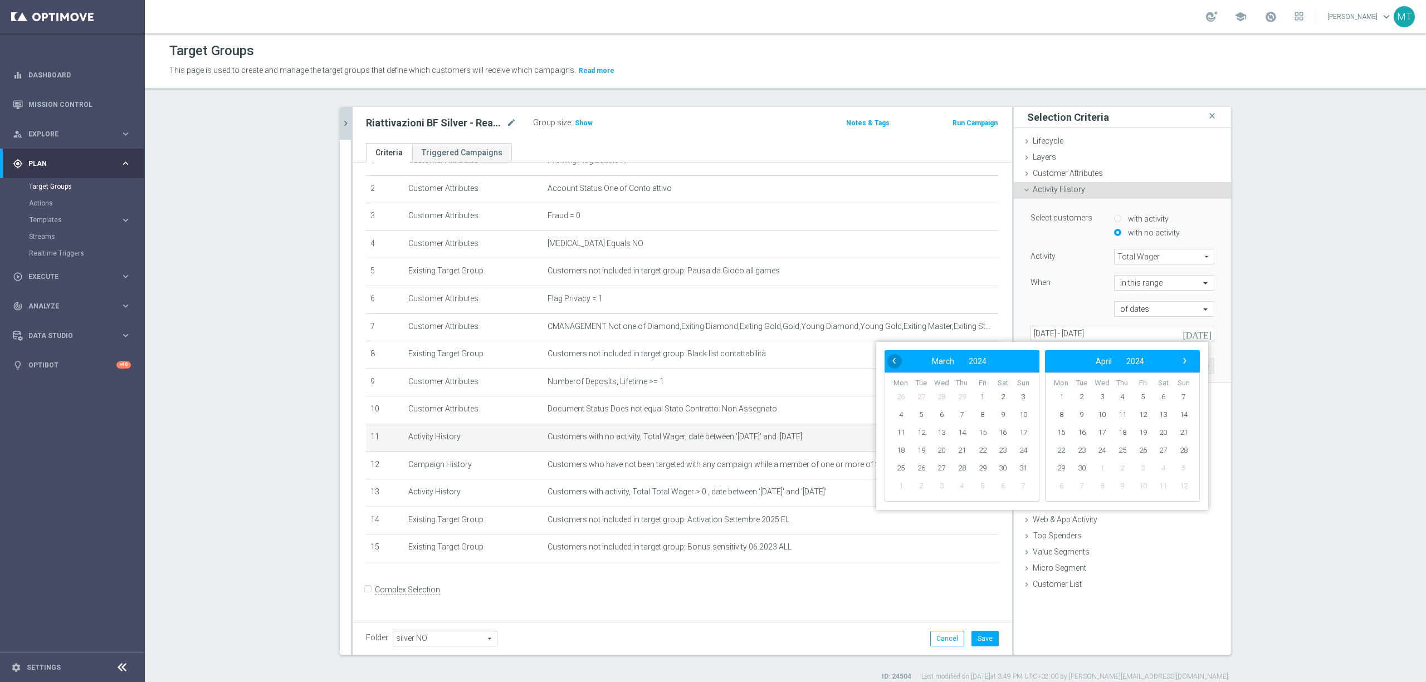
click at [897, 362] on span "‹" at bounding box center [894, 361] width 14 height 14
click at [898, 363] on span "‹" at bounding box center [894, 361] width 14 height 14
click at [899, 364] on span "‹" at bounding box center [894, 361] width 14 height 14
click at [903, 364] on bs-datepicker-navigation-view "‹ ​ December ​ 2023 ​ ›" at bounding box center [959, 361] width 144 height 14
click at [894, 362] on span "‹" at bounding box center [894, 361] width 14 height 14
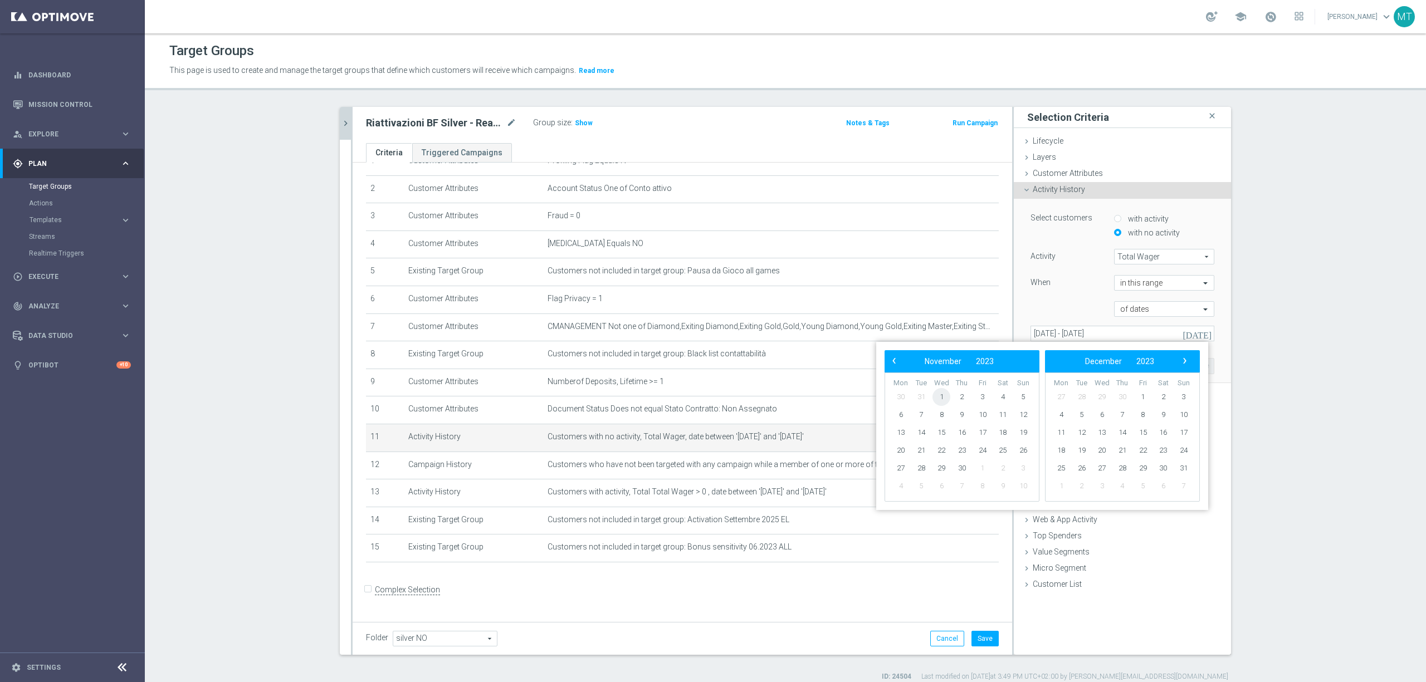
click at [941, 393] on span "1" at bounding box center [942, 397] width 18 height 18
click at [1183, 361] on span "›" at bounding box center [1185, 361] width 14 height 14
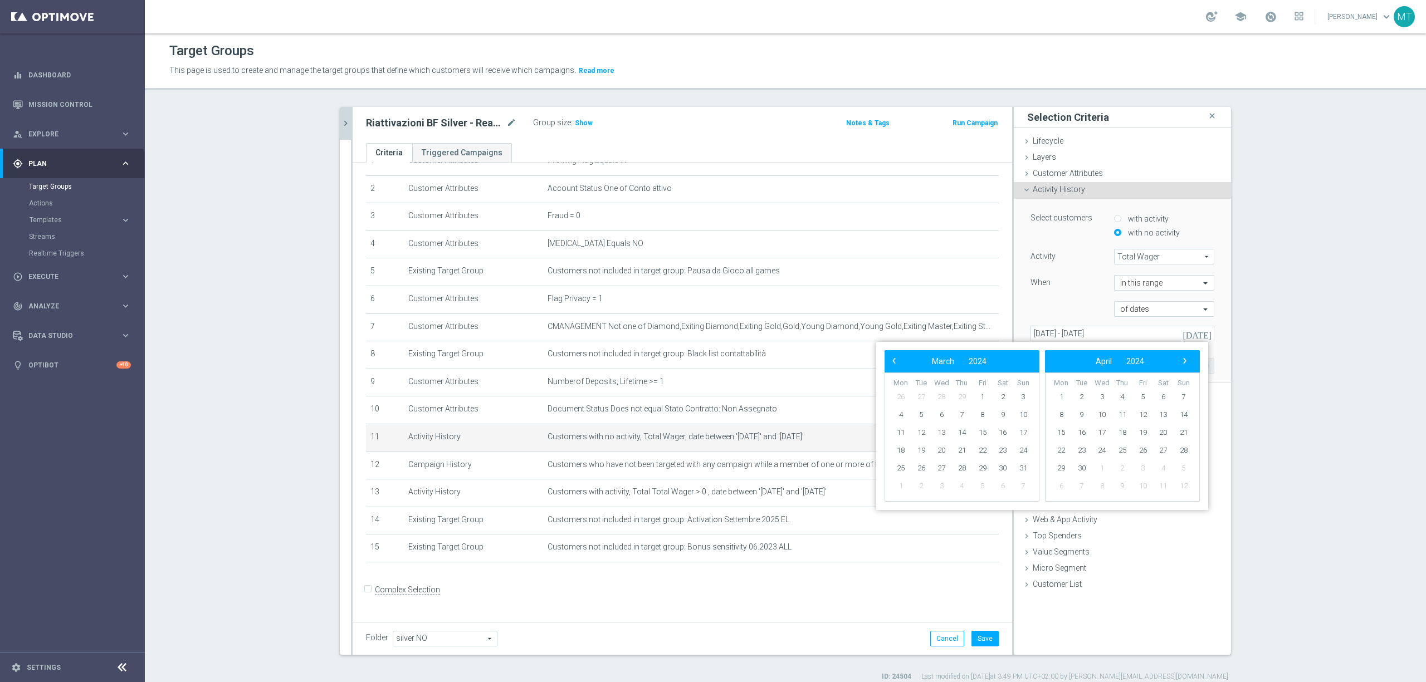
click at [1183, 361] on span "›" at bounding box center [1185, 361] width 14 height 14
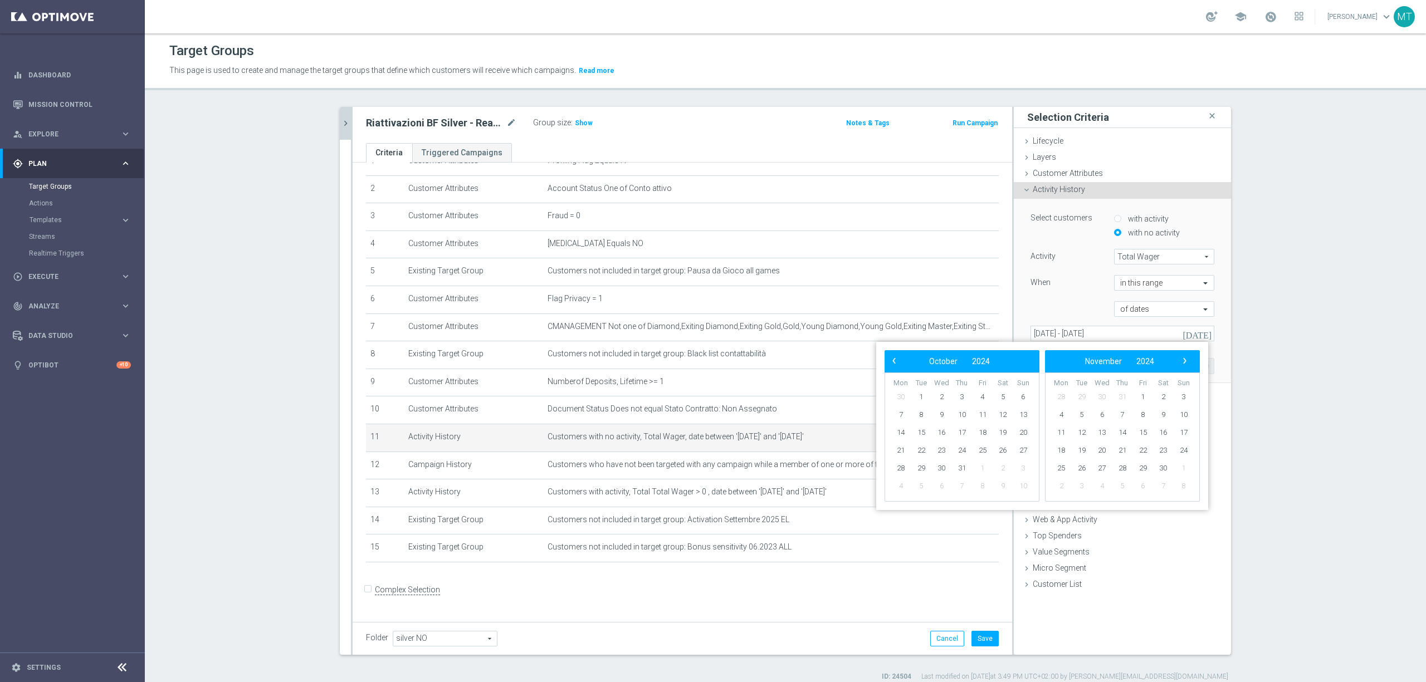
click at [1183, 361] on span "›" at bounding box center [1185, 361] width 14 height 14
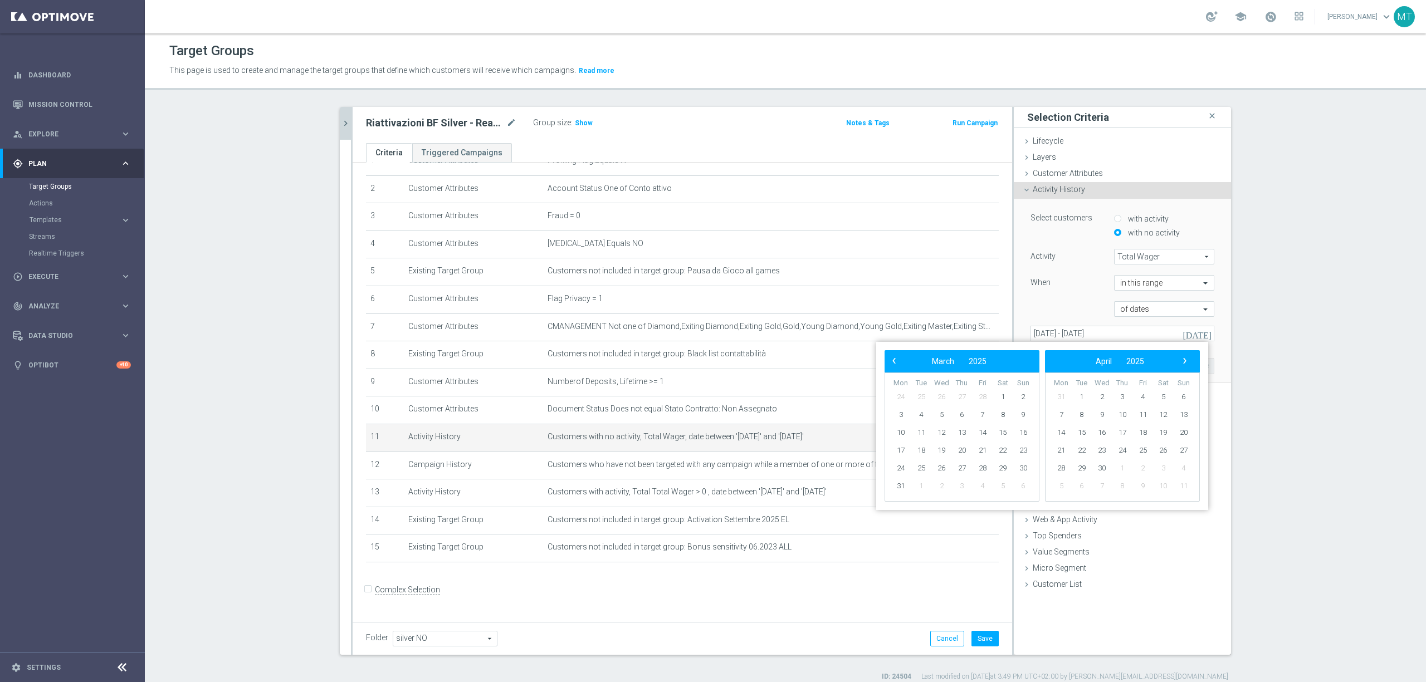
click at [1183, 361] on span "›" at bounding box center [1185, 361] width 14 height 14
click at [1184, 362] on span "›" at bounding box center [1185, 361] width 14 height 14
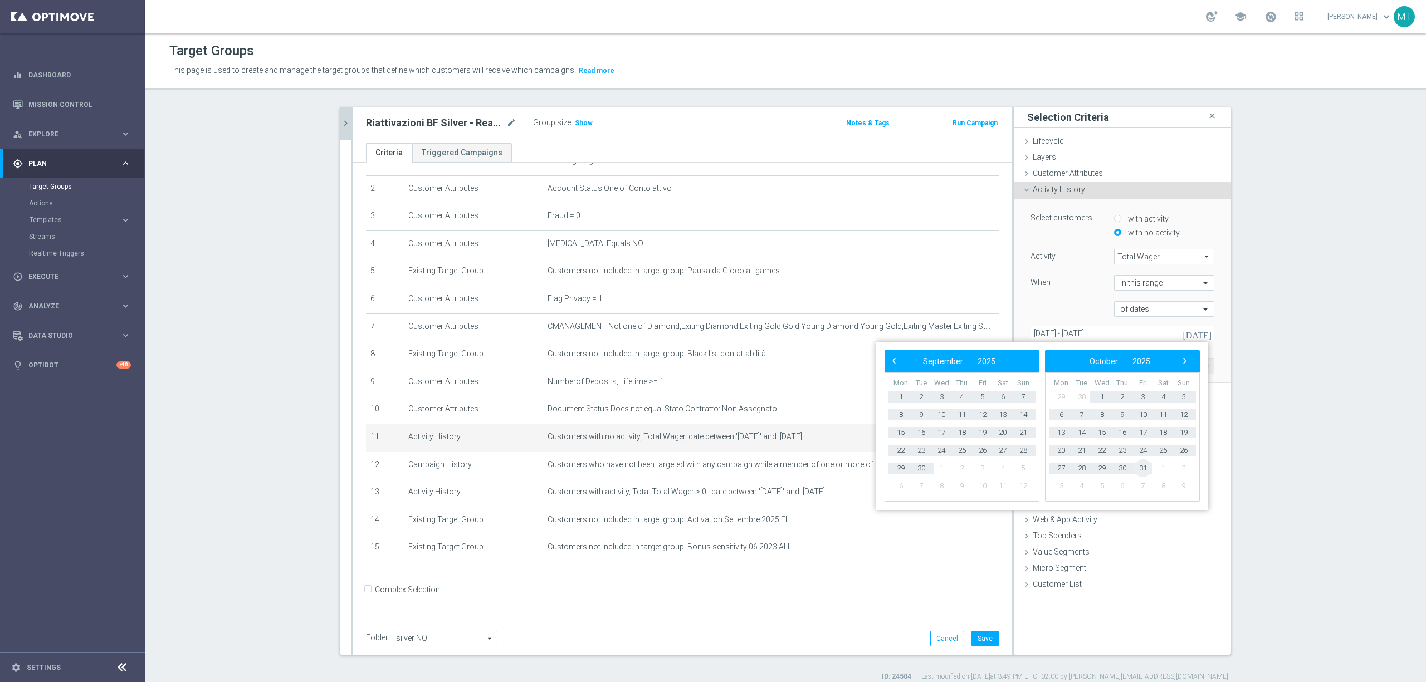
click at [1141, 471] on span "31" at bounding box center [1143, 469] width 18 height 18
type input "[DATE] - [DATE]"
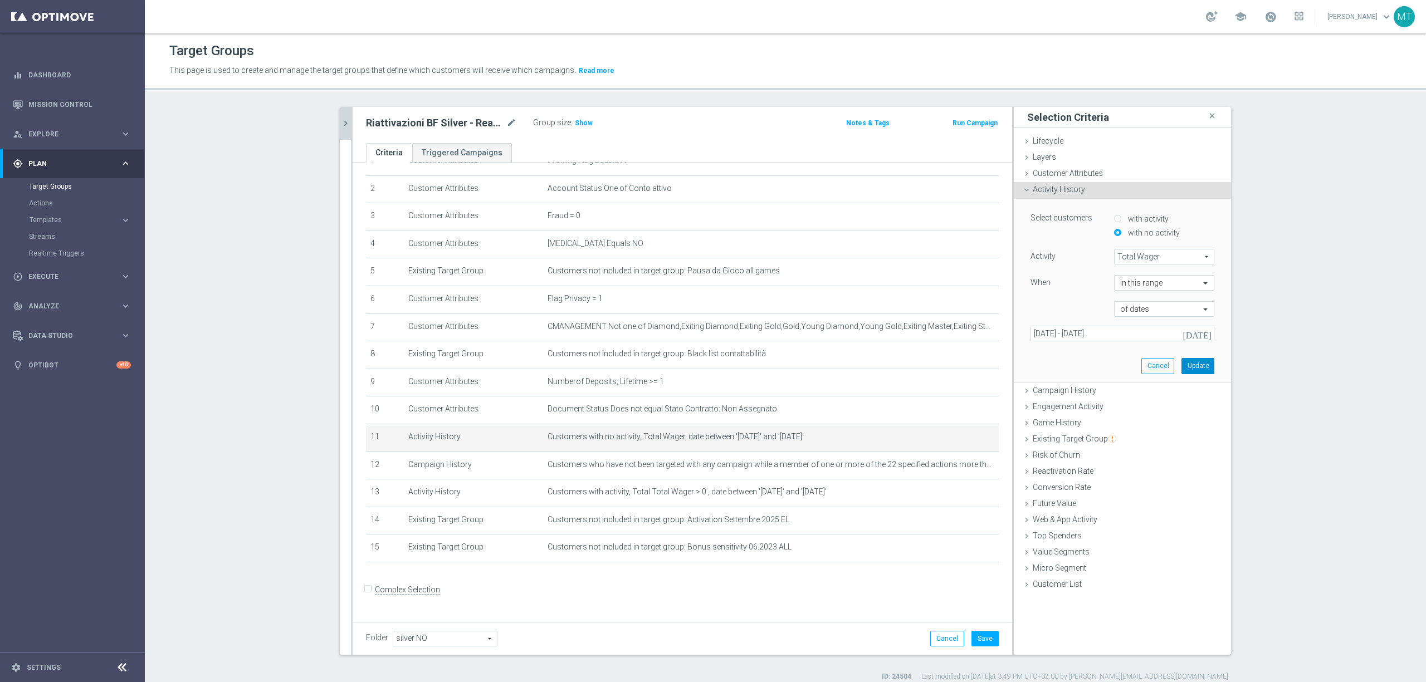
click at [1193, 364] on button "Update" at bounding box center [1198, 366] width 33 height 16
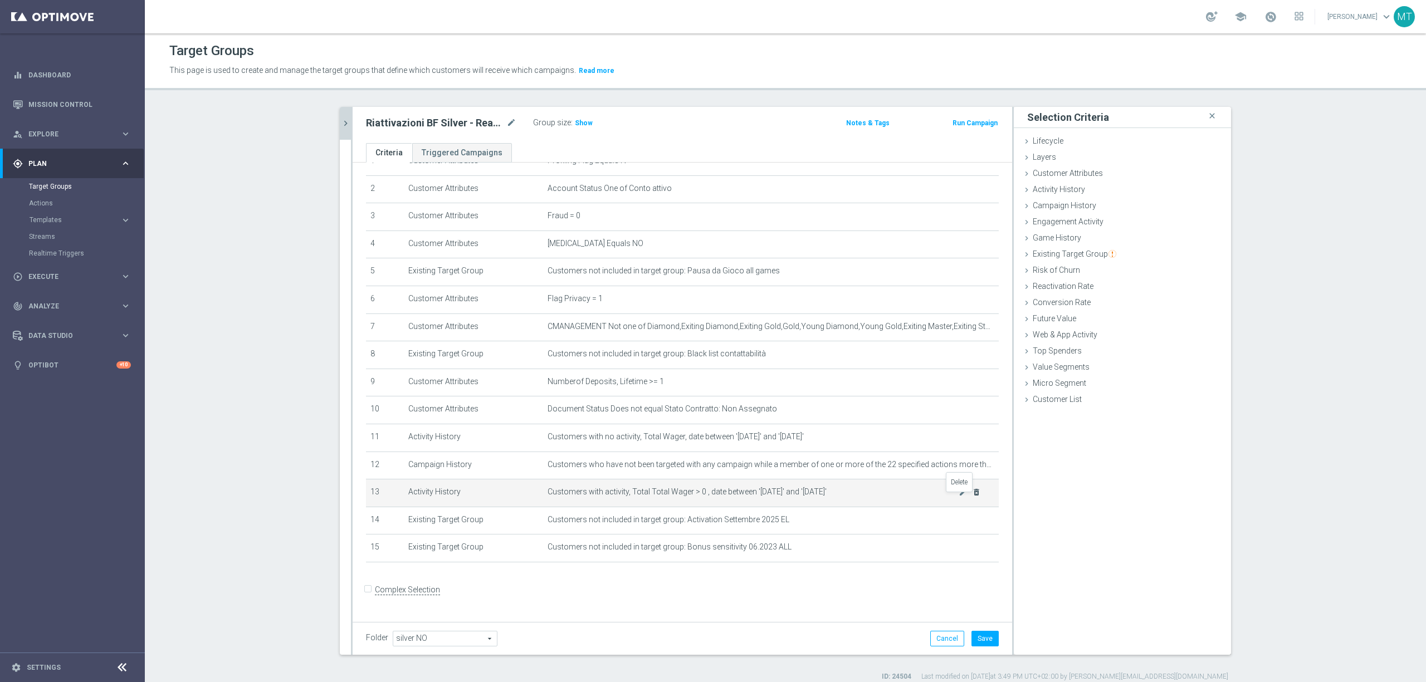
click at [972, 497] on icon "delete_forever" at bounding box center [976, 492] width 9 height 9
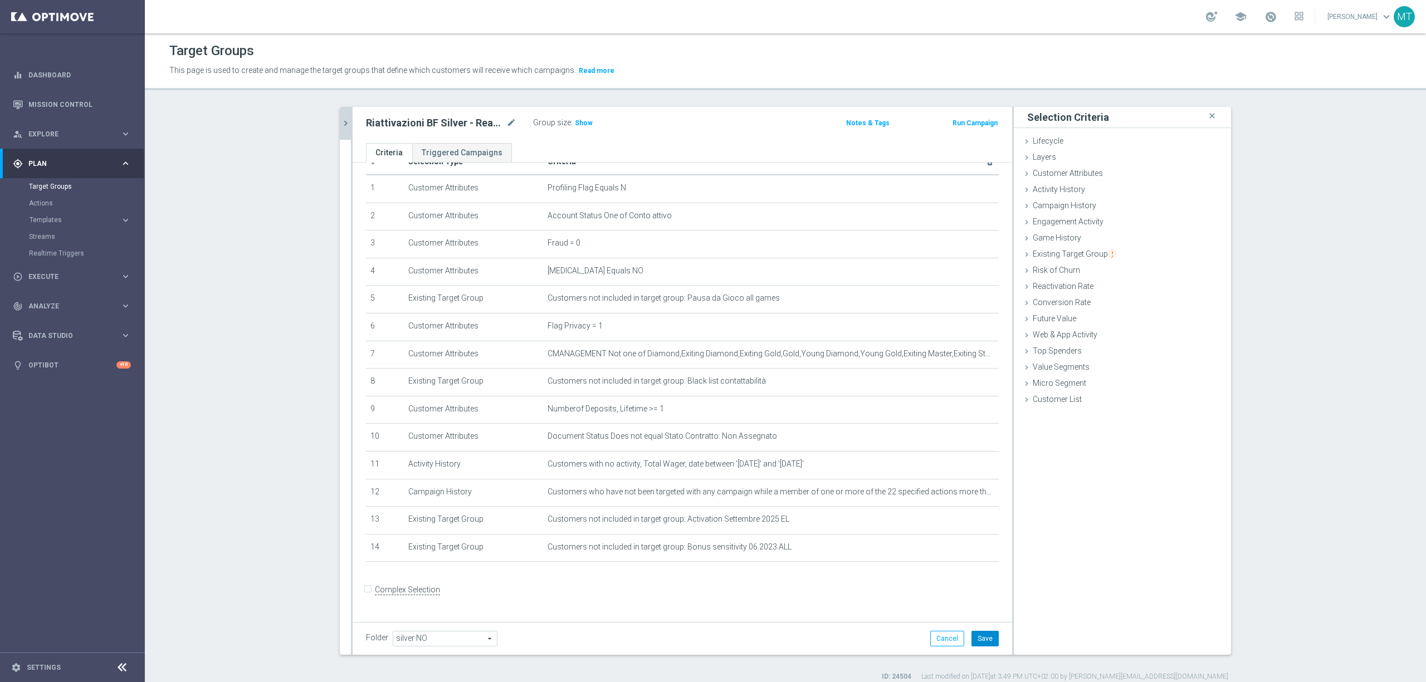
click at [977, 636] on button "Save" at bounding box center [985, 639] width 27 height 16
click at [578, 120] on span "Show" at bounding box center [584, 123] width 18 height 8
click at [477, 126] on h2 "Riattivazioni BF Silver - Reactivation >1a 10.10" at bounding box center [435, 122] width 138 height 13
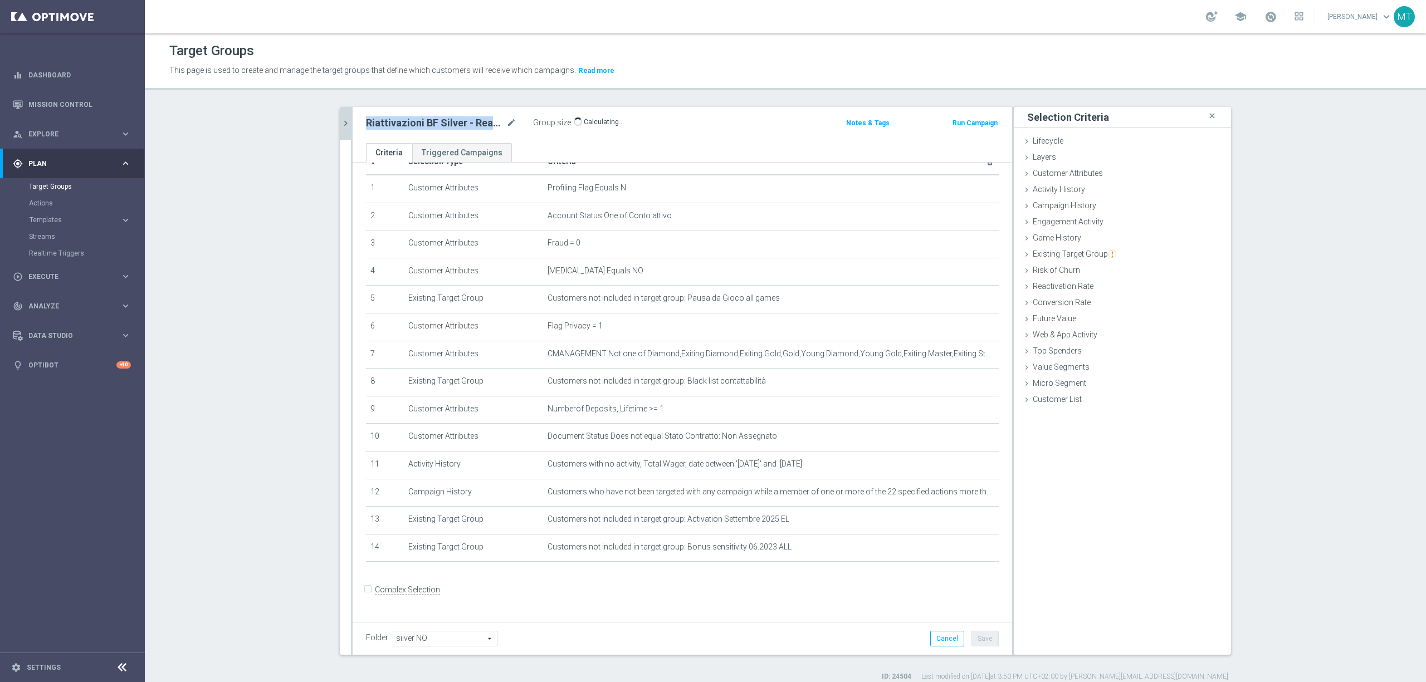
copy div "Riattivazioni BF Silver - Reactivation >1a 10.10"
click at [340, 111] on button "chevron_right" at bounding box center [345, 123] width 11 height 33
